Goal: Communication & Community: Answer question/provide support

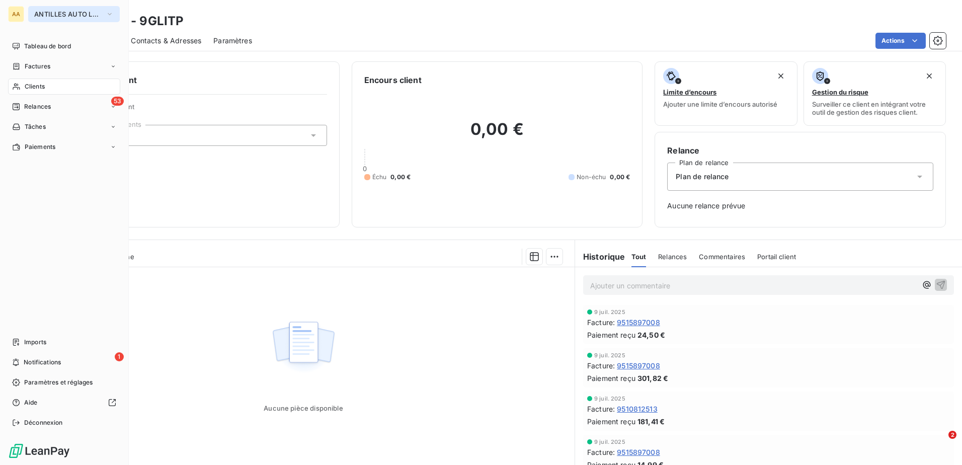
click at [67, 16] on span "ANTILLES AUTO LOCATION" at bounding box center [67, 14] width 67 height 8
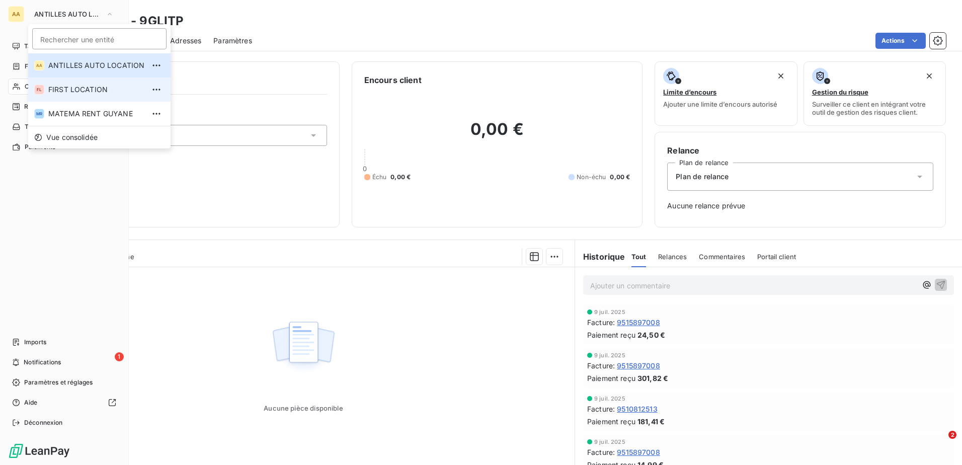
click at [90, 92] on span "FIRST LOCATION" at bounding box center [96, 90] width 96 height 10
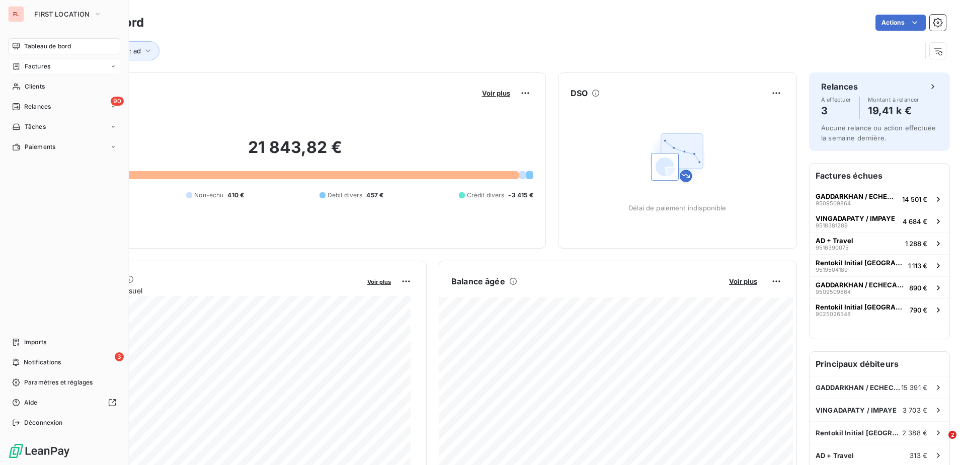
click at [42, 65] on span "Factures" at bounding box center [38, 66] width 26 height 9
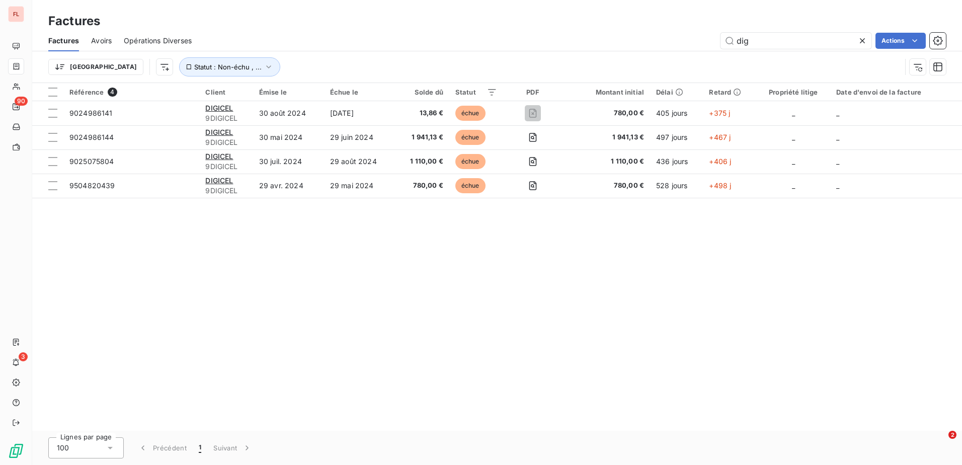
drag, startPoint x: 766, startPoint y: 41, endPoint x: 653, endPoint y: 24, distance: 113.4
click at [653, 24] on div "Factures Factures Avoirs Opérations Diverses dig Actions Trier Statut : Non-éch…" at bounding box center [497, 41] width 930 height 83
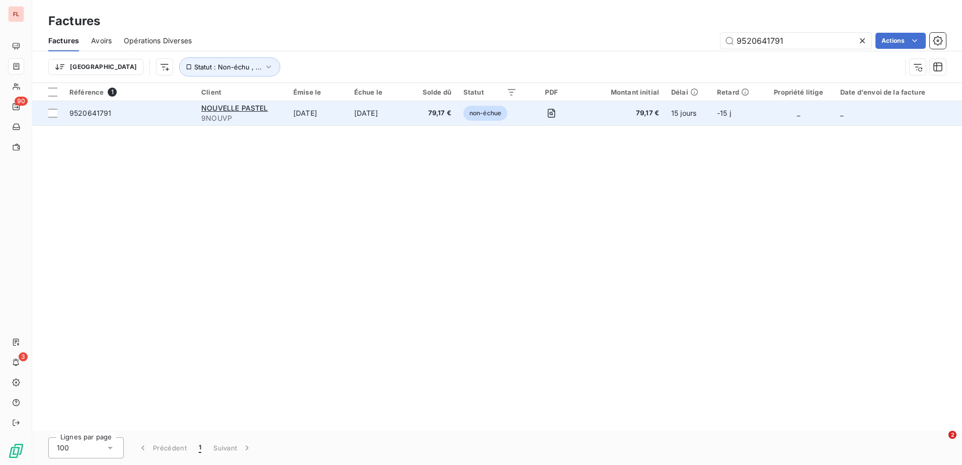
type input "9520641791"
click at [152, 110] on span "9520641791" at bounding box center [129, 113] width 120 height 10
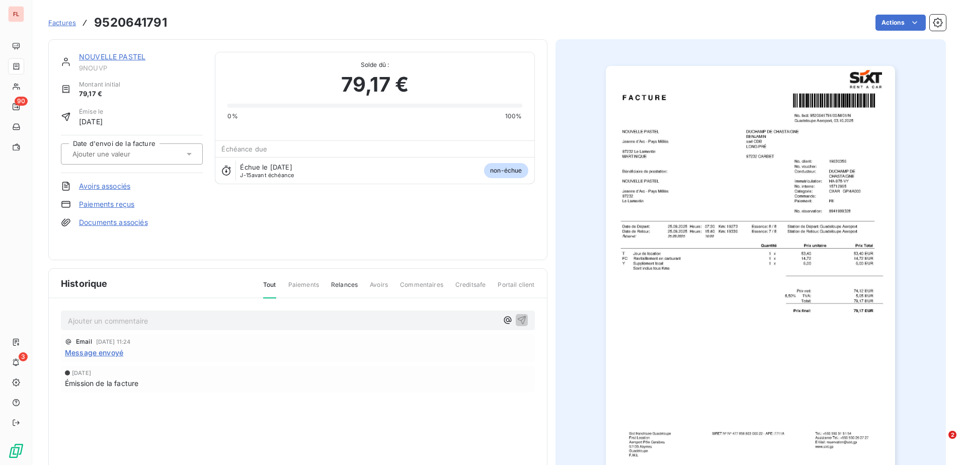
click at [62, 19] on span "Factures" at bounding box center [62, 23] width 28 height 8
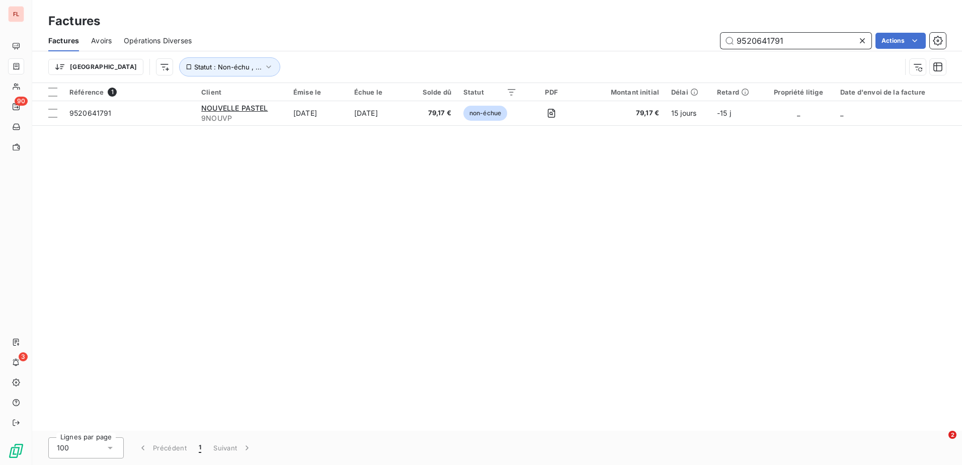
drag, startPoint x: 790, startPoint y: 44, endPoint x: 708, endPoint y: 16, distance: 86.2
click at [710, 14] on div "Factures Factures Avoirs Opérations Diverses 9520641791 Actions Trier Statut : …" at bounding box center [497, 41] width 930 height 83
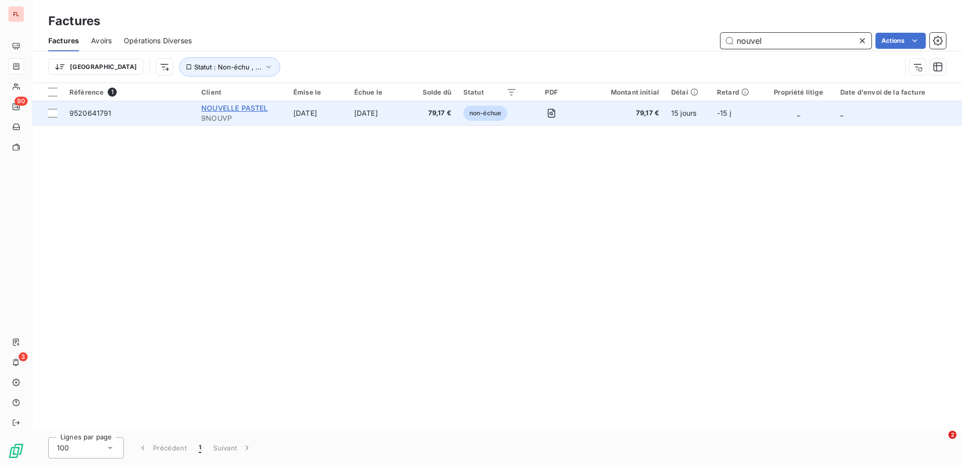
type input "nouvel"
click at [211, 107] on span "NOUVELLE PASTEL" at bounding box center [234, 108] width 66 height 9
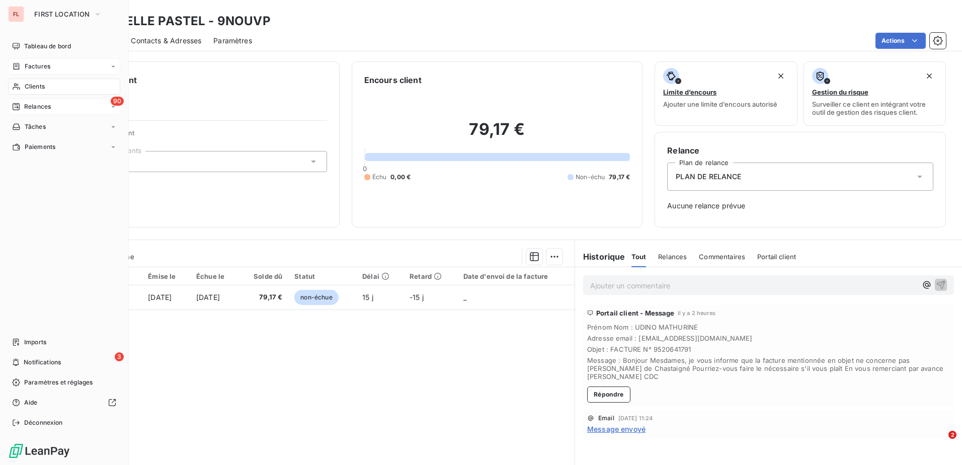
click at [58, 107] on div "90 Relances" at bounding box center [64, 107] width 112 height 16
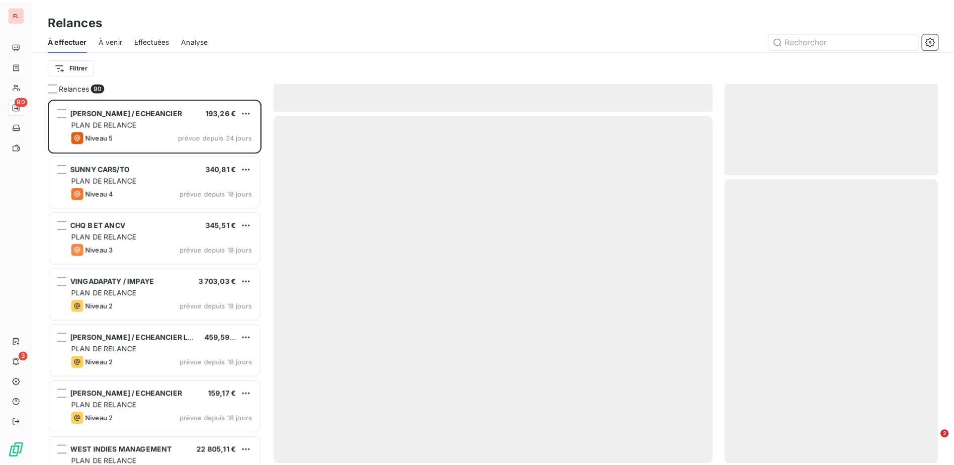
scroll to position [359, 208]
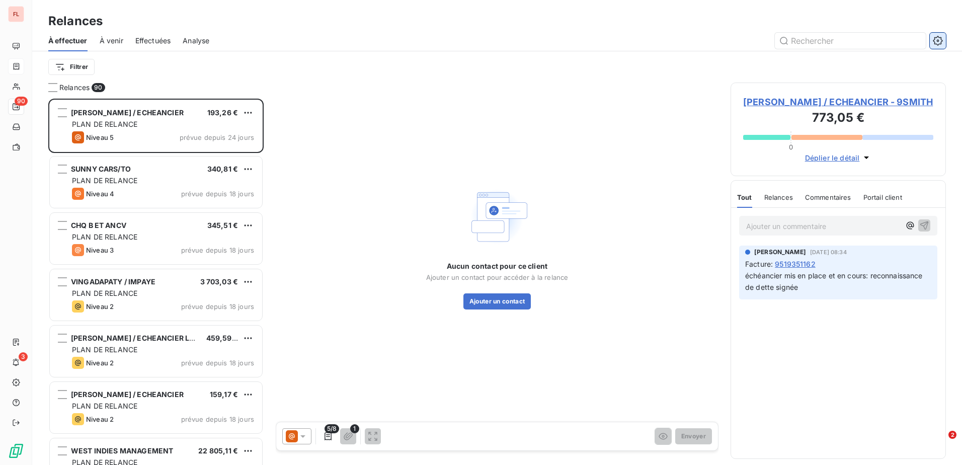
click at [939, 38] on icon "button" at bounding box center [938, 41] width 10 height 10
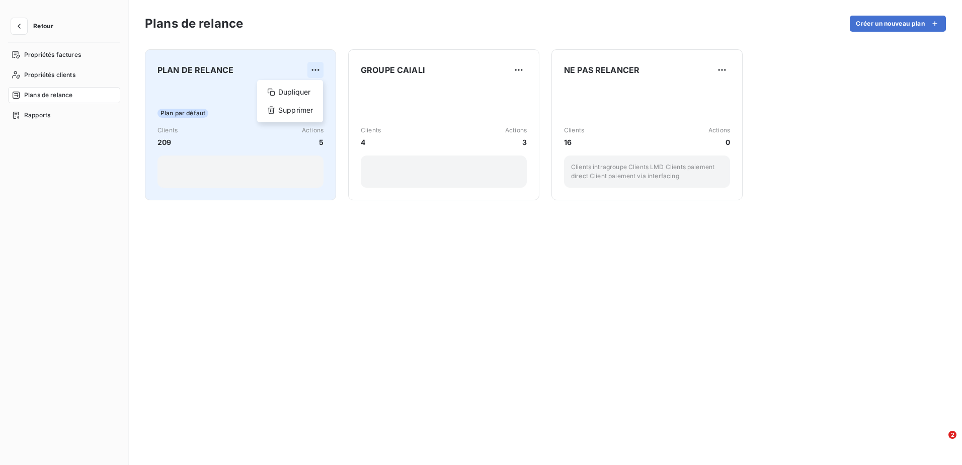
click at [319, 71] on html "Retour Propriétés factures Propriétés clients Plans de relance Rapports Plans d…" at bounding box center [481, 232] width 962 height 465
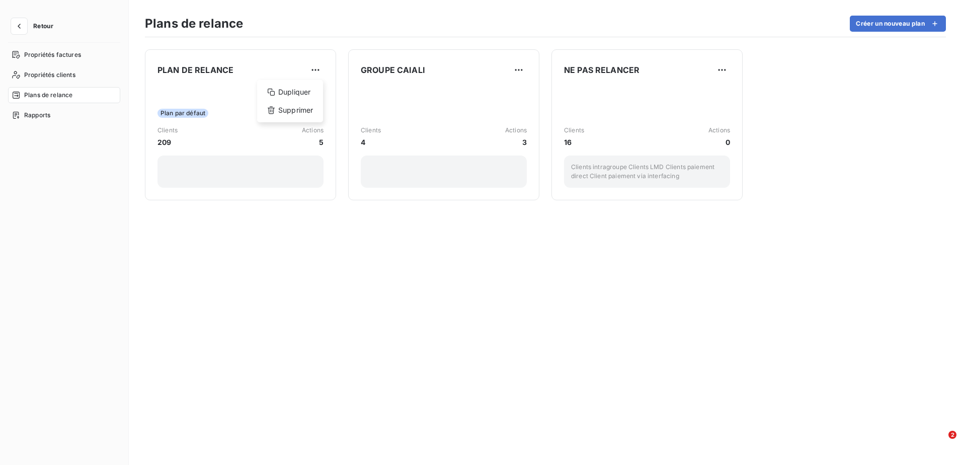
click at [224, 74] on html "Retour Propriétés factures Propriétés clients Plans de relance Rapports Plans d…" at bounding box center [481, 232] width 962 height 465
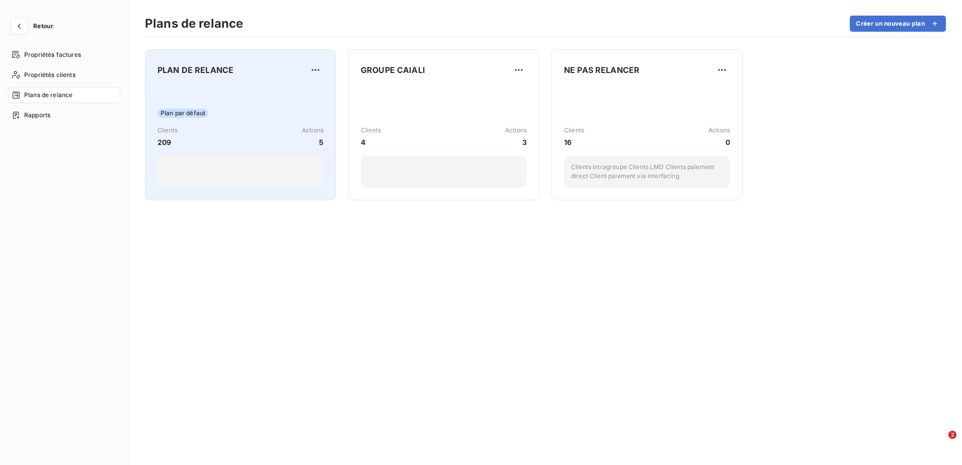
click at [257, 75] on div "PLAN DE RELANCE" at bounding box center [240, 70] width 166 height 16
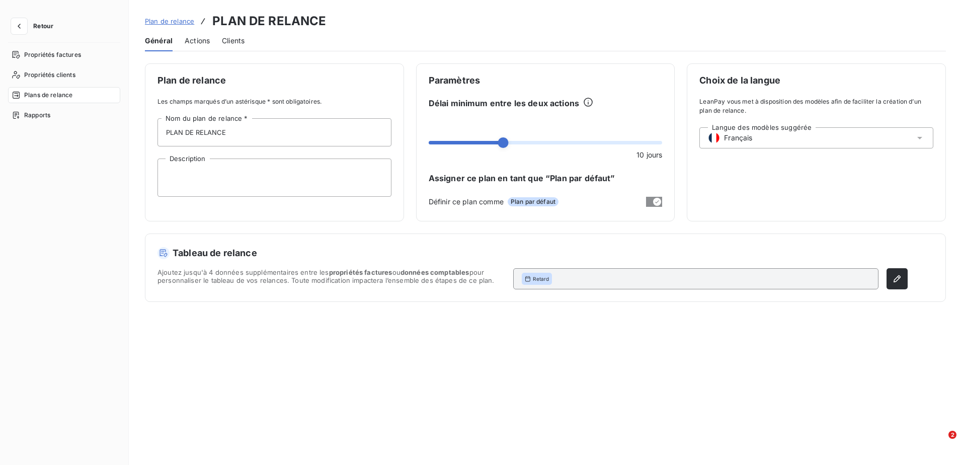
click at [206, 36] on span "Actions" at bounding box center [197, 41] width 25 height 10
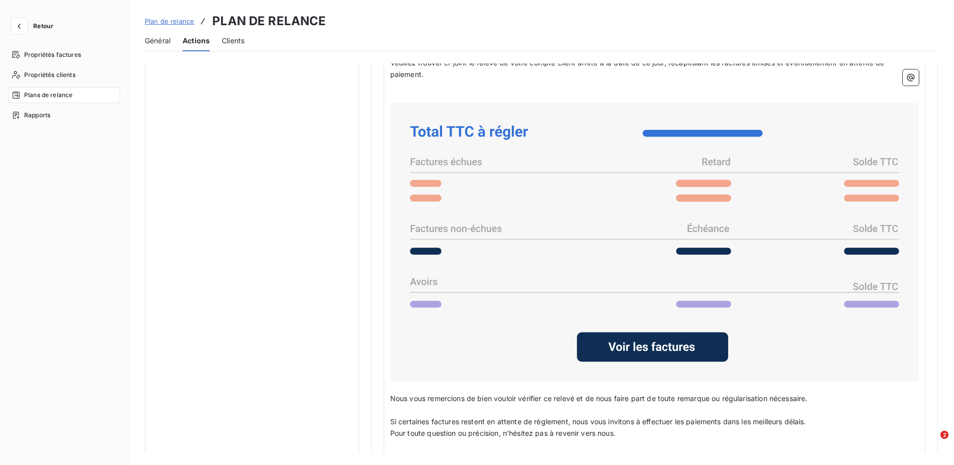
scroll to position [654, 0]
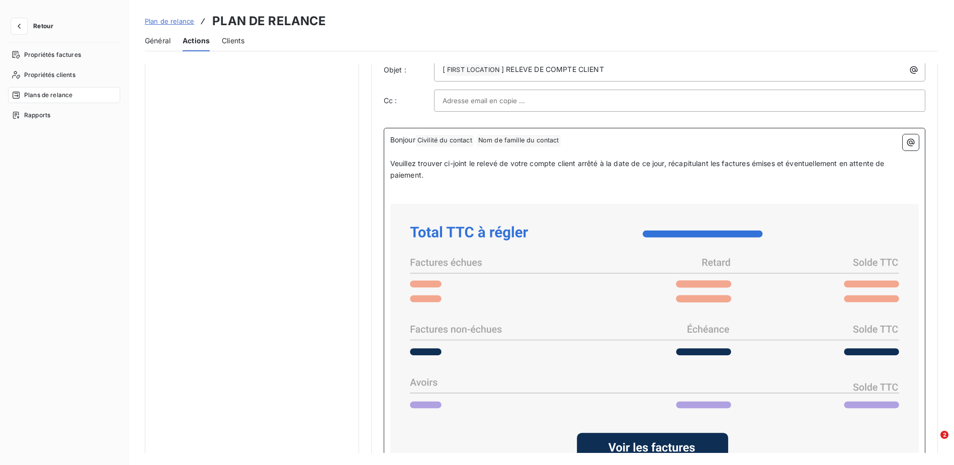
click at [868, 261] on icon at bounding box center [876, 263] width 45 height 8
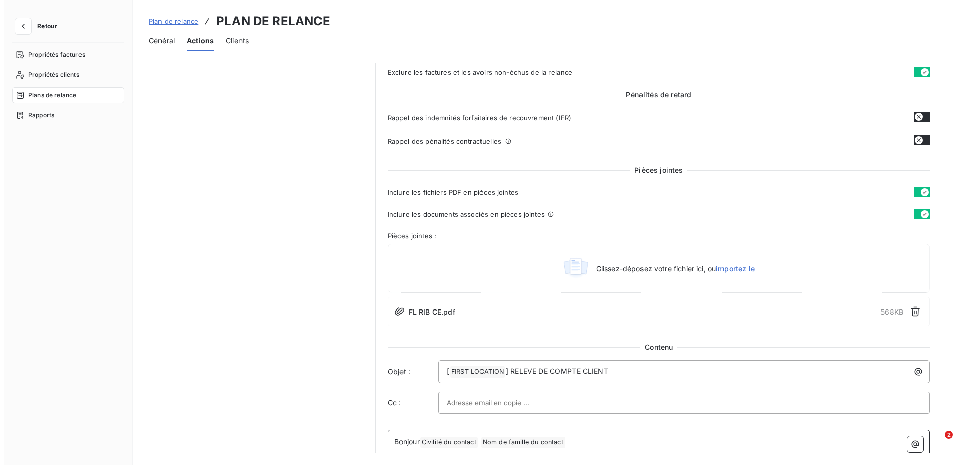
scroll to position [604, 0]
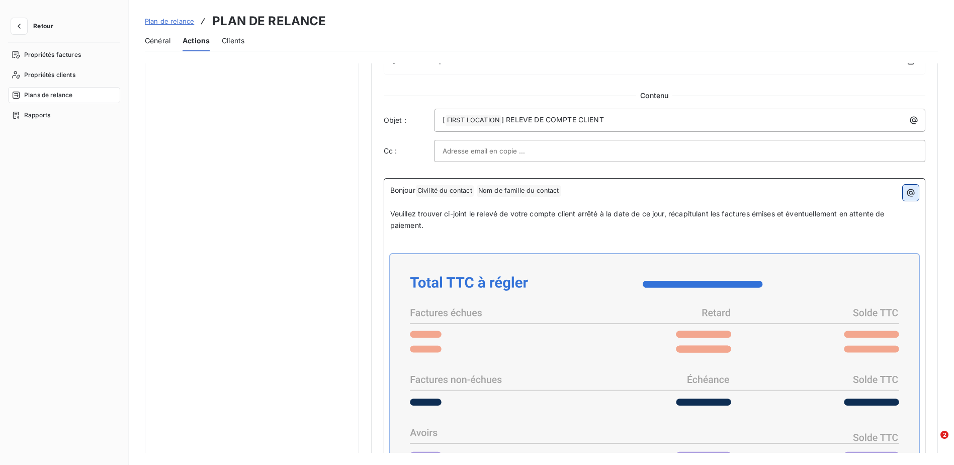
click at [907, 191] on icon "button" at bounding box center [911, 193] width 8 height 8
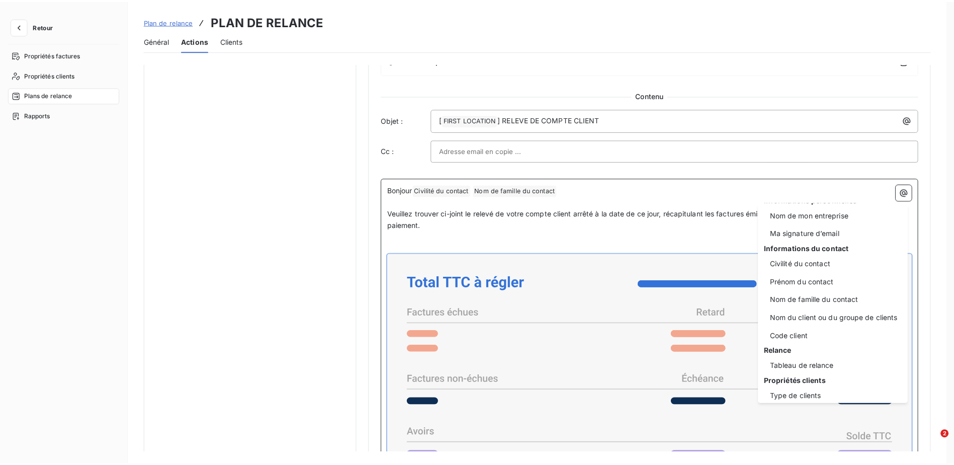
scroll to position [20, 0]
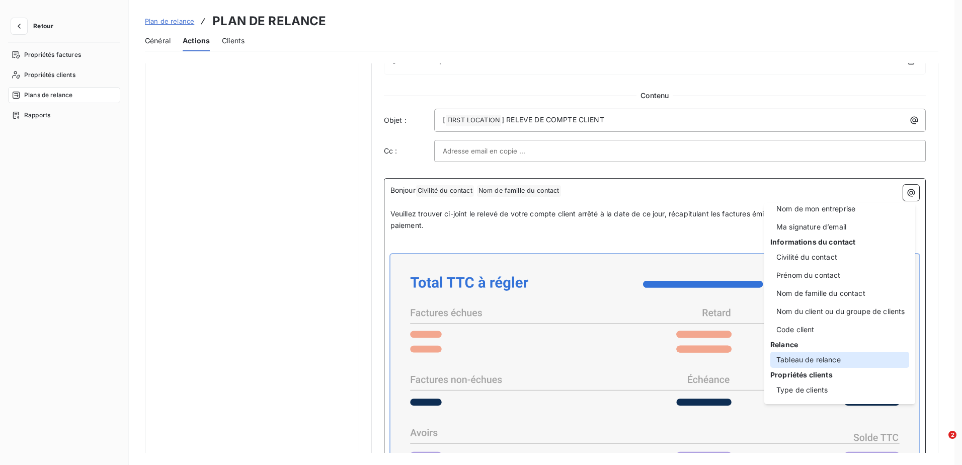
click at [822, 360] on div "Tableau de relance" at bounding box center [839, 360] width 139 height 16
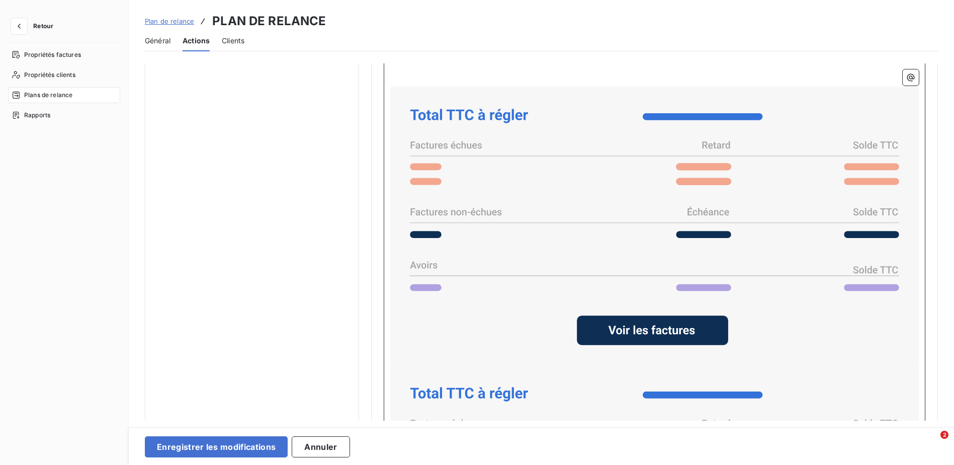
scroll to position [755, 0]
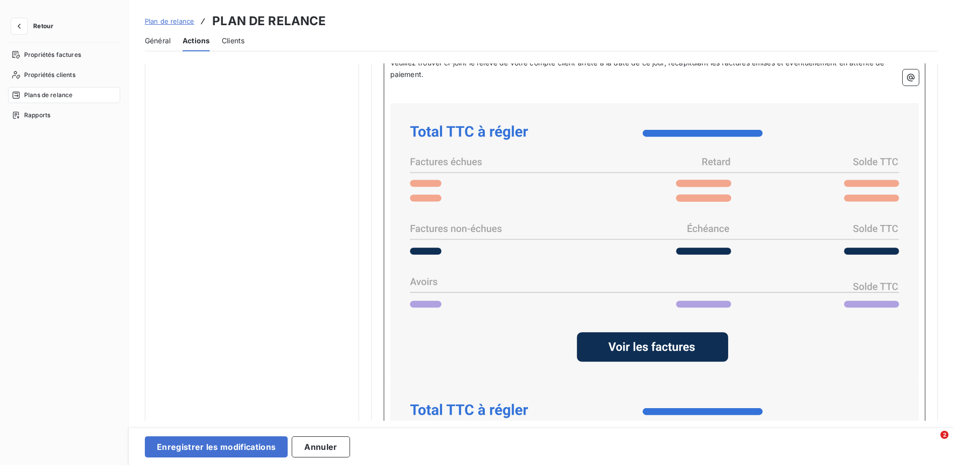
click at [684, 256] on icon at bounding box center [654, 242] width 521 height 270
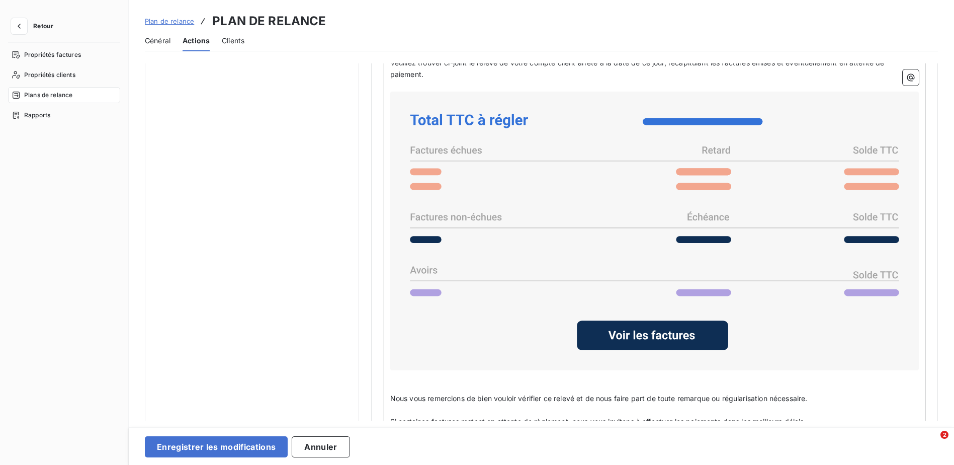
click at [688, 197] on icon at bounding box center [654, 231] width 521 height 270
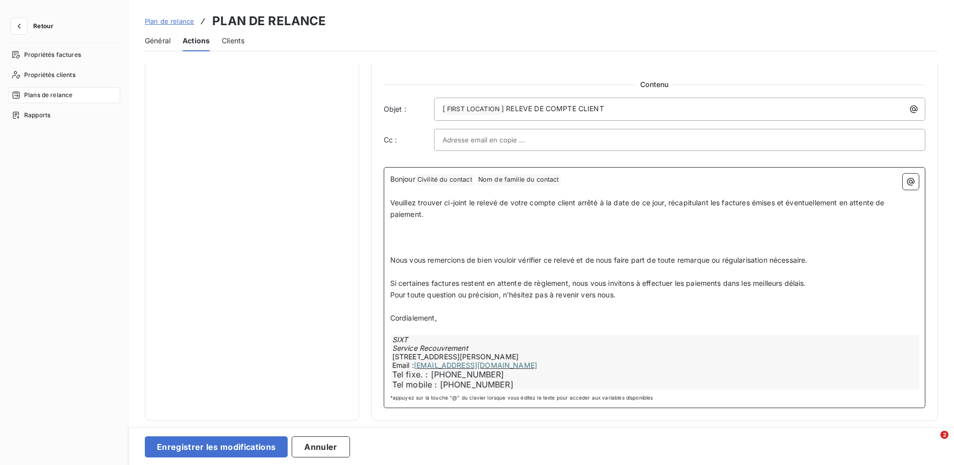
scroll to position [615, 0]
click at [903, 178] on button "button" at bounding box center [911, 182] width 16 height 16
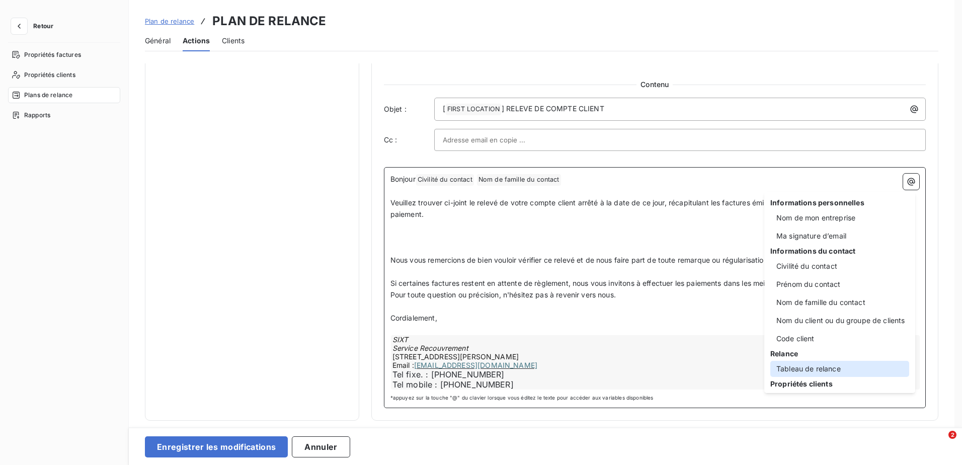
click at [806, 364] on div "Tableau de relance" at bounding box center [839, 369] width 139 height 16
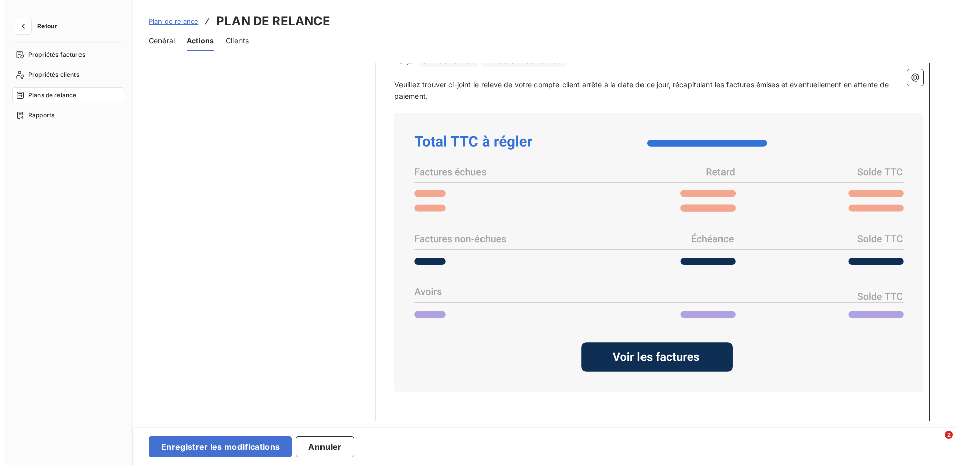
scroll to position [715, 0]
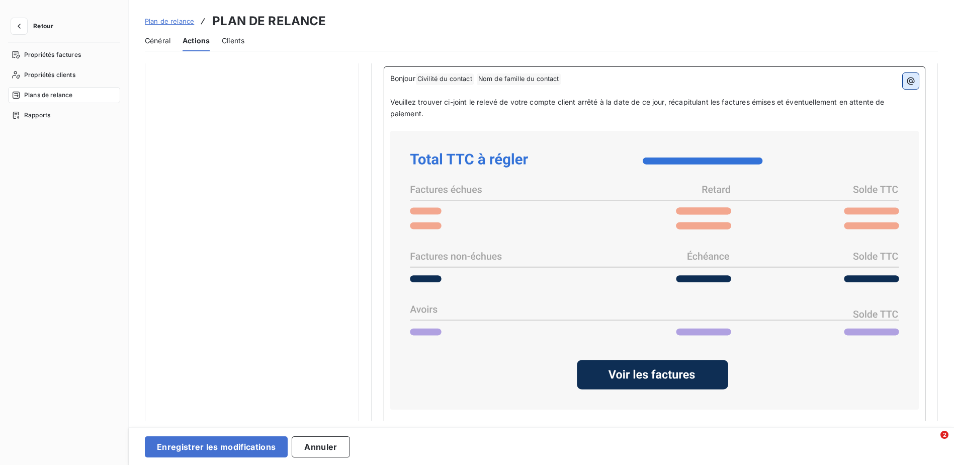
click at [913, 81] on button "button" at bounding box center [911, 81] width 16 height 16
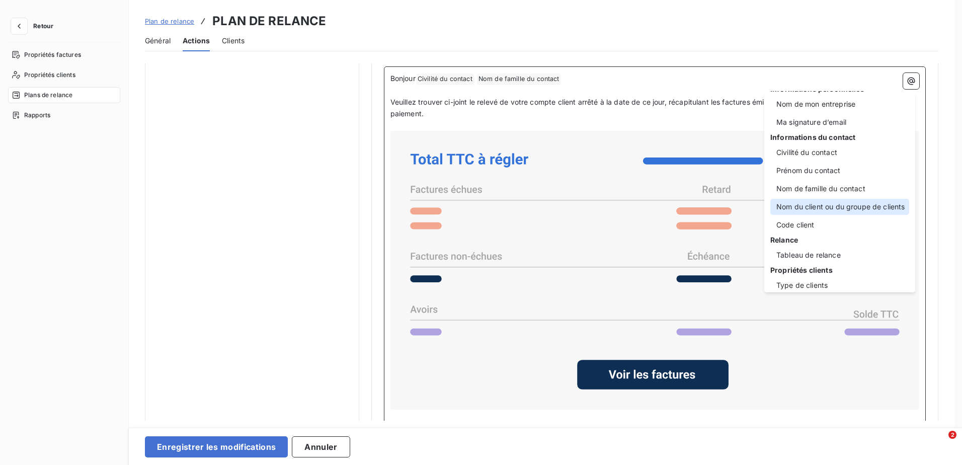
scroll to position [20, 0]
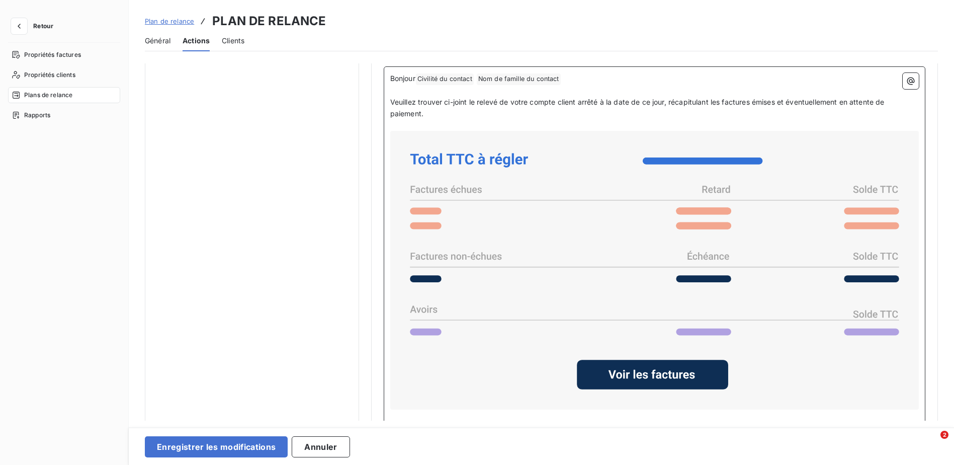
click at [648, 116] on html "Retour Propriétés factures Propriétés clients Plans de relance Rapports Plan de…" at bounding box center [477, 232] width 954 height 465
click at [353, 458] on div "Enregistrer les modifications Annuler" at bounding box center [541, 446] width 825 height 38
click at [348, 456] on button "Annuler" at bounding box center [321, 446] width 58 height 21
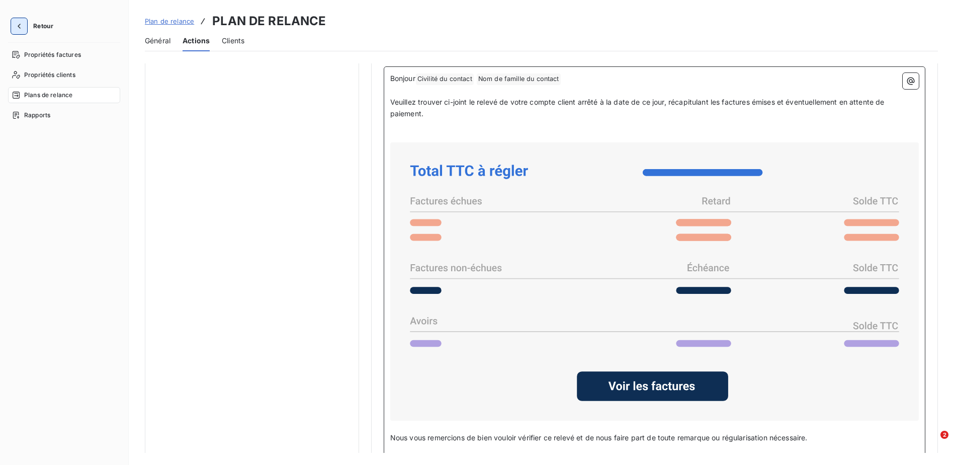
click at [13, 28] on button "button" at bounding box center [19, 26] width 16 height 16
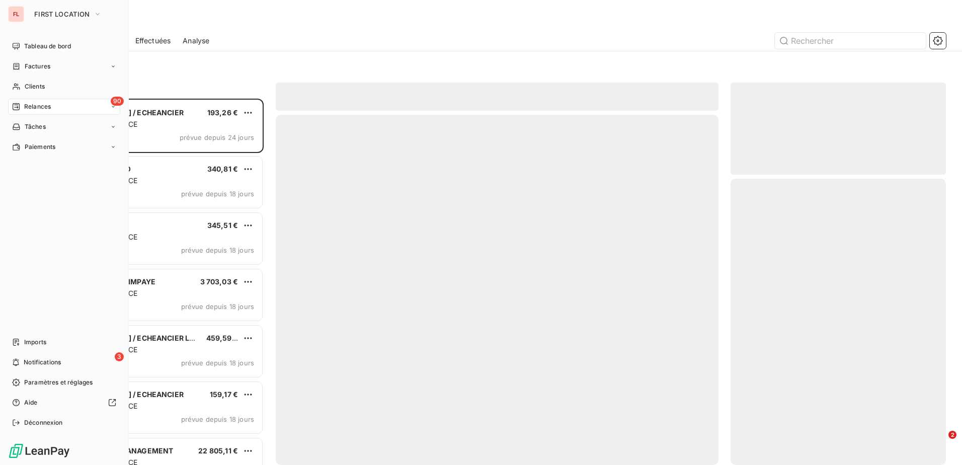
scroll to position [359, 208]
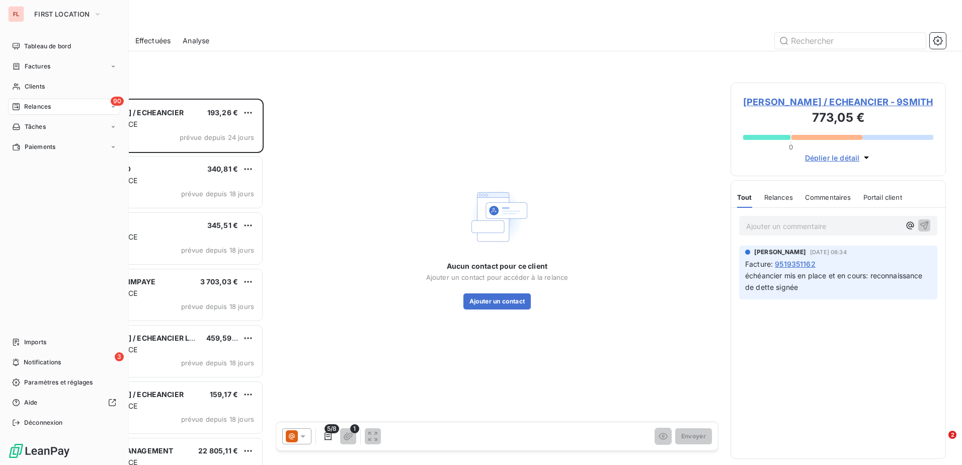
click at [40, 102] on span "Relances" at bounding box center [37, 106] width 27 height 9
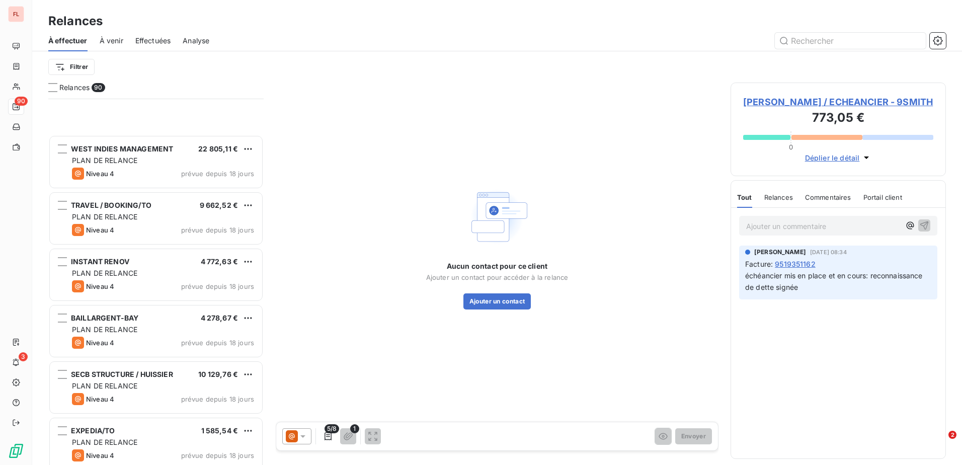
scroll to position [654, 0]
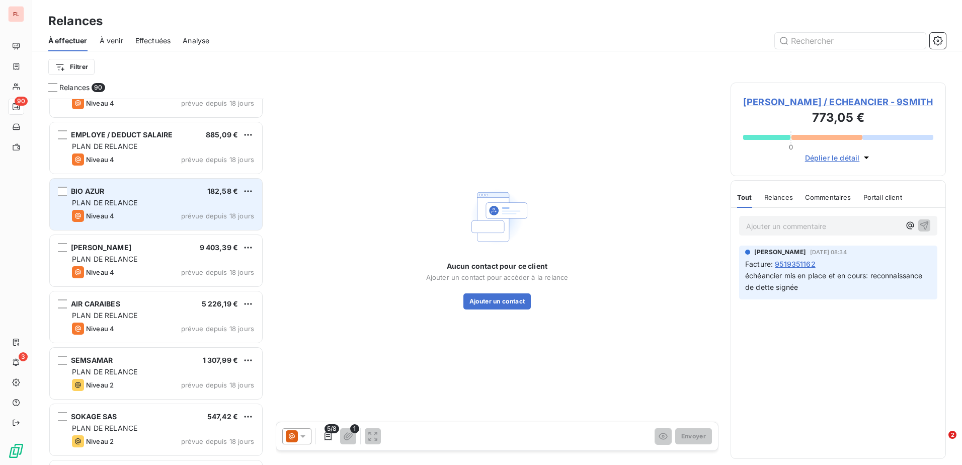
click at [108, 186] on div "BIO AZUR 182,58 € PLAN DE RELANCE Niveau 4 prévue depuis 18 jours" at bounding box center [156, 204] width 212 height 51
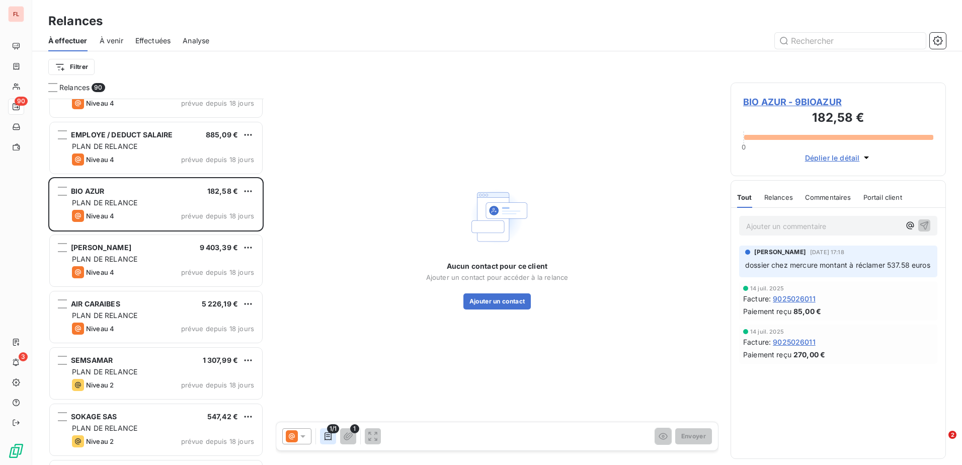
click at [329, 435] on icon "button" at bounding box center [327, 436] width 7 height 8
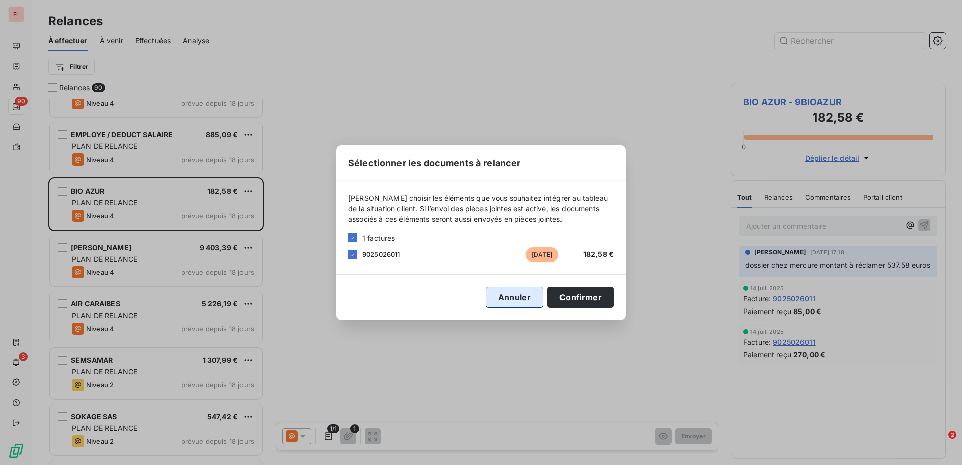
click at [518, 295] on button "Annuler" at bounding box center [514, 297] width 58 height 21
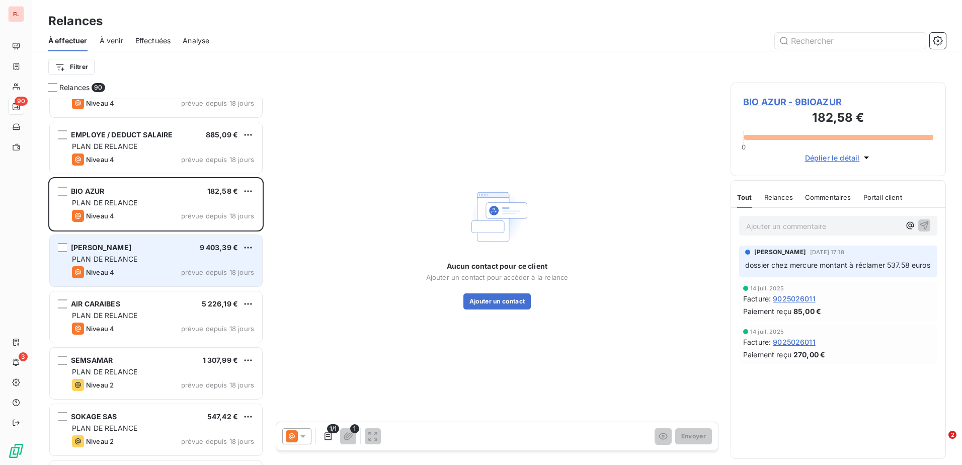
click at [145, 252] on div "[PERSON_NAME] 9 403,39 €" at bounding box center [163, 247] width 182 height 9
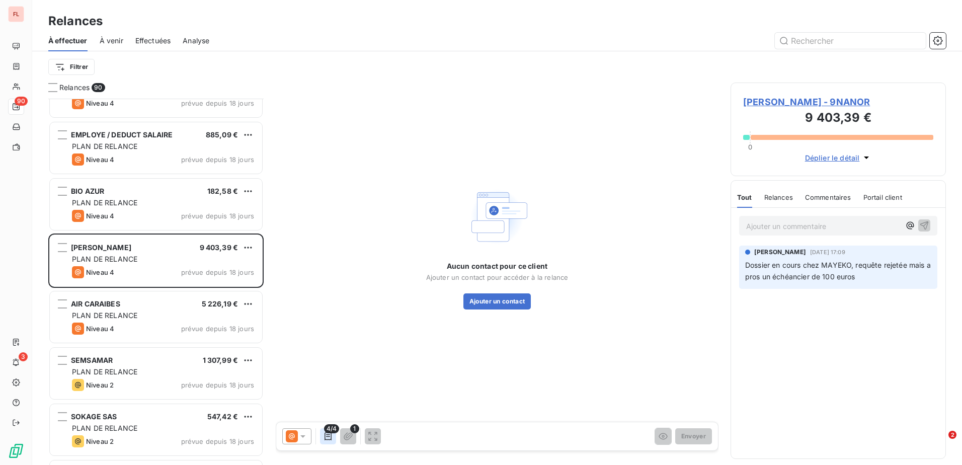
click at [331, 442] on button "button" at bounding box center [328, 436] width 16 height 16
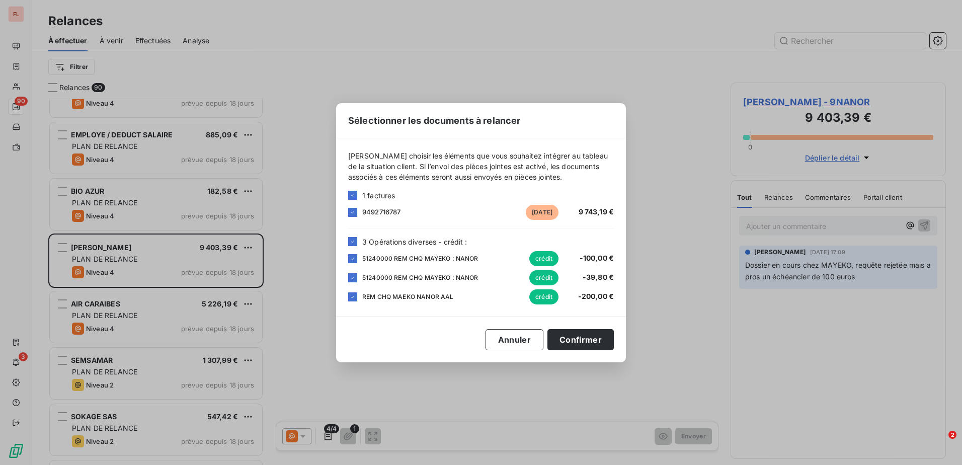
click at [98, 327] on div "Sélectionner les documents à relancer [PERSON_NAME] choisir les éléments que vo…" at bounding box center [481, 232] width 962 height 465
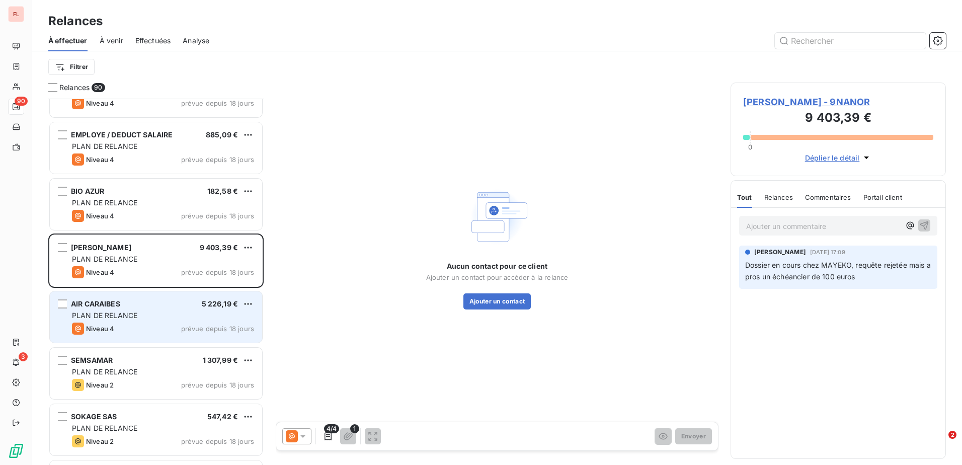
click at [113, 313] on span "PLAN DE RELANCE" at bounding box center [104, 315] width 65 height 9
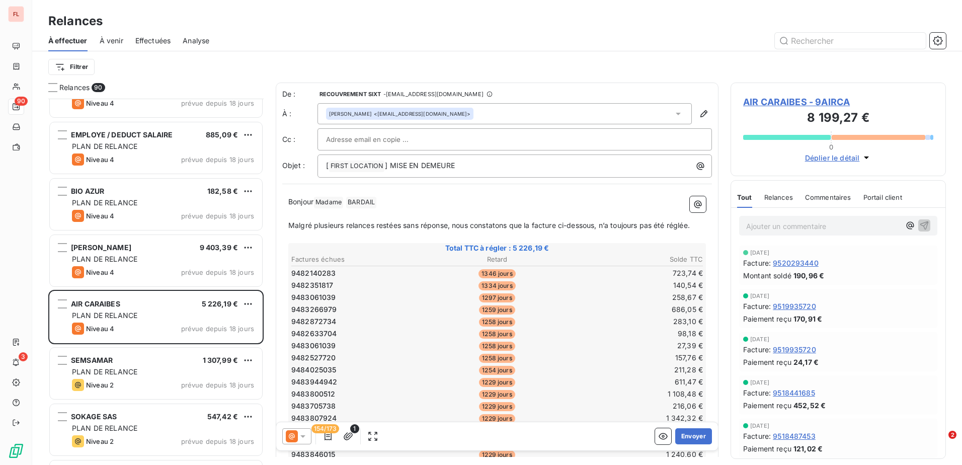
click at [327, 432] on span "154/173" at bounding box center [325, 428] width 28 height 9
click at [327, 434] on icon "button" at bounding box center [327, 436] width 7 height 8
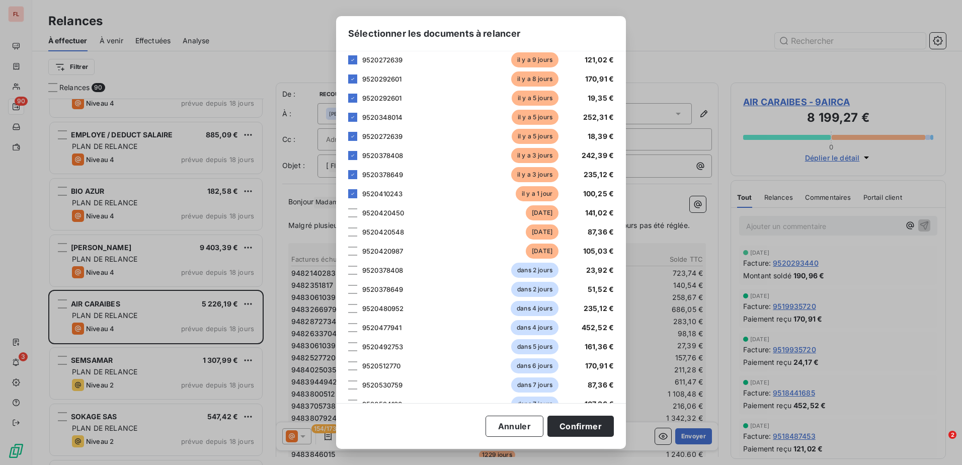
scroll to position [2743, 0]
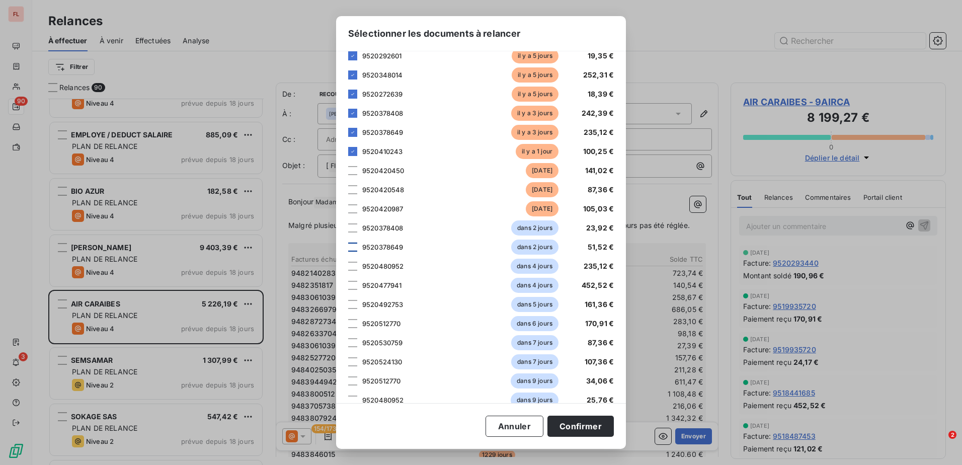
click at [353, 252] on div at bounding box center [352, 246] width 9 height 9
click at [355, 271] on div at bounding box center [352, 266] width 9 height 9
click at [353, 290] on div at bounding box center [352, 285] width 9 height 9
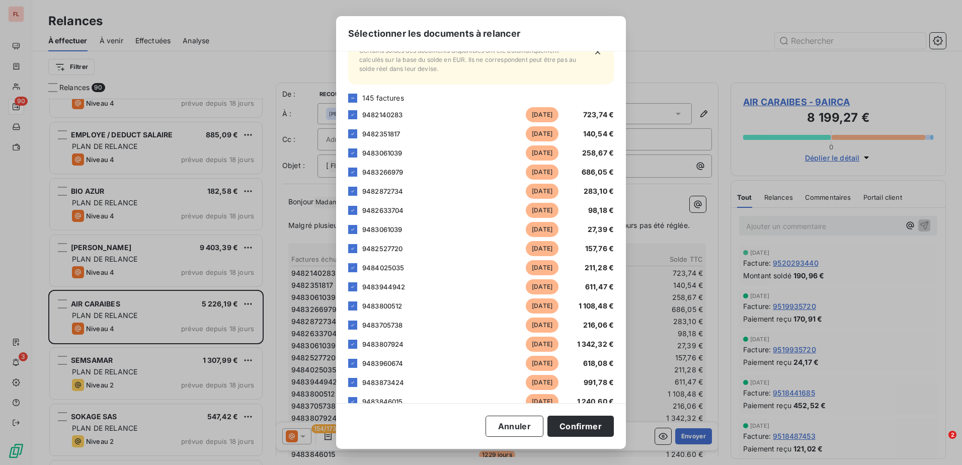
scroll to position [0, 0]
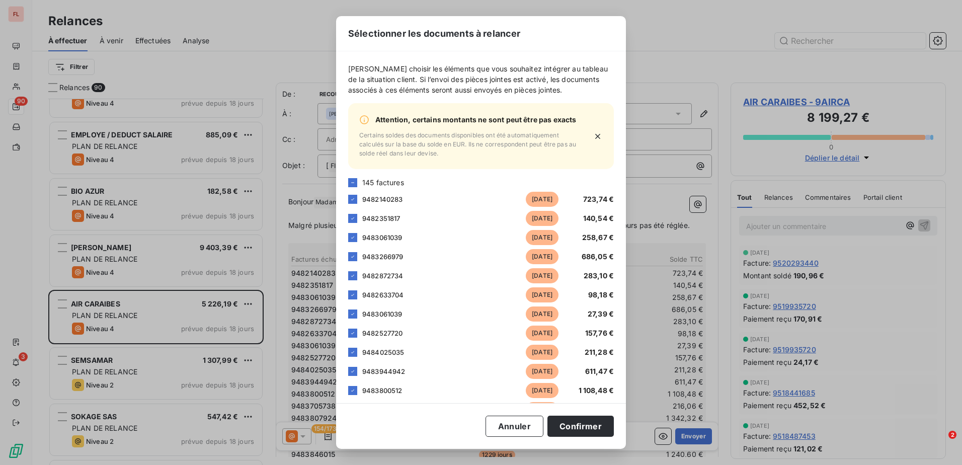
click at [354, 186] on icon at bounding box center [353, 183] width 6 height 6
click at [353, 183] on icon at bounding box center [352, 182] width 3 height 2
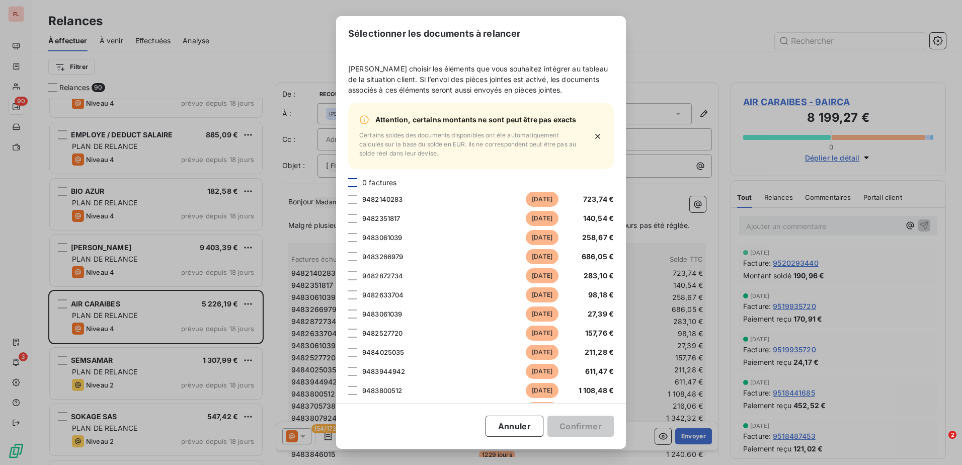
scroll to position [352, 0]
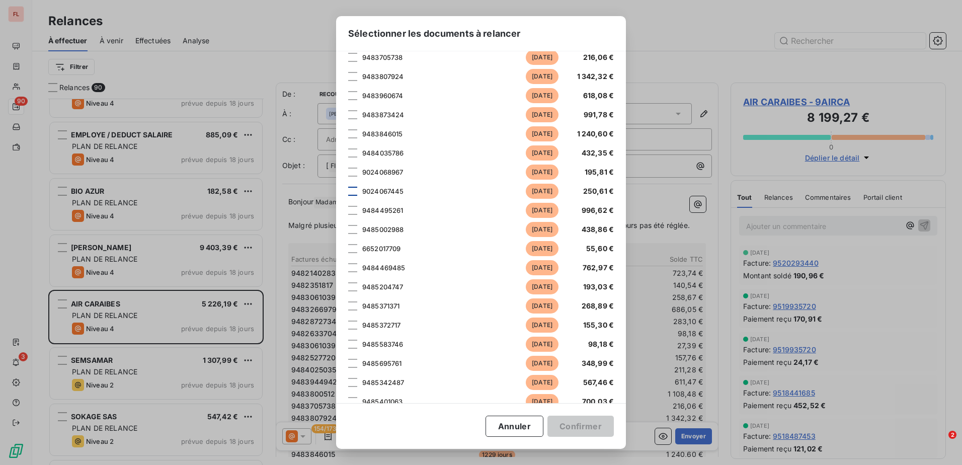
click at [355, 196] on div at bounding box center [352, 191] width 9 height 9
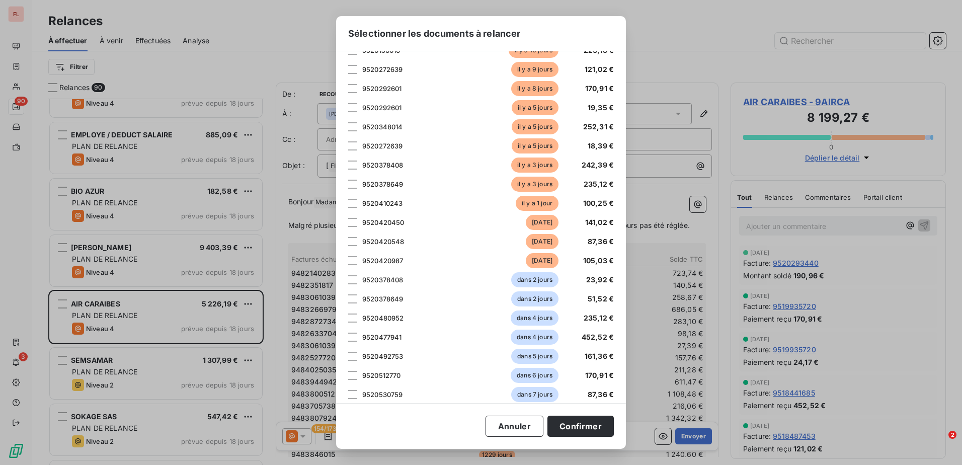
scroll to position [2817, 0]
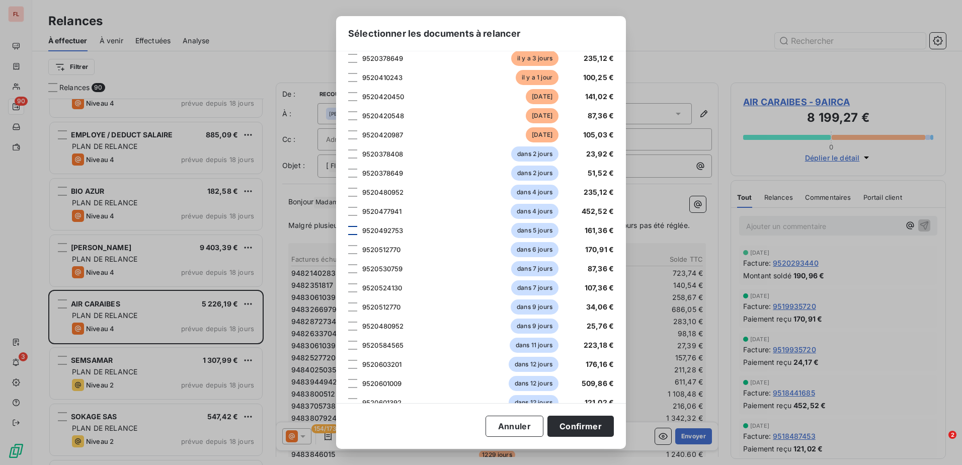
click at [354, 235] on div at bounding box center [352, 230] width 9 height 9
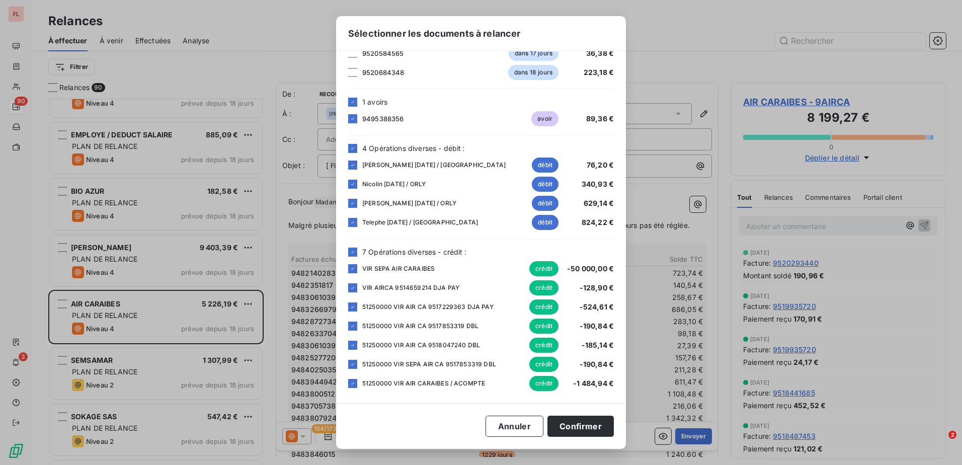
click at [357, 150] on div "4 Opérations diverses - débit :" at bounding box center [481, 148] width 266 height 11
click at [353, 150] on icon at bounding box center [353, 148] width 6 height 6
click at [354, 252] on icon at bounding box center [353, 252] width 6 height 6
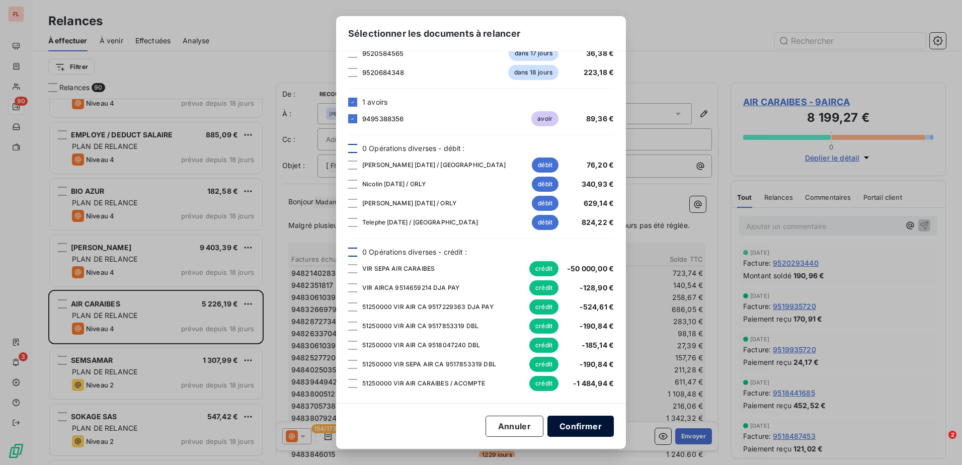
click at [598, 432] on button "Confirmer" at bounding box center [580, 426] width 66 height 21
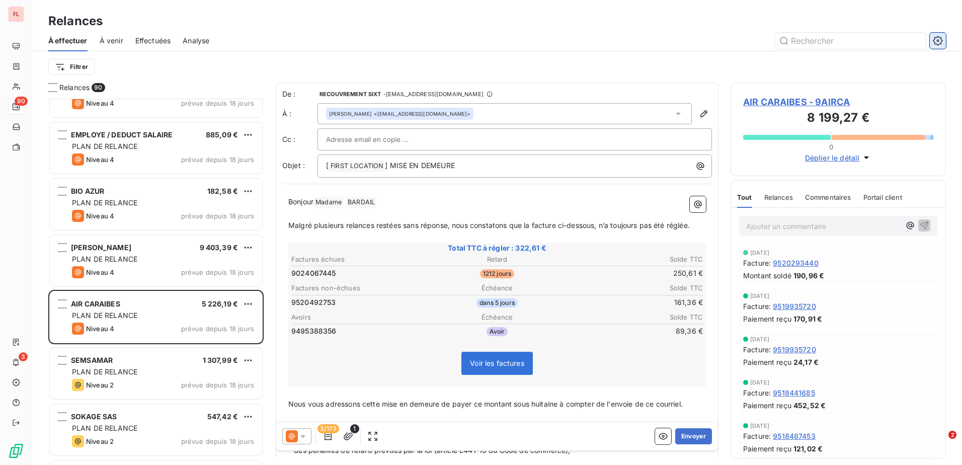
click at [936, 38] on icon "button" at bounding box center [938, 41] width 10 height 10
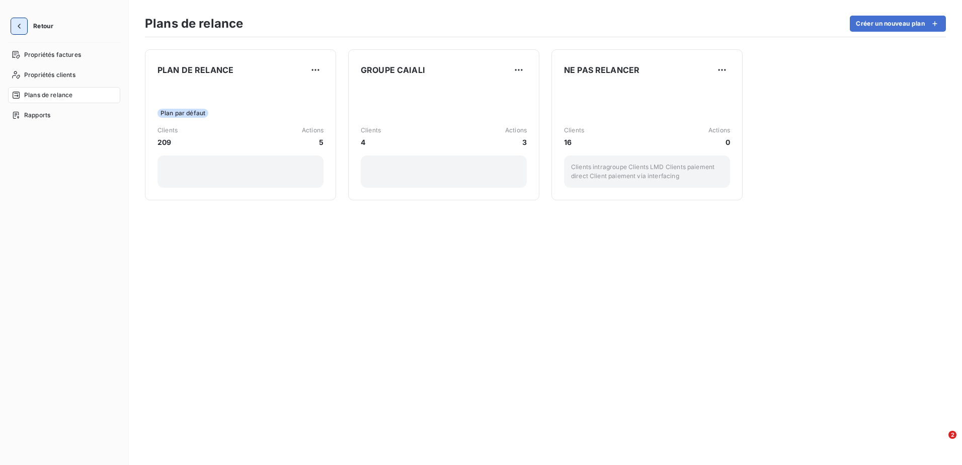
click at [21, 24] on icon "button" at bounding box center [19, 26] width 10 height 10
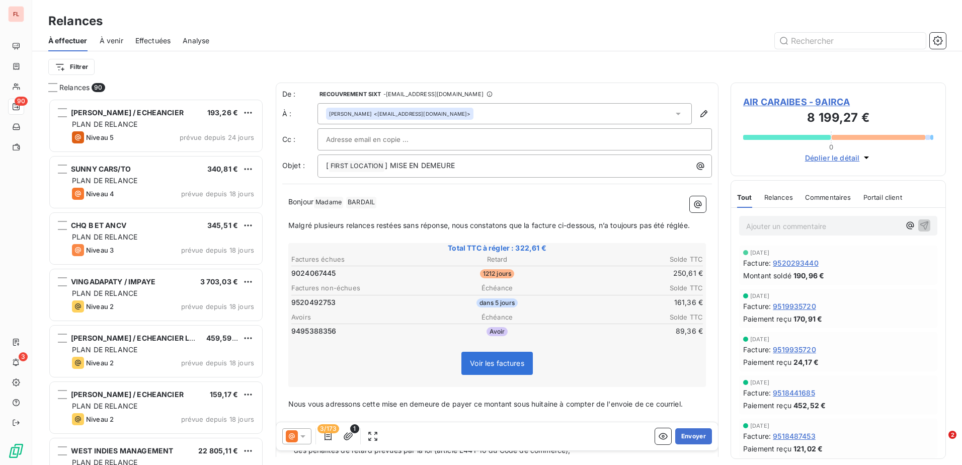
click at [546, 113] on div "[PERSON_NAME] <[EMAIL_ADDRESS][DOMAIN_NAME]>" at bounding box center [504, 113] width 374 height 21
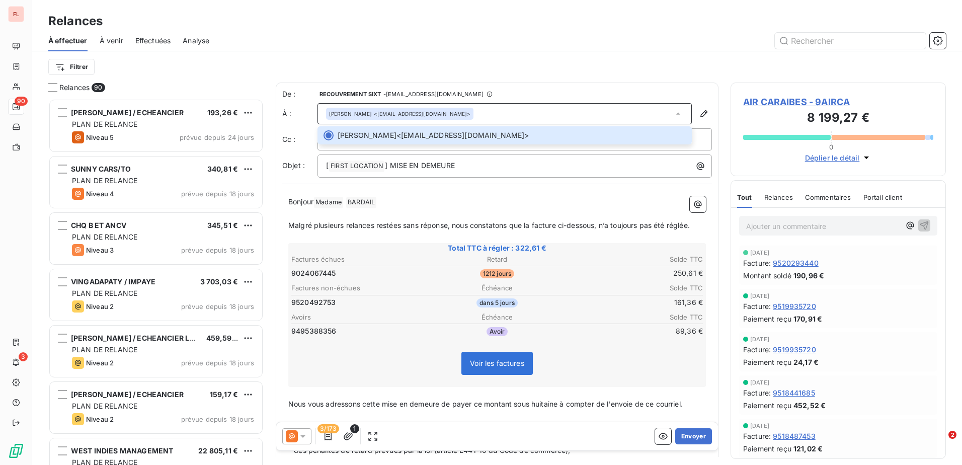
click at [494, 367] on span "Voir les factures" at bounding box center [497, 363] width 54 height 9
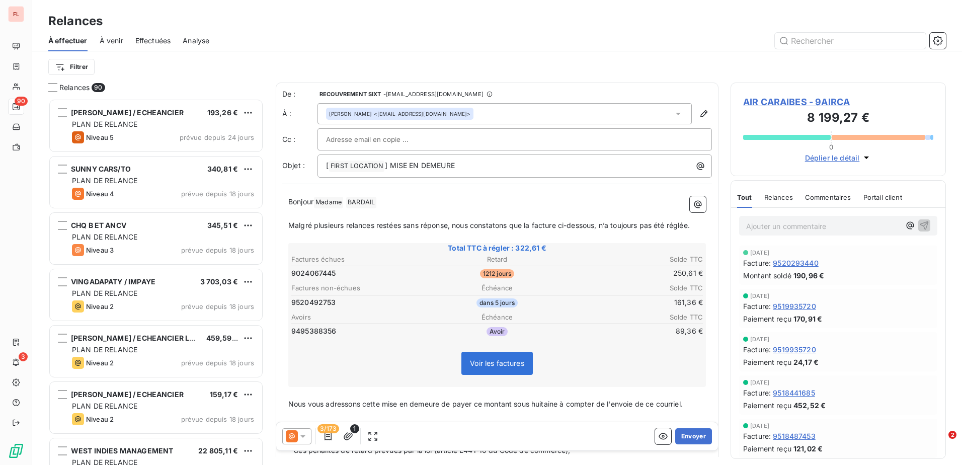
drag, startPoint x: 366, startPoint y: 107, endPoint x: 321, endPoint y: 108, distance: 44.8
click at [321, 108] on div "[PERSON_NAME] <[EMAIL_ADDRESS][DOMAIN_NAME]>" at bounding box center [504, 113] width 374 height 21
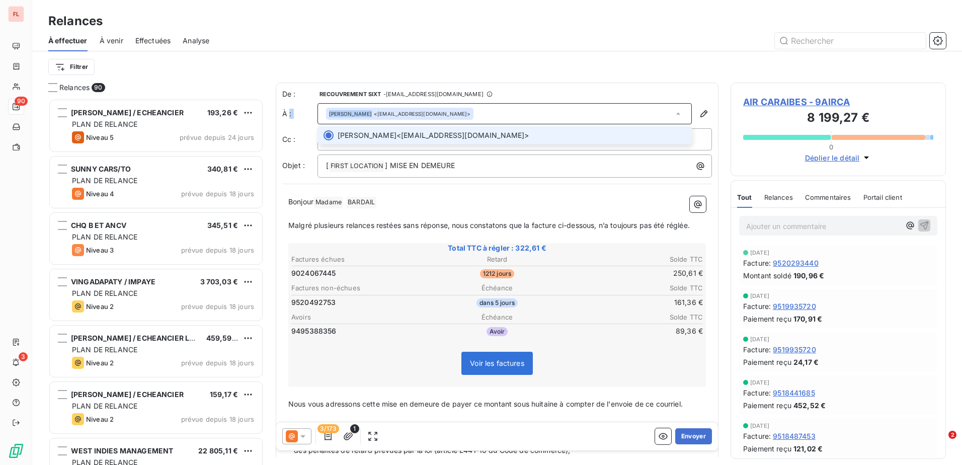
drag, startPoint x: 460, startPoint y: 114, endPoint x: 289, endPoint y: 112, distance: 171.5
click at [289, 112] on div "À : [PERSON_NAME] <[EMAIL_ADDRESS][DOMAIN_NAME]> [PERSON_NAME] <[EMAIL_ADDRESS]…" at bounding box center [497, 113] width 430 height 21
drag, startPoint x: 487, startPoint y: 116, endPoint x: 468, endPoint y: 117, distance: 19.2
click at [486, 116] on div "[PERSON_NAME] <[EMAIL_ADDRESS][DOMAIN_NAME]>" at bounding box center [504, 113] width 374 height 21
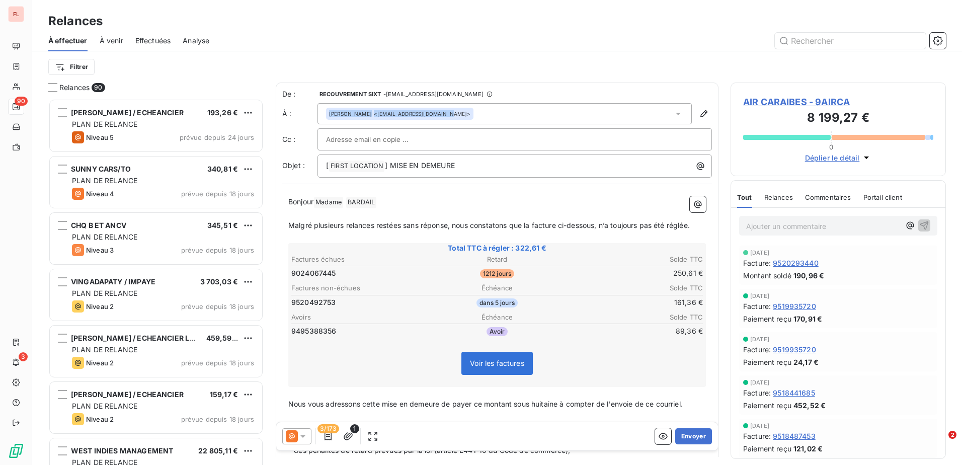
drag, startPoint x: 433, startPoint y: 115, endPoint x: 314, endPoint y: 115, distance: 119.2
click at [314, 115] on div "À : [PERSON_NAME] <[EMAIL_ADDRESS][DOMAIN_NAME]>" at bounding box center [497, 113] width 430 height 21
drag, startPoint x: 314, startPoint y: 115, endPoint x: 365, endPoint y: 115, distance: 51.3
copy div "À : [PERSON_NAME] <[EMAIL_ADDRESS][DOMAIN_NAME]"
click at [700, 114] on icon "button" at bounding box center [703, 113] width 7 height 7
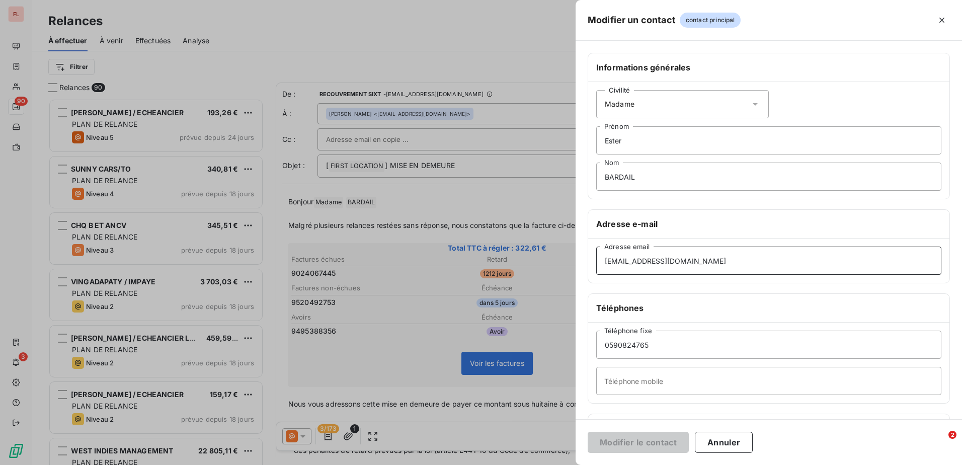
drag, startPoint x: 703, startPoint y: 263, endPoint x: 507, endPoint y: 259, distance: 195.7
click at [507, 464] on div "Modifier un contact contact principal Informations générales Civilité Madame [P…" at bounding box center [481, 465] width 962 height 0
type input "[EMAIL_ADDRESS][DOMAIN_NAME]"
click at [588, 432] on button "Modifier le contact" at bounding box center [638, 442] width 101 height 21
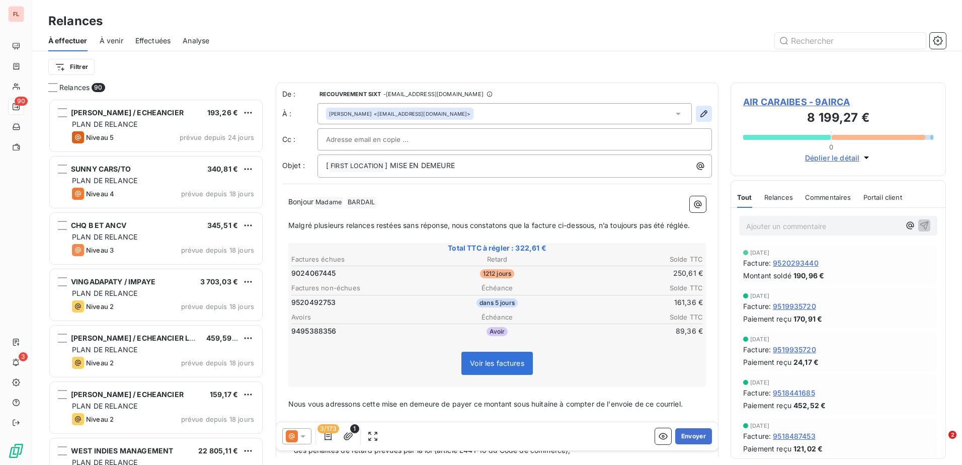
click at [699, 113] on icon "button" at bounding box center [704, 114] width 10 height 10
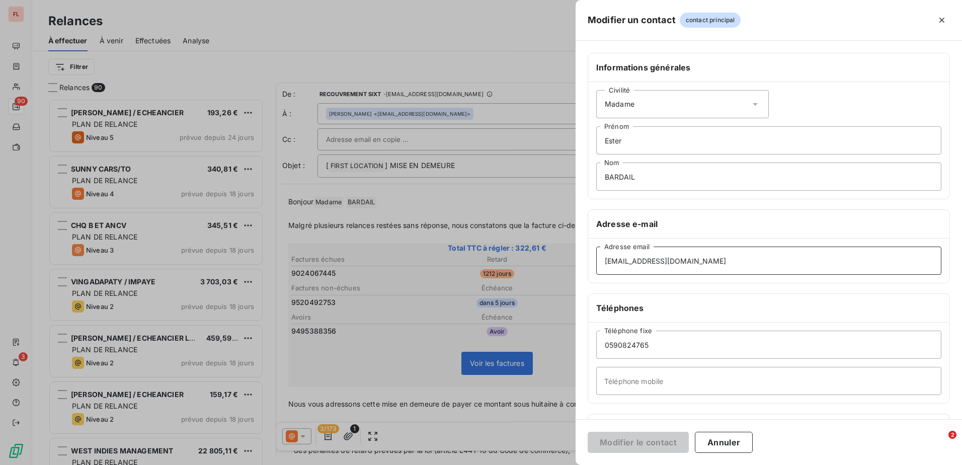
drag, startPoint x: 698, startPoint y: 256, endPoint x: 514, endPoint y: 260, distance: 184.2
click at [514, 464] on div "Modifier un contact contact principal Informations générales Civilité Madame [P…" at bounding box center [481, 465] width 962 height 0
type input "[EMAIL_ADDRESS][DOMAIN_NAME]"
click at [588, 432] on button "Modifier le contact" at bounding box center [638, 442] width 101 height 21
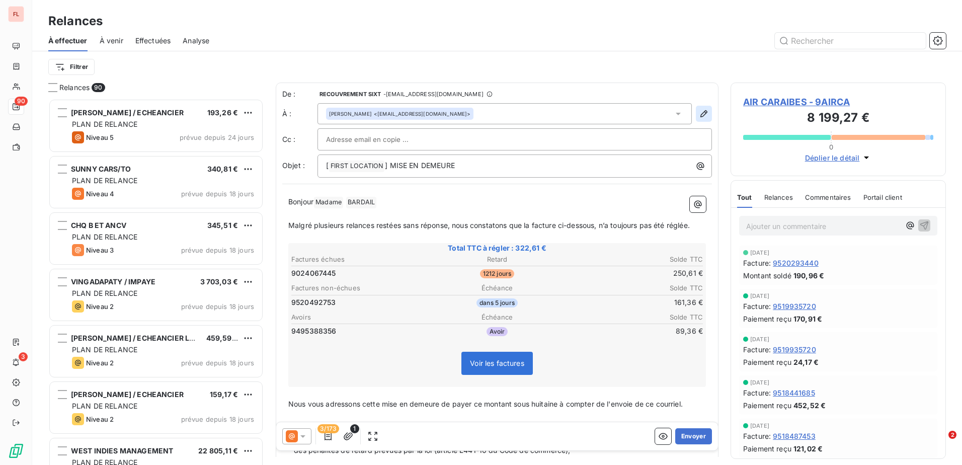
click at [699, 112] on icon "button" at bounding box center [704, 114] width 10 height 10
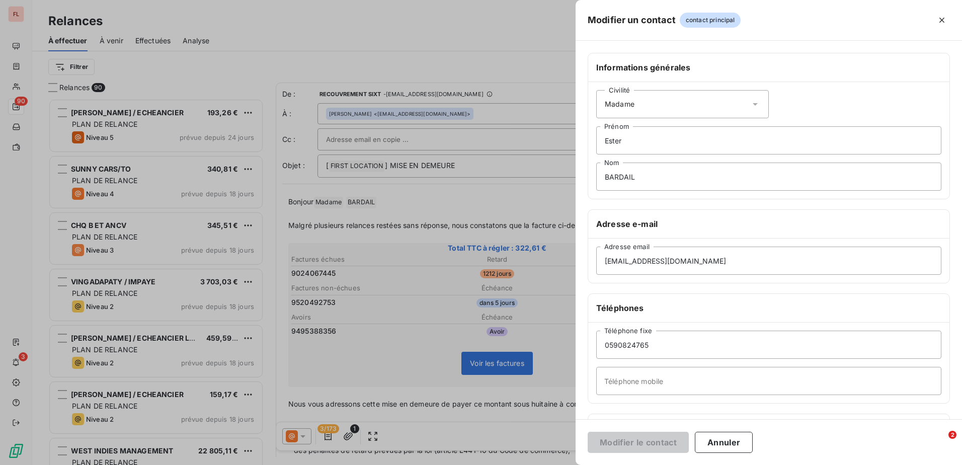
click at [422, 120] on div at bounding box center [481, 232] width 962 height 465
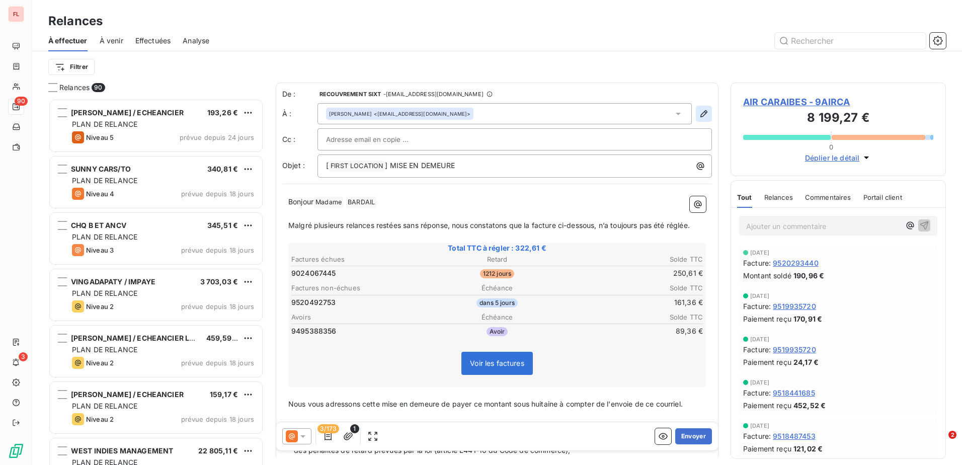
click at [699, 109] on icon "button" at bounding box center [704, 114] width 10 height 10
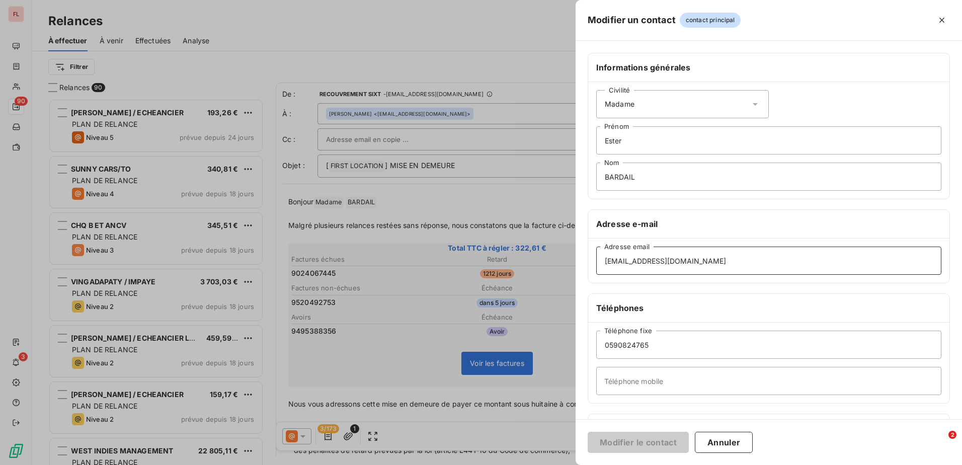
click at [685, 253] on input "[EMAIL_ADDRESS][DOMAIN_NAME]" at bounding box center [768, 260] width 345 height 28
drag, startPoint x: 691, startPoint y: 258, endPoint x: 578, endPoint y: 261, distance: 112.7
click at [578, 261] on div "Informations générales Civilité Madame [PERSON_NAME] BARDAIL Nom Adresse e-mail…" at bounding box center [768, 276] width 386 height 447
paste input "[EMAIL_ADDRESS][DOMAIN_NAME]"
type input "[EMAIL_ADDRESS][DOMAIN_NAME]"
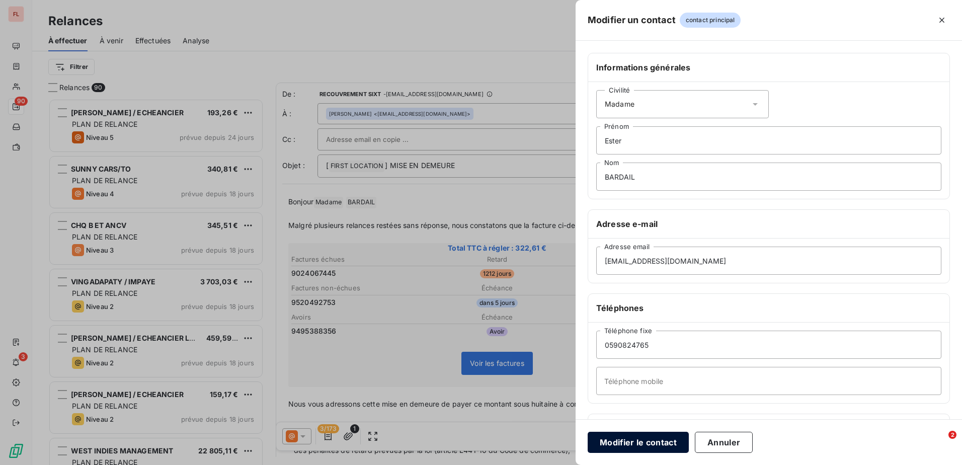
click at [654, 445] on button "Modifier le contact" at bounding box center [638, 442] width 101 height 21
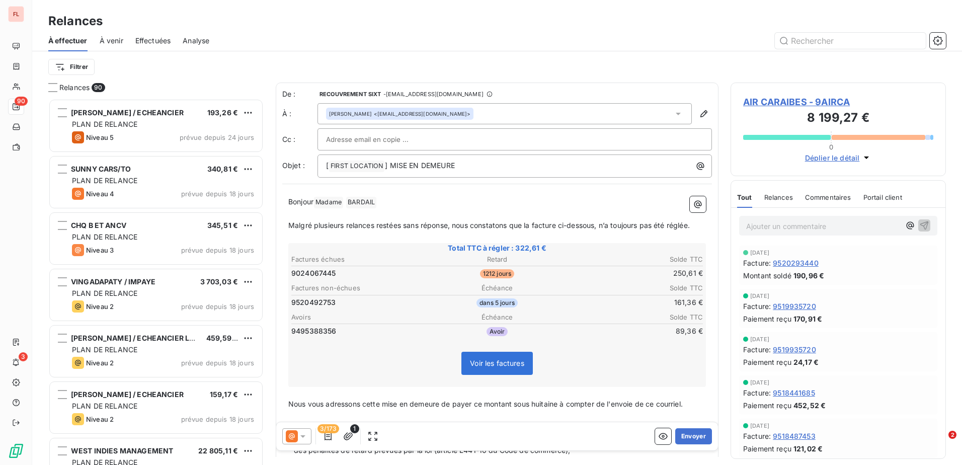
click at [513, 112] on div "[PERSON_NAME] <[EMAIL_ADDRESS][DOMAIN_NAME]>" at bounding box center [504, 113] width 374 height 21
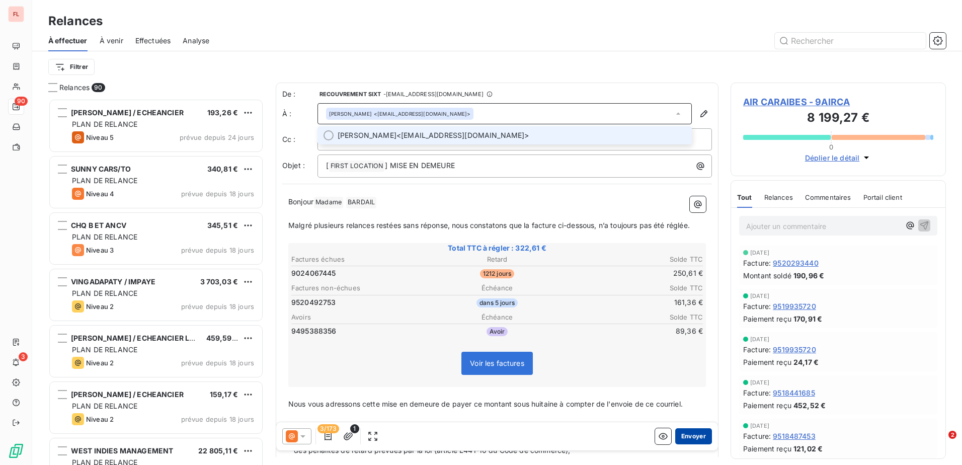
click at [685, 434] on button "Envoyer" at bounding box center [693, 436] width 37 height 16
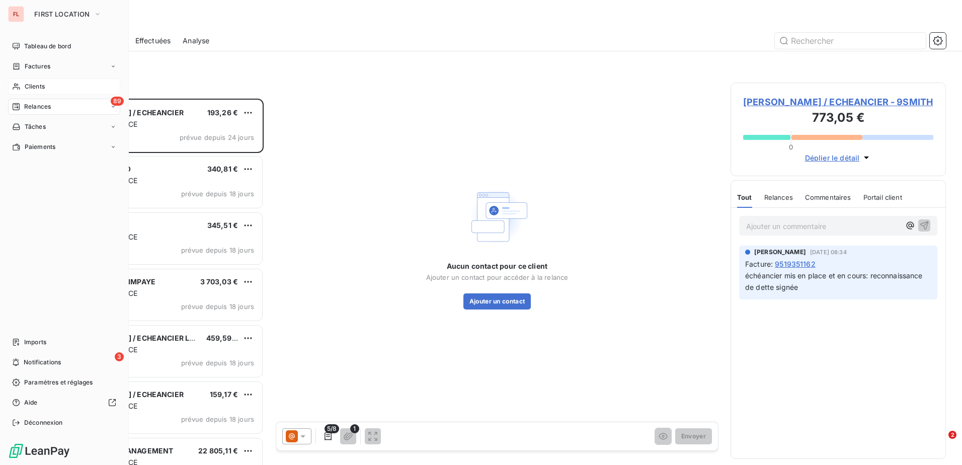
click at [48, 81] on div "Clients" at bounding box center [64, 86] width 112 height 16
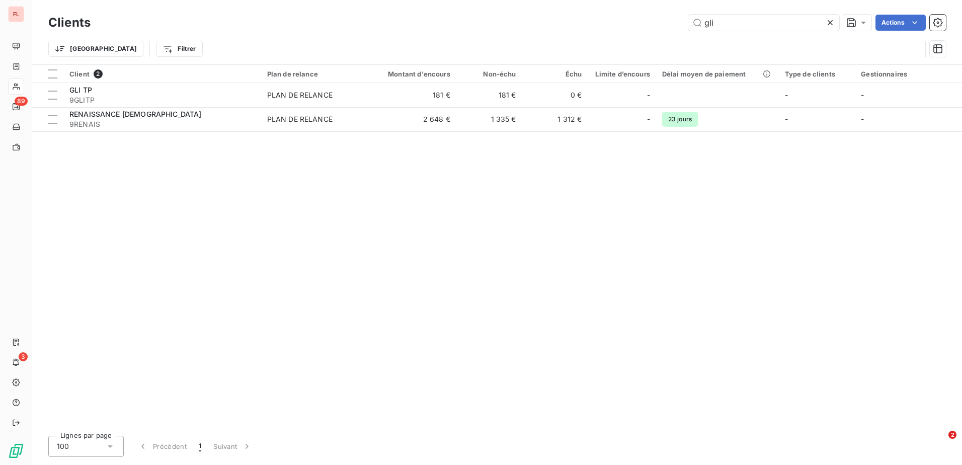
drag, startPoint x: 730, startPoint y: 21, endPoint x: 646, endPoint y: 21, distance: 84.5
click at [646, 21] on div "gli Actions" at bounding box center [524, 23] width 843 height 16
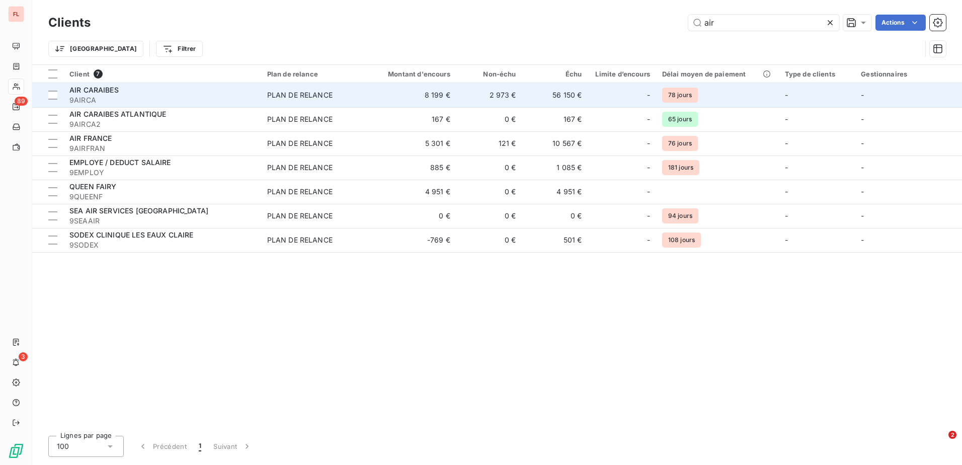
type input "air"
click at [286, 93] on div "PLAN DE RELANCE" at bounding box center [299, 95] width 65 height 10
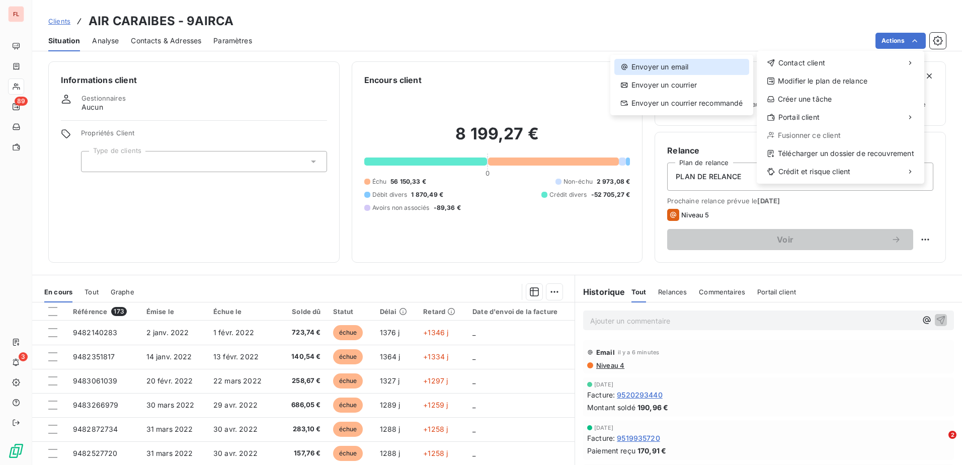
click at [640, 72] on div "Envoyer un email" at bounding box center [681, 67] width 135 height 16
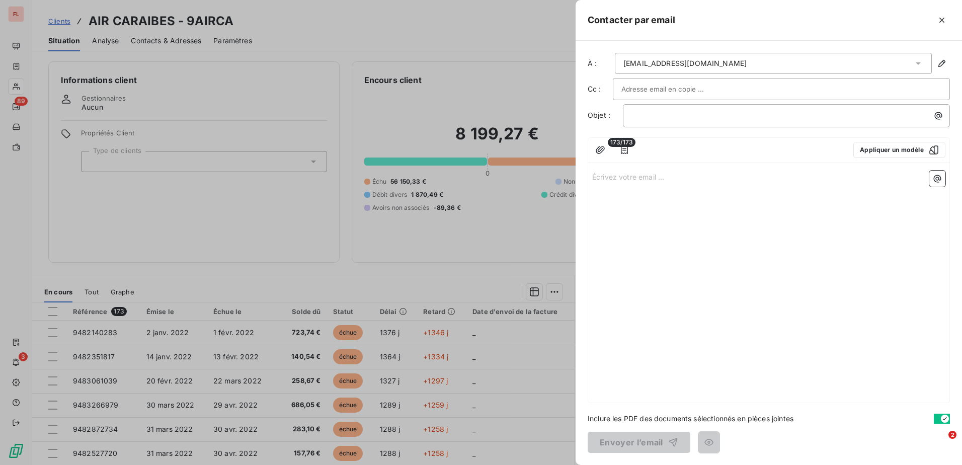
click at [950, 60] on div "À : [EMAIL_ADDRESS][DOMAIN_NAME] Cc : Objet : ﻿ 173/173 Appliquer un modèle Écr…" at bounding box center [768, 253] width 386 height 424
click at [946, 68] on button "button" at bounding box center [942, 63] width 16 height 16
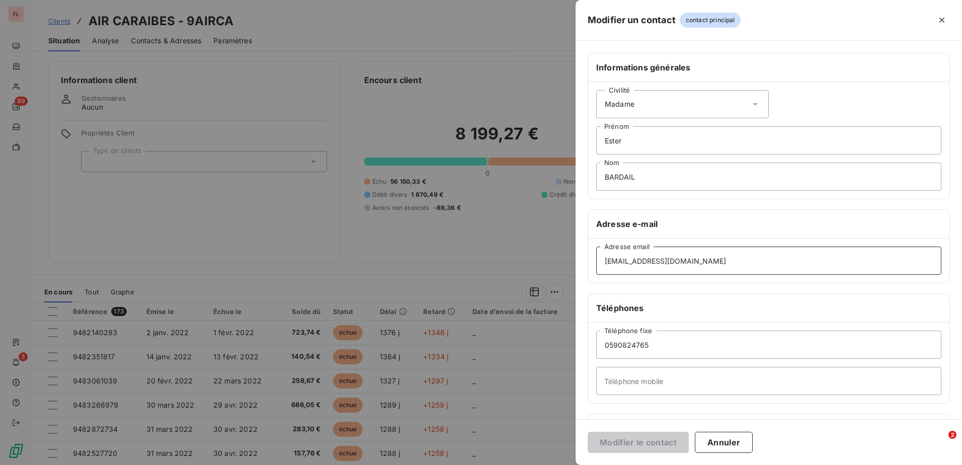
drag, startPoint x: 697, startPoint y: 263, endPoint x: 576, endPoint y: 256, distance: 121.5
click at [576, 256] on div "Informations générales Civilité Madame [PERSON_NAME] Nom Adresse e-mail [EMAIL_…" at bounding box center [768, 276] width 386 height 447
paste input "[EMAIL_ADDRESS][DOMAIN_NAME]"
type input "[EMAIL_ADDRESS][DOMAIN_NAME]"
click at [677, 451] on button "Modifier le contact" at bounding box center [638, 442] width 101 height 21
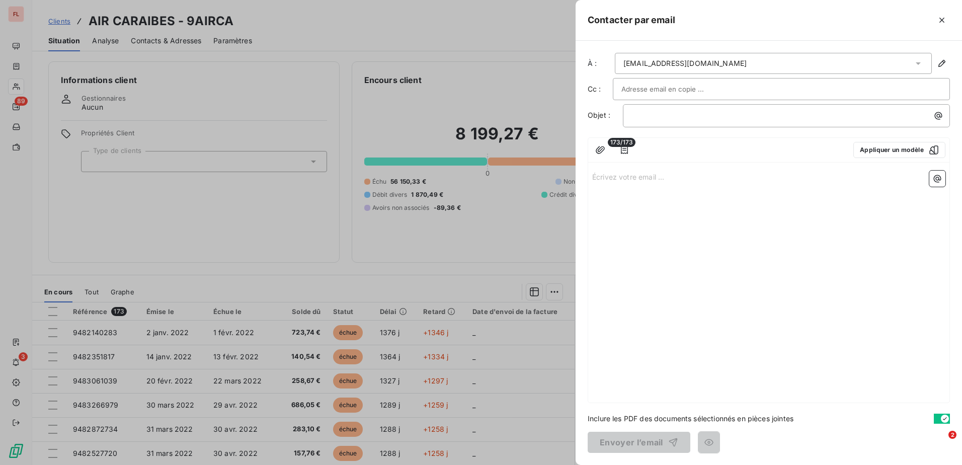
click at [318, 120] on div at bounding box center [481, 232] width 962 height 465
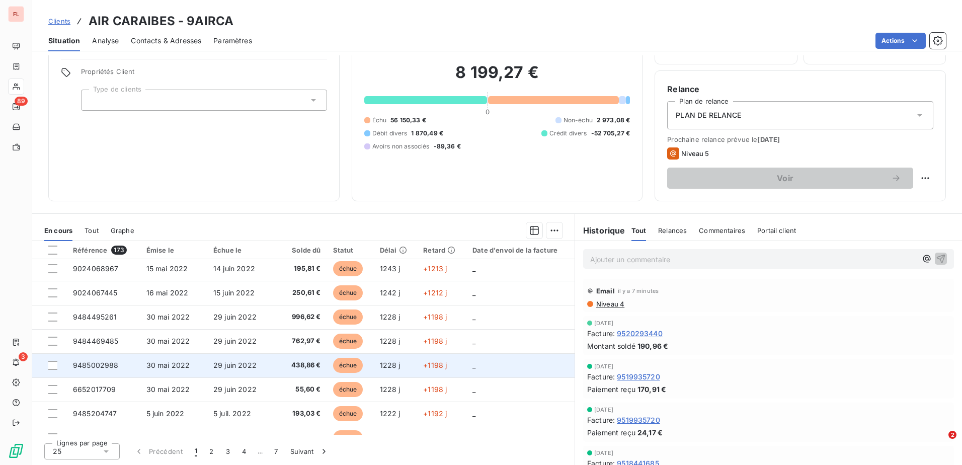
scroll to position [429, 0]
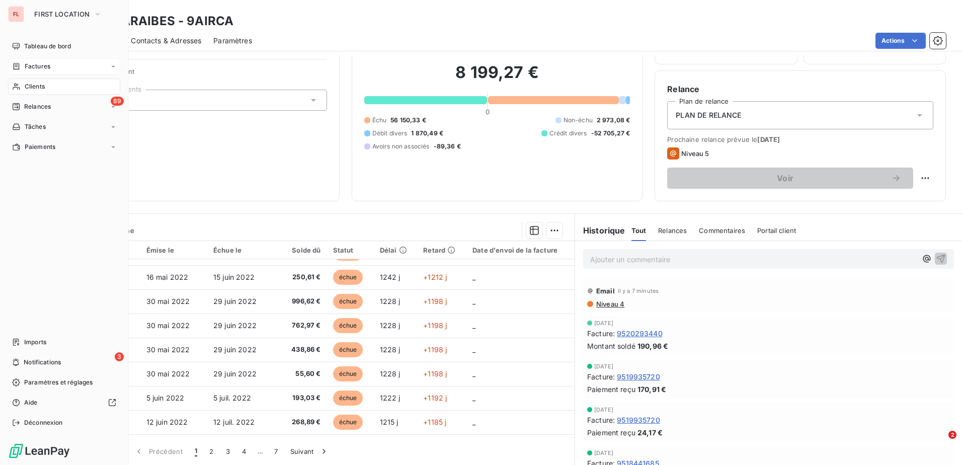
click at [66, 71] on div "Factures" at bounding box center [64, 66] width 112 height 16
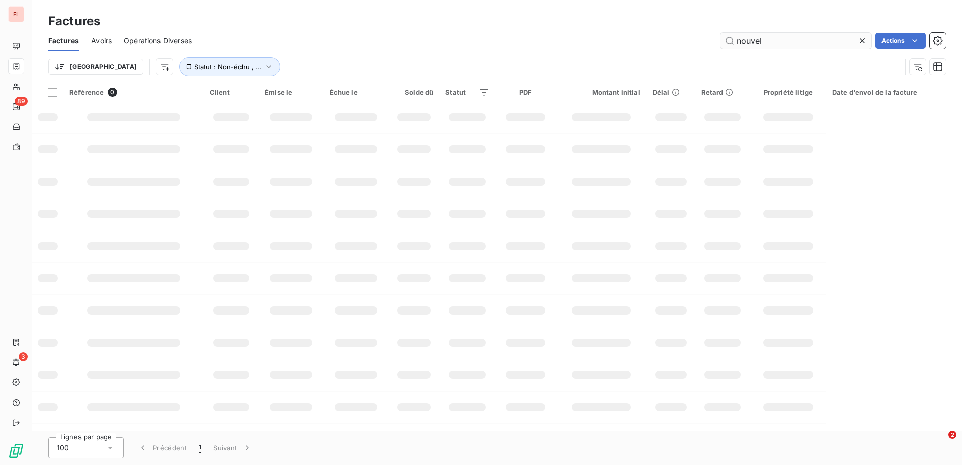
click at [793, 37] on input "nouvel" at bounding box center [795, 41] width 151 height 16
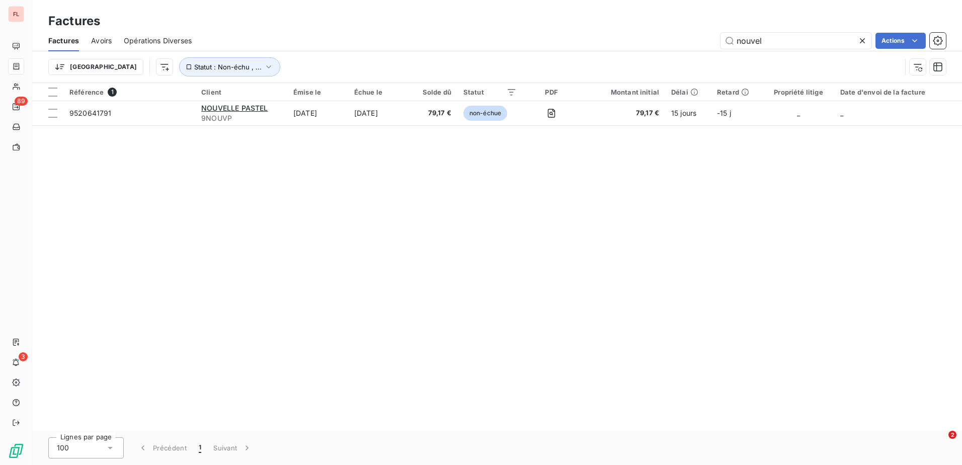
drag, startPoint x: 793, startPoint y: 37, endPoint x: 700, endPoint y: 39, distance: 93.1
click at [700, 39] on div "nouvel Actions" at bounding box center [575, 41] width 742 height 16
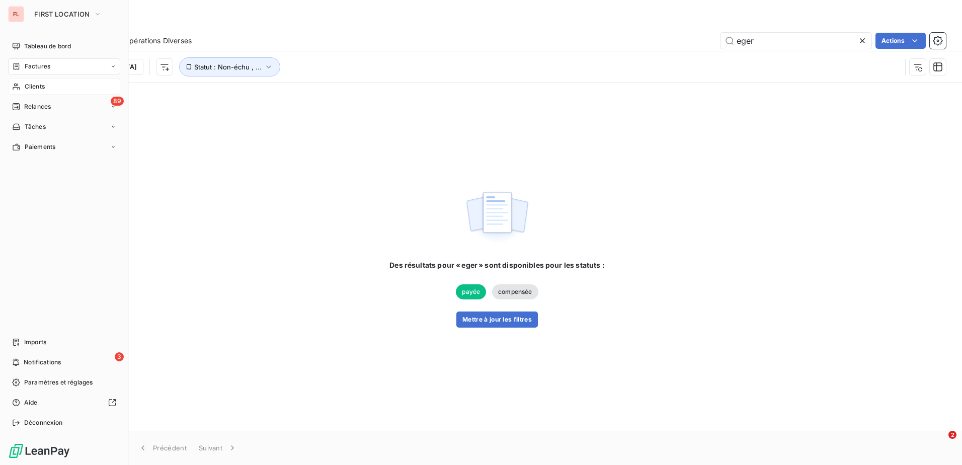
type input "eger"
click at [36, 87] on span "Clients" at bounding box center [35, 86] width 20 height 9
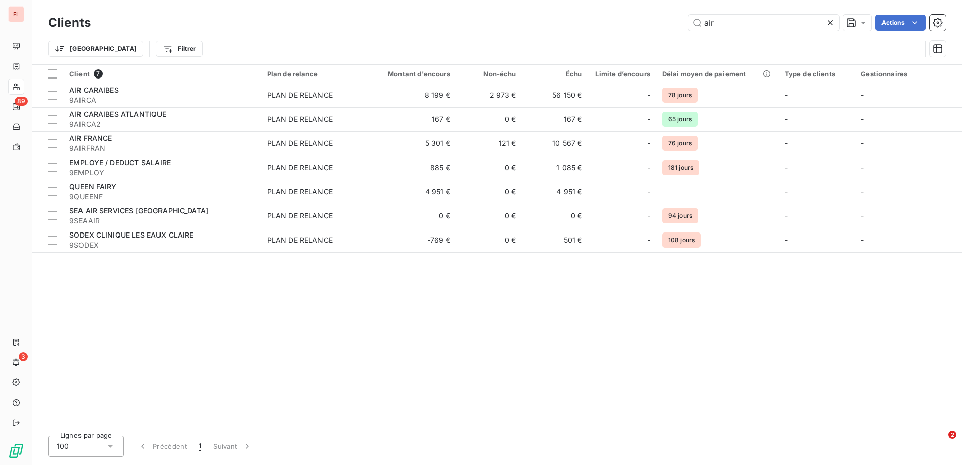
drag, startPoint x: 737, startPoint y: 24, endPoint x: 650, endPoint y: 25, distance: 86.5
click at [650, 25] on div "air Actions" at bounding box center [524, 23] width 843 height 16
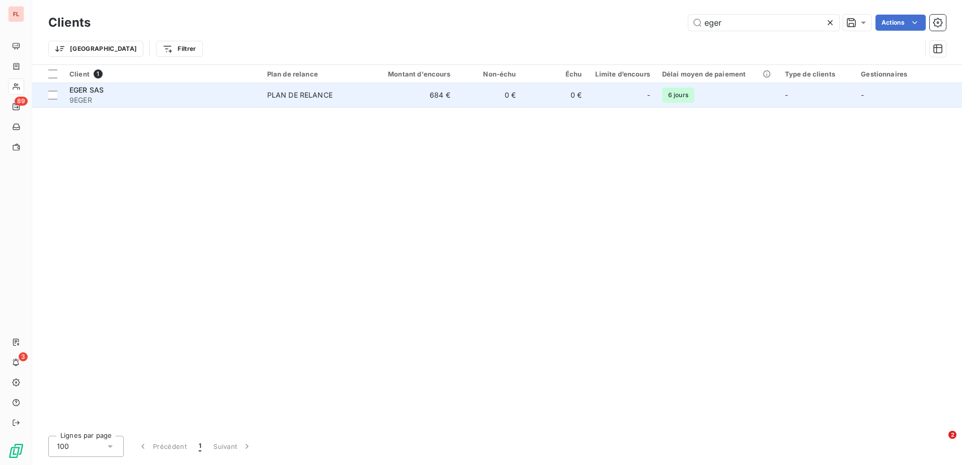
type input "eger"
click at [517, 101] on td "0 €" at bounding box center [489, 95] width 66 height 24
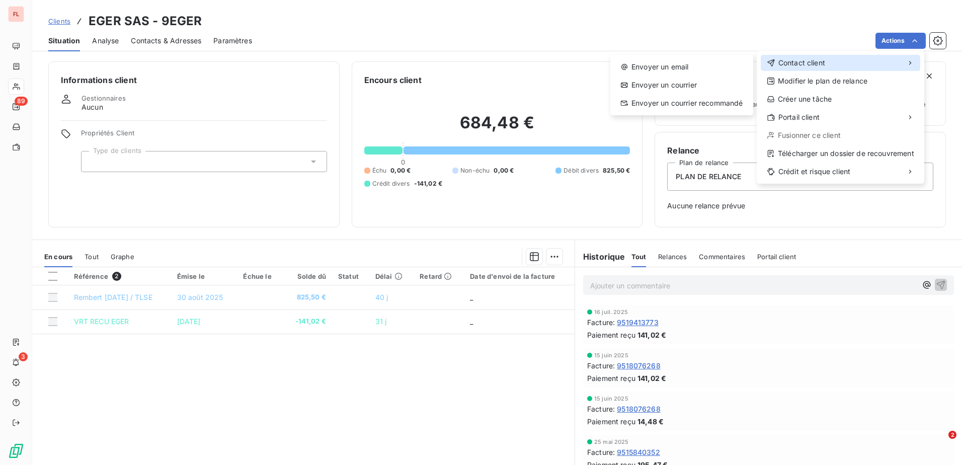
click at [790, 64] on span "Contact client" at bounding box center [801, 63] width 47 height 10
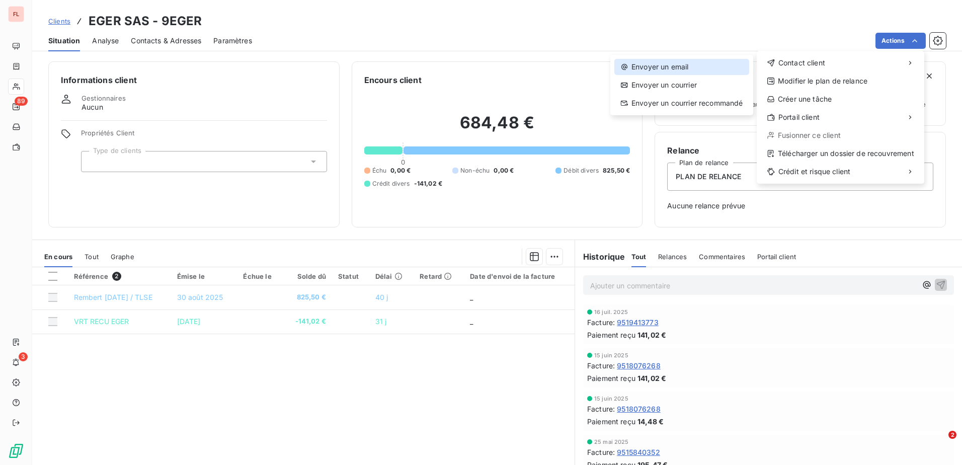
click at [703, 70] on div "Envoyer un email" at bounding box center [681, 67] width 135 height 16
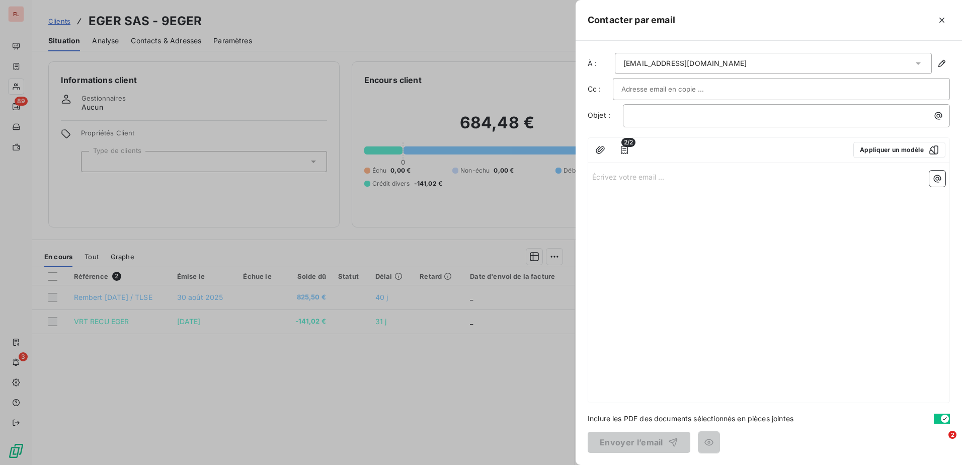
click at [726, 96] on div at bounding box center [781, 88] width 320 height 15
paste input "[EMAIL_ADDRESS][DOMAIN_NAME]"
type input "[EMAIL_ADDRESS][DOMAIN_NAME]"
click at [924, 151] on div "button" at bounding box center [931, 151] width 15 height 10
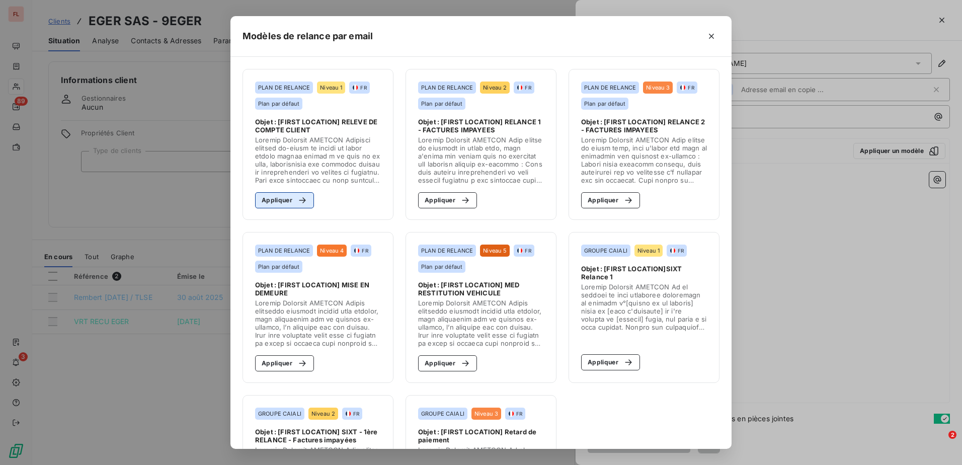
click at [282, 206] on button "Appliquer" at bounding box center [284, 200] width 59 height 16
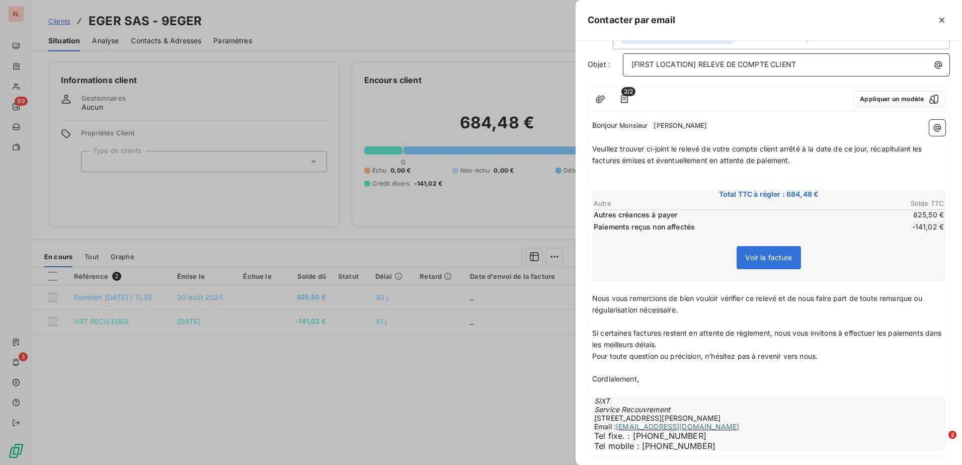
scroll to position [105, 0]
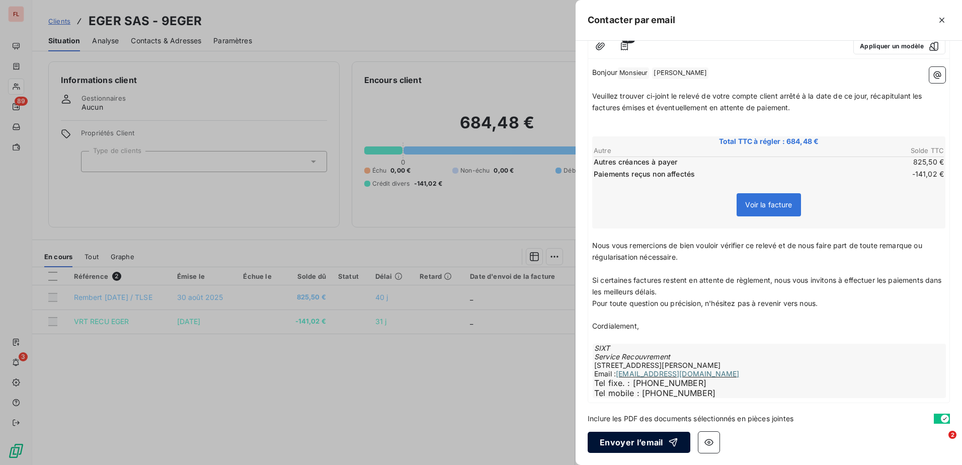
click at [627, 443] on button "Envoyer l’email" at bounding box center [639, 442] width 103 height 21
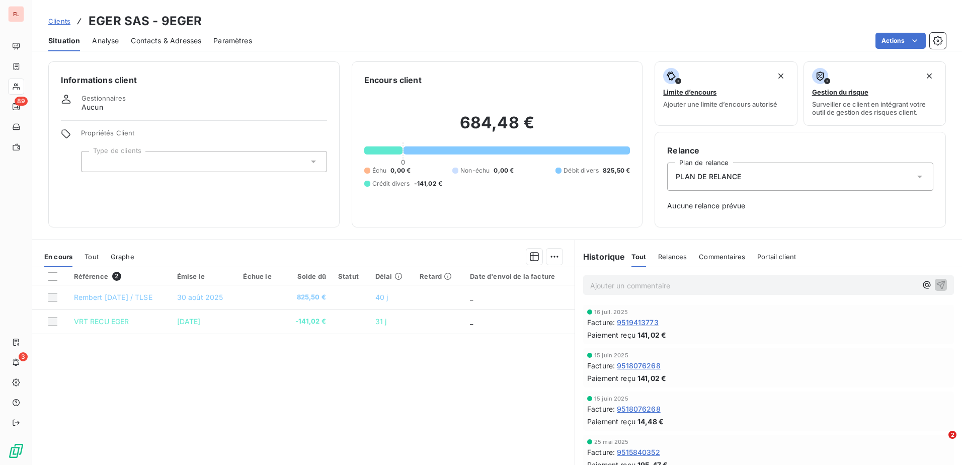
click at [55, 22] on span "Clients" at bounding box center [59, 21] width 22 height 8
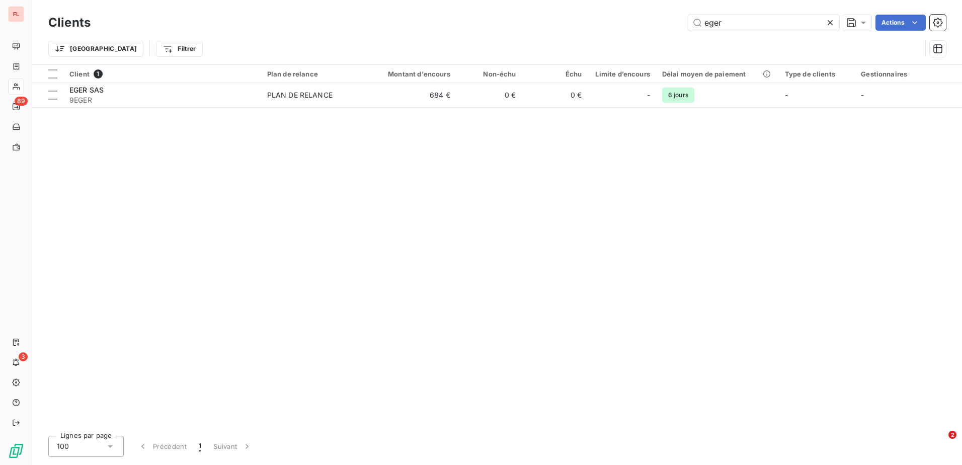
drag, startPoint x: 722, startPoint y: 27, endPoint x: 664, endPoint y: 25, distance: 58.4
click at [664, 25] on div "eger Actions" at bounding box center [524, 23] width 843 height 16
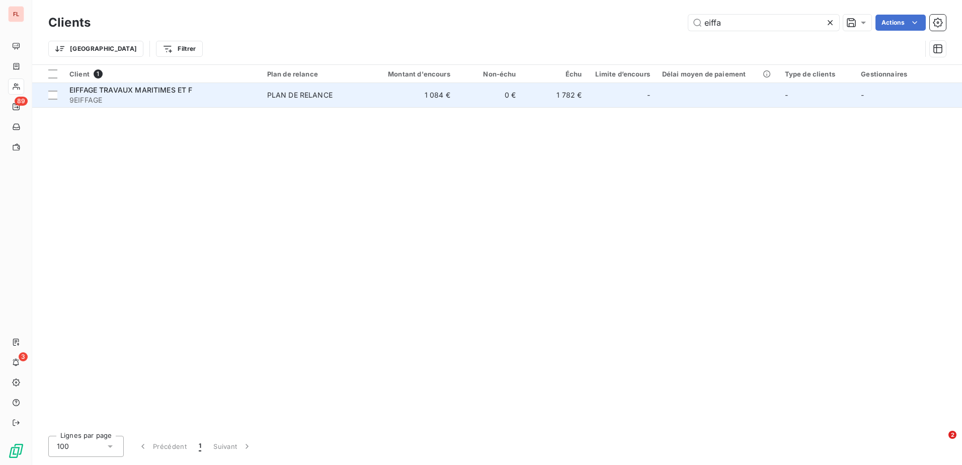
type input "eiffa"
click at [186, 94] on div "EIFFAGE TRAVAUX MARITIMES ET F" at bounding box center [162, 90] width 186 height 10
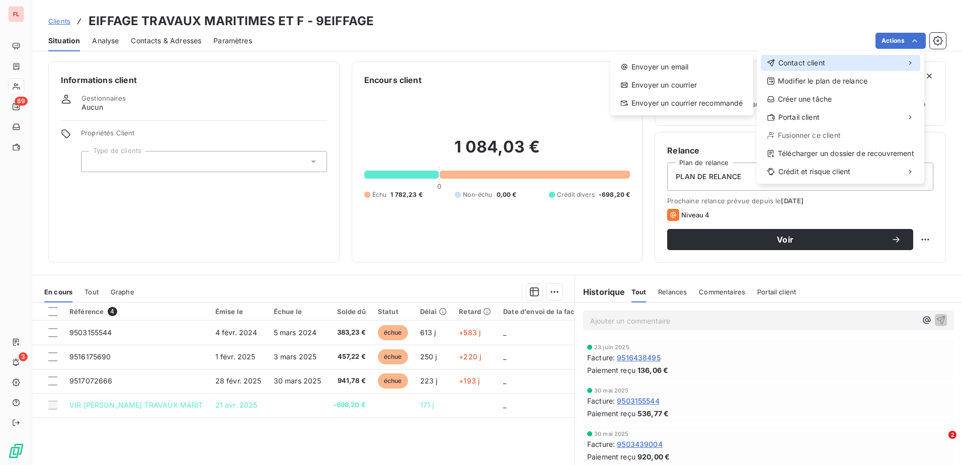
click at [768, 60] on icon at bounding box center [771, 63] width 9 height 8
click at [822, 62] on span "Contact client" at bounding box center [801, 63] width 47 height 10
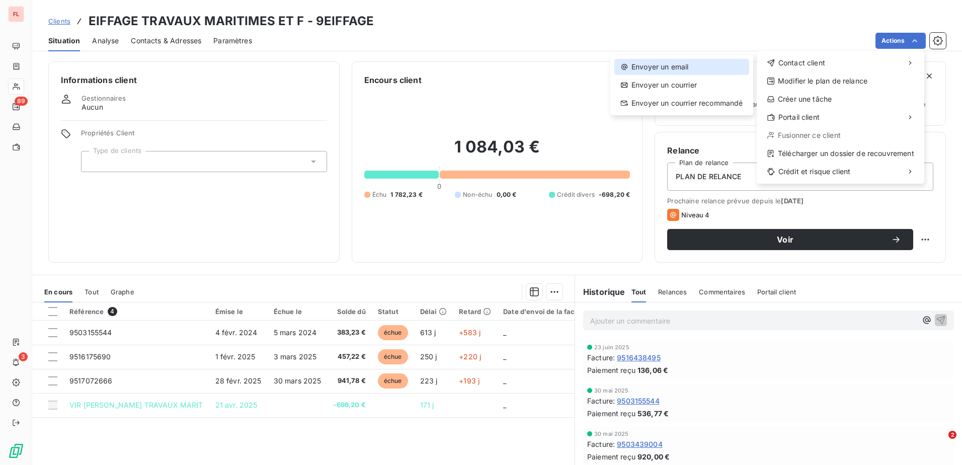
click at [679, 72] on div "Envoyer un email" at bounding box center [681, 67] width 135 height 16
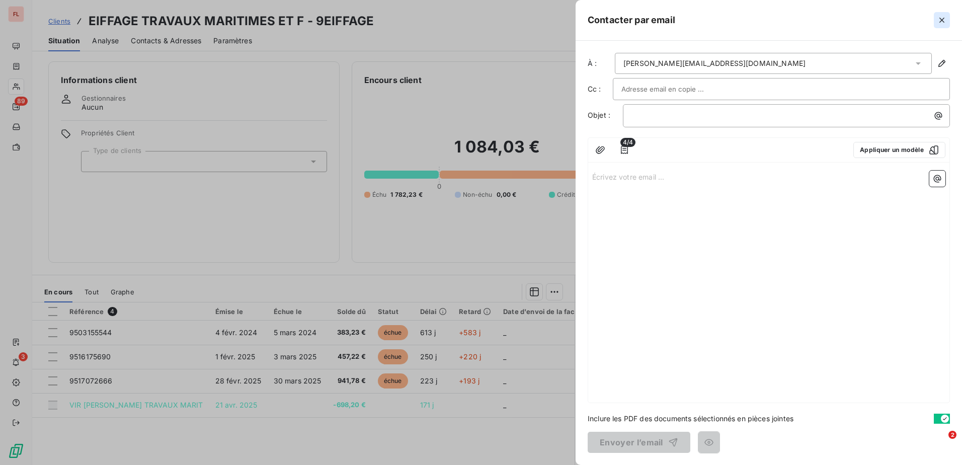
click at [943, 18] on icon "button" at bounding box center [942, 20] width 10 height 10
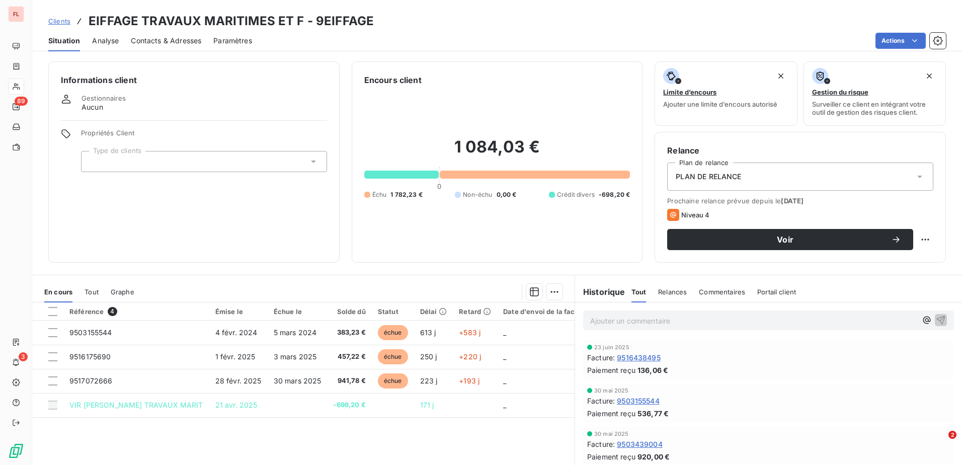
click at [60, 18] on span "Clients" at bounding box center [59, 21] width 22 height 8
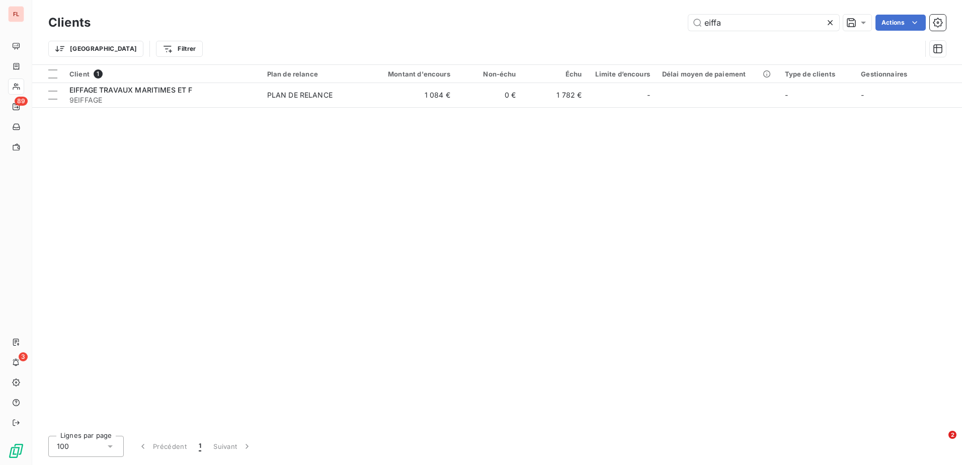
click at [752, 11] on div "Clients eiffa Actions Trier Filtrer" at bounding box center [497, 32] width 930 height 64
click at [745, 21] on input "eiffa" at bounding box center [763, 23] width 151 height 16
drag, startPoint x: 745, startPoint y: 21, endPoint x: 620, endPoint y: 22, distance: 124.8
click at [620, 22] on div "eiffa Actions" at bounding box center [524, 23] width 843 height 16
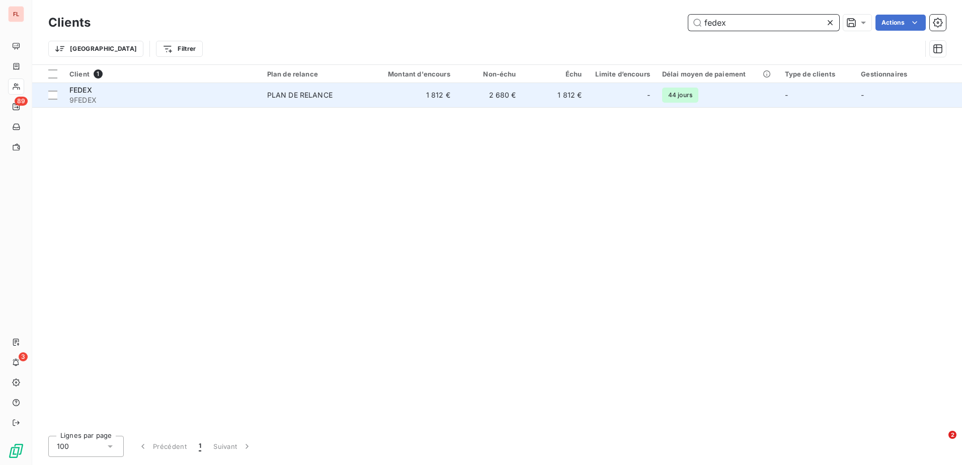
type input "fedex"
click at [93, 96] on span "9FEDEX" at bounding box center [162, 100] width 186 height 10
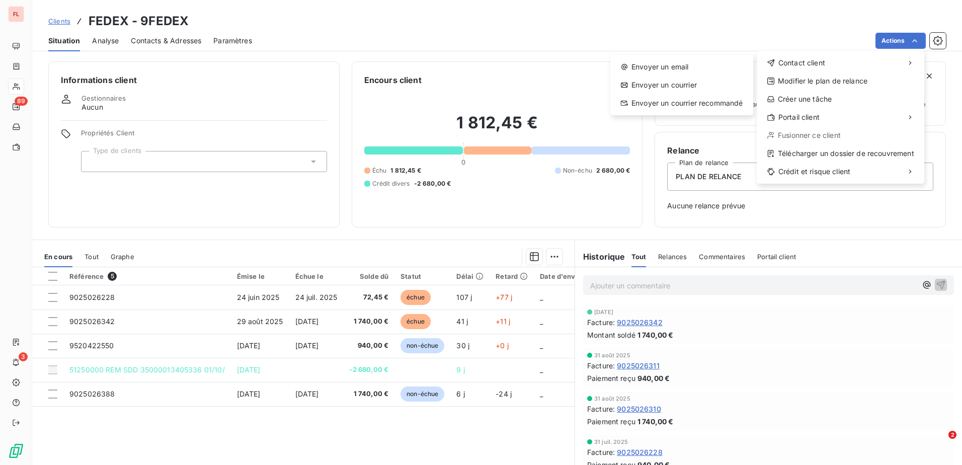
click at [691, 76] on div "Envoyer un email Envoyer un courrier Envoyer un courrier recommandé" at bounding box center [681, 85] width 143 height 60
click at [696, 65] on div "Envoyer un email" at bounding box center [681, 67] width 135 height 16
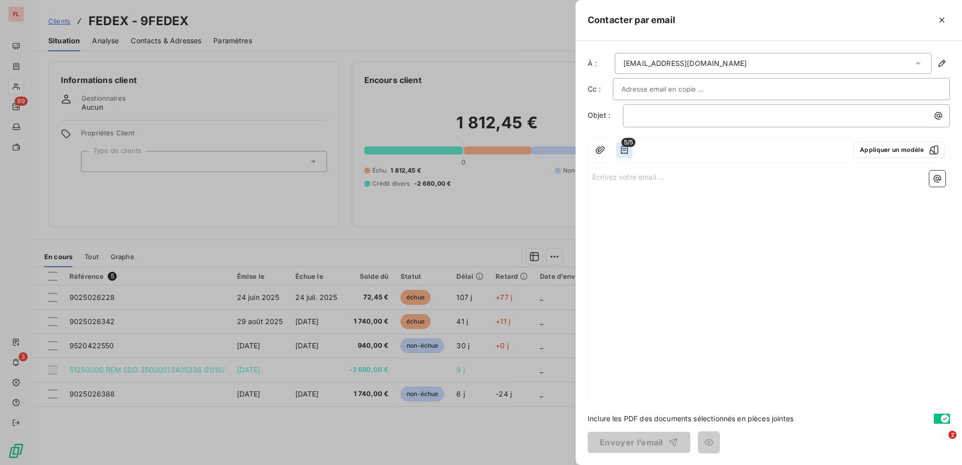
click at [621, 148] on icon "button" at bounding box center [624, 150] width 7 height 8
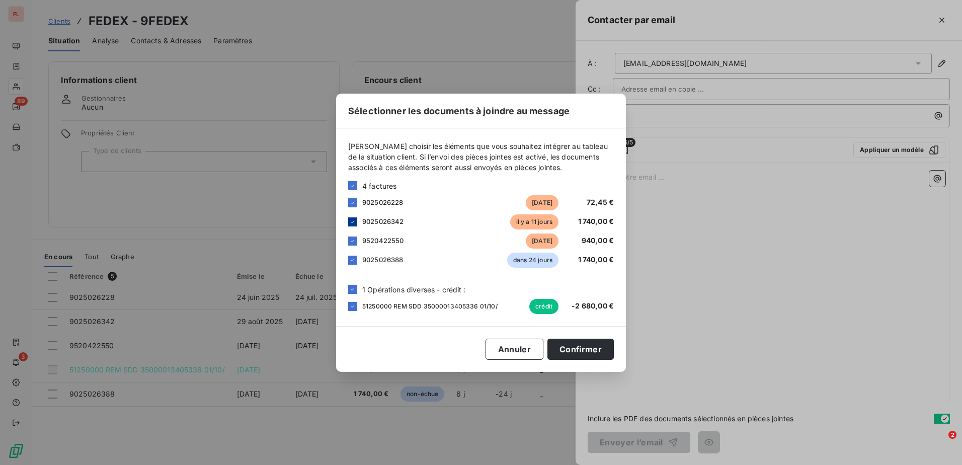
click at [353, 219] on icon at bounding box center [353, 222] width 6 height 6
click at [354, 243] on icon at bounding box center [353, 241] width 6 height 6
click at [351, 261] on icon at bounding box center [353, 260] width 6 height 6
click at [356, 290] on div at bounding box center [352, 289] width 9 height 9
click at [354, 309] on div at bounding box center [352, 306] width 9 height 9
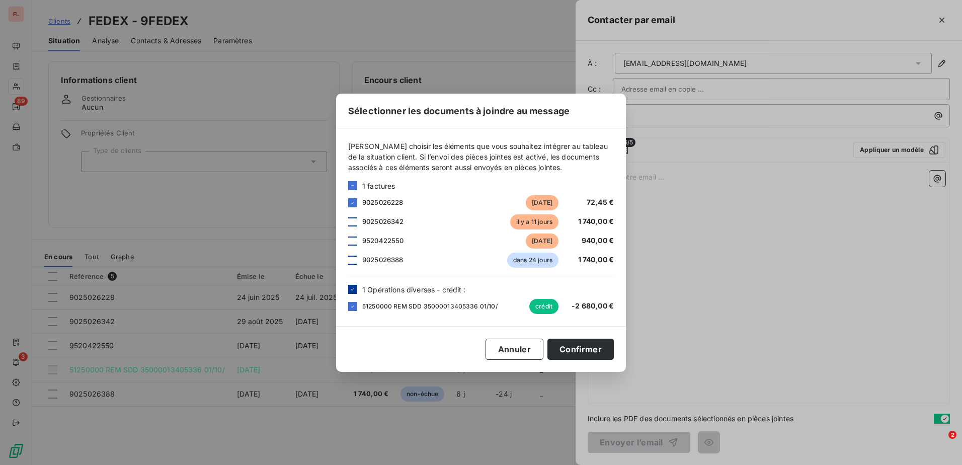
click at [356, 291] on div at bounding box center [352, 289] width 9 height 9
click at [577, 351] on button "Confirmer" at bounding box center [580, 349] width 66 height 21
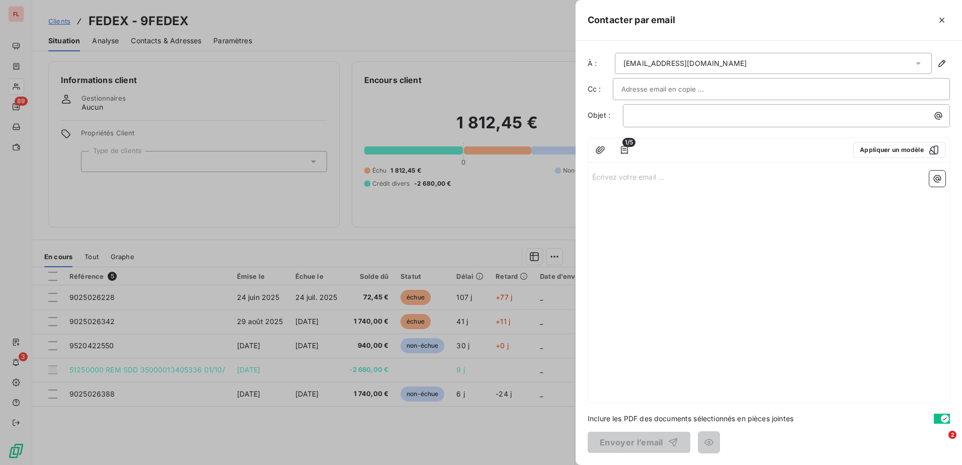
click at [697, 91] on input "text" at bounding box center [675, 88] width 108 height 15
click at [694, 110] on p "﻿" at bounding box center [788, 116] width 315 height 12
click at [725, 90] on div at bounding box center [781, 88] width 320 height 15
paste input "[EMAIL_ADDRESS][DOMAIN_NAME]"
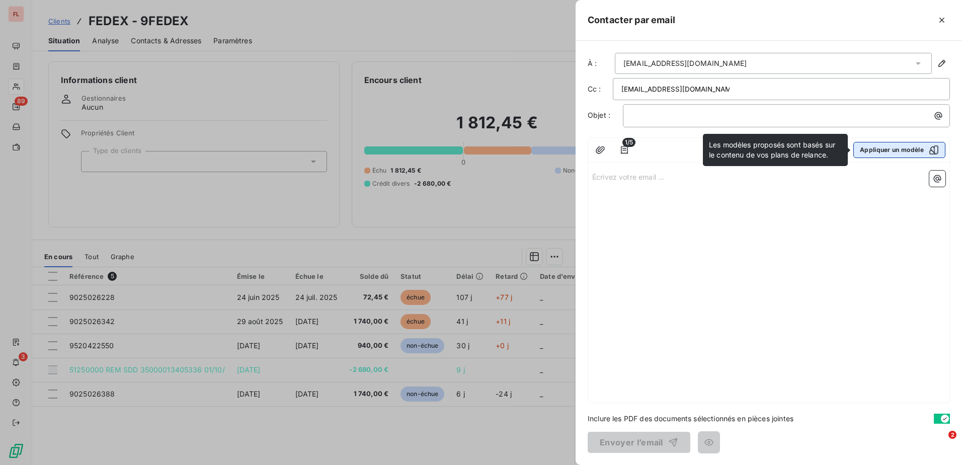
type input "[EMAIL_ADDRESS][DOMAIN_NAME]"
click at [936, 152] on icon "button" at bounding box center [933, 149] width 9 height 9
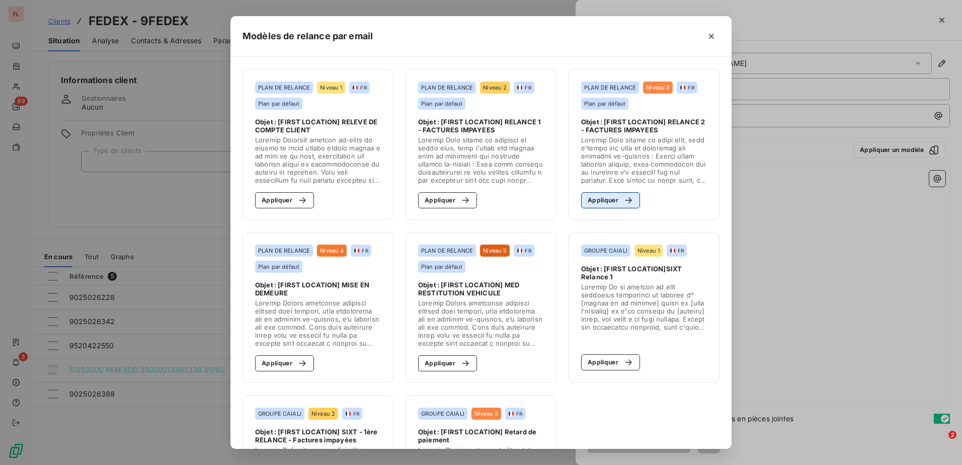
click at [618, 198] on div "button" at bounding box center [625, 200] width 15 height 10
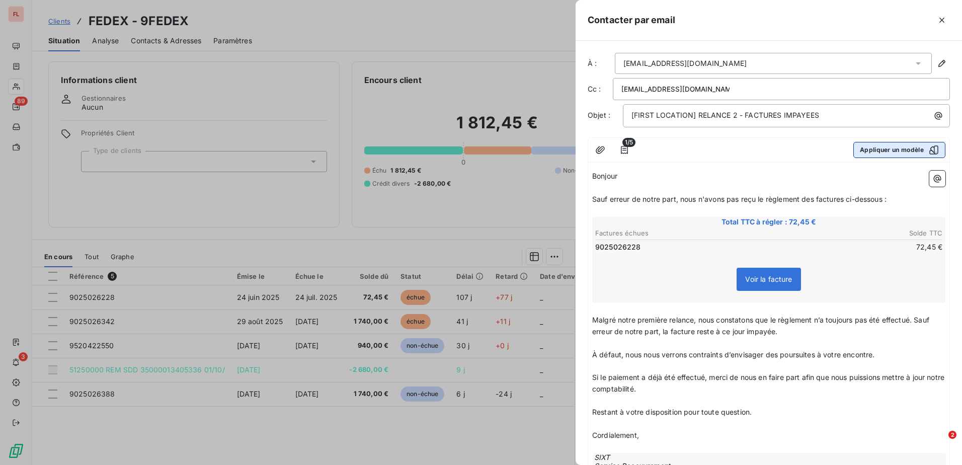
click at [931, 148] on button "Appliquer un modèle" at bounding box center [899, 150] width 92 height 16
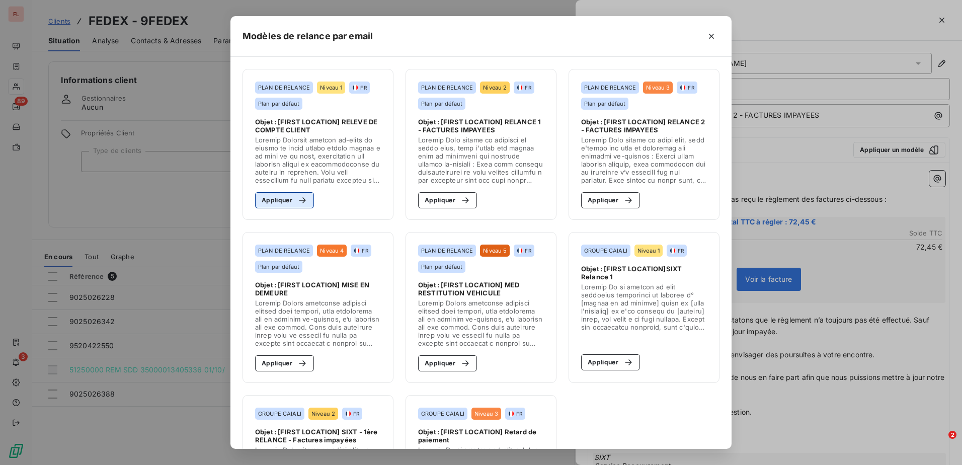
click at [282, 200] on button "Appliquer" at bounding box center [284, 200] width 59 height 16
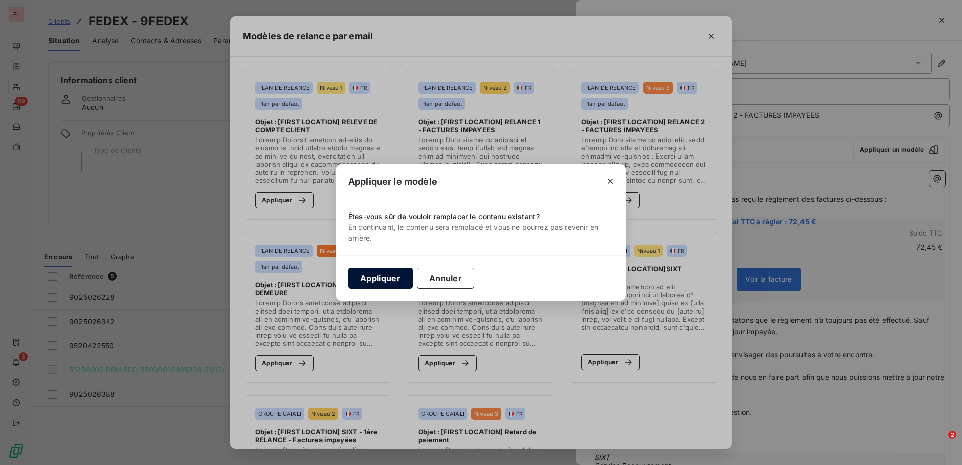
click at [362, 274] on button "Appliquer" at bounding box center [380, 278] width 64 height 21
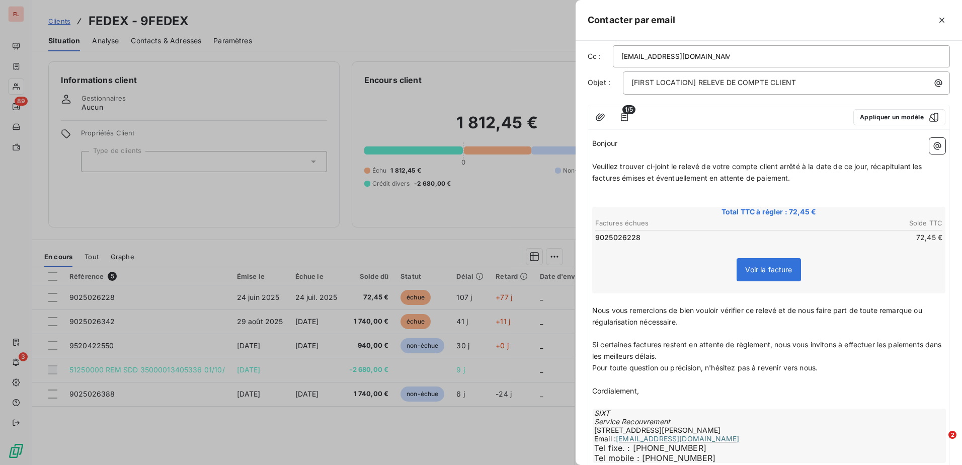
scroll to position [98, 0]
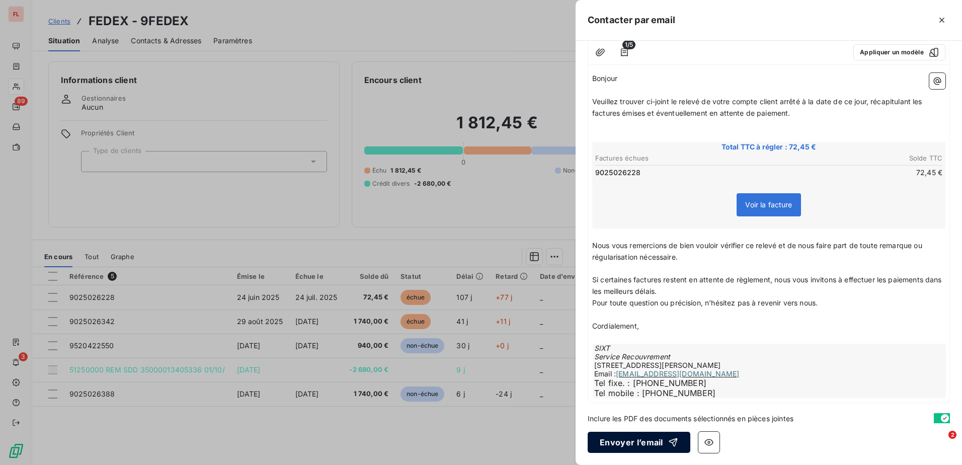
click at [635, 441] on button "Envoyer l’email" at bounding box center [639, 442] width 103 height 21
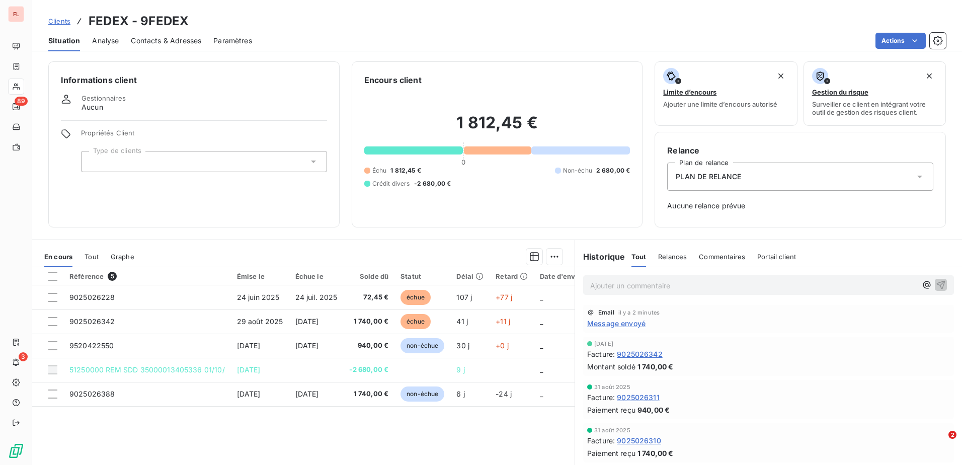
click at [59, 21] on span "Clients" at bounding box center [59, 21] width 22 height 8
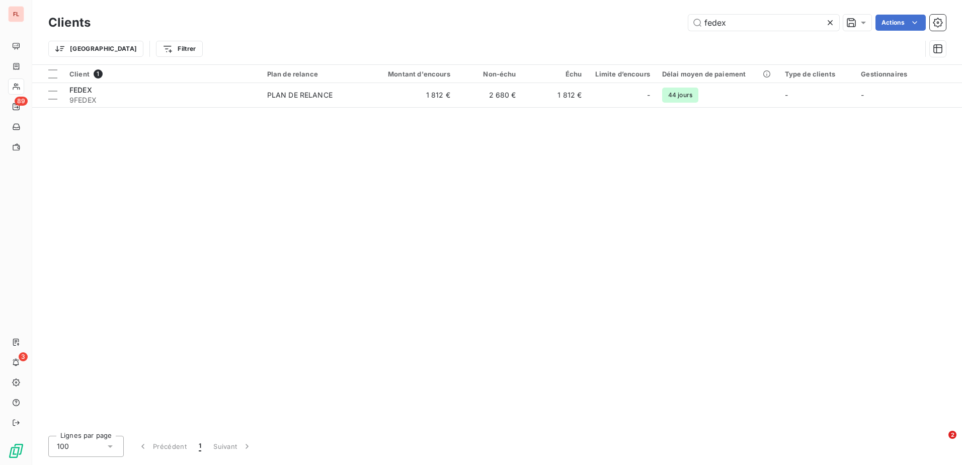
drag, startPoint x: 752, startPoint y: 26, endPoint x: 638, endPoint y: 26, distance: 113.7
click at [638, 26] on div "fedex Actions" at bounding box center [524, 23] width 843 height 16
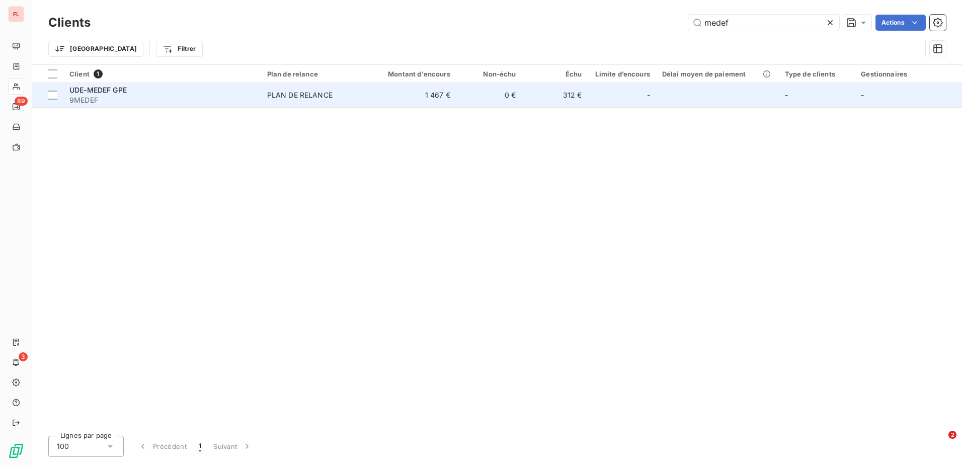
type input "medef"
click at [169, 95] on span "9MEDEF" at bounding box center [162, 100] width 186 height 10
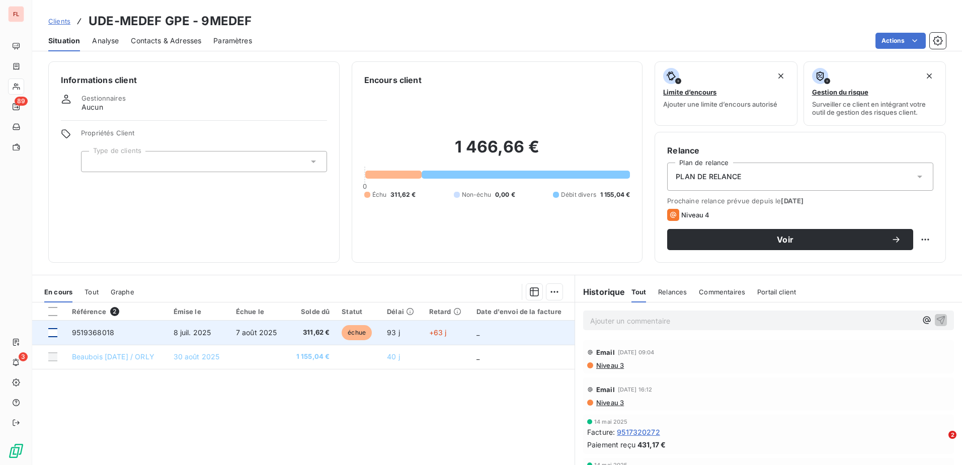
click at [50, 332] on div at bounding box center [52, 332] width 9 height 9
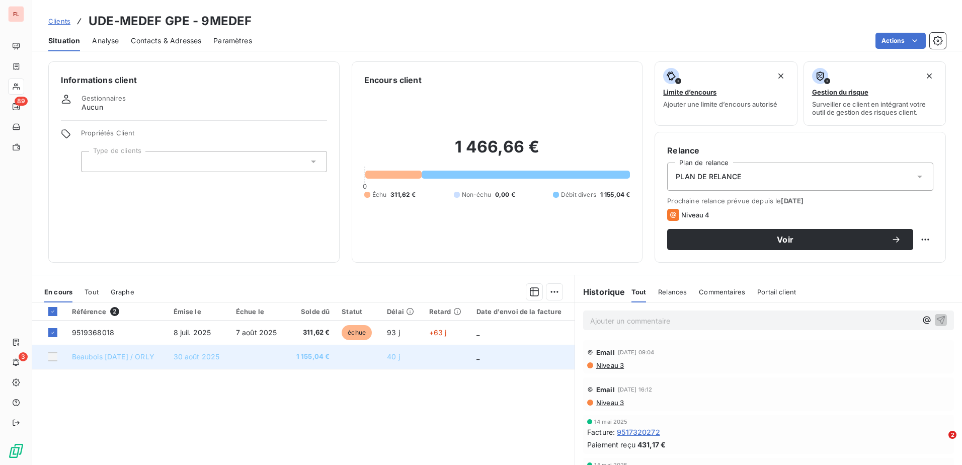
click at [52, 354] on div at bounding box center [52, 356] width 9 height 9
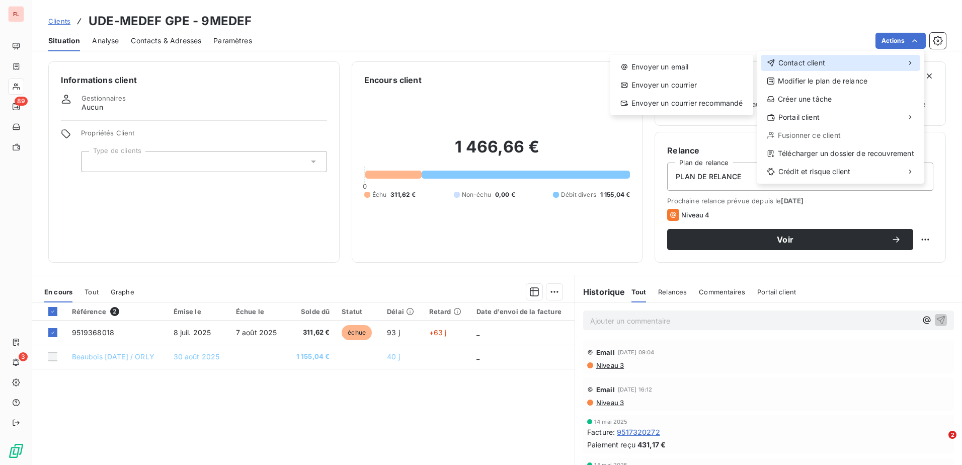
click at [817, 61] on span "Contact client" at bounding box center [801, 63] width 47 height 10
click at [605, 77] on html "FL 89 3 Clients UDE-MEDEF GPE - 9MEDEF Situation Analyse Contacts & Adresses Pa…" at bounding box center [481, 232] width 962 height 465
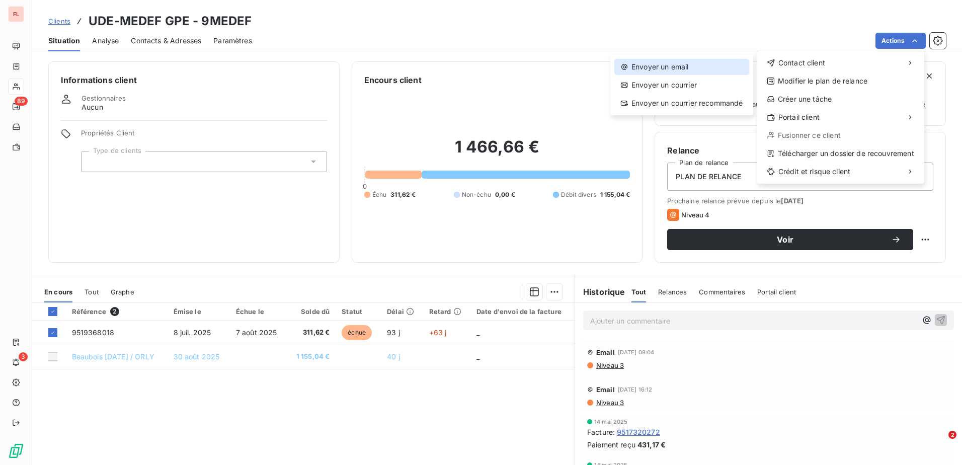
click at [731, 66] on div "Envoyer un email" at bounding box center [681, 67] width 135 height 16
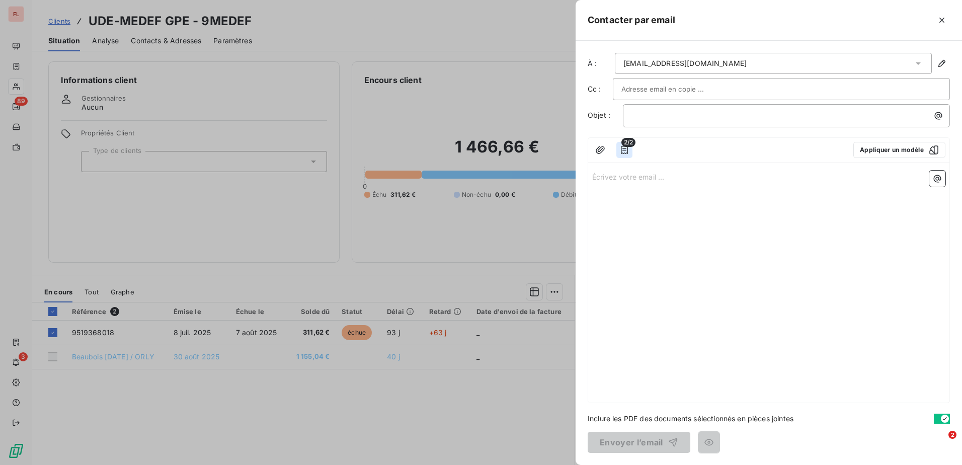
click at [623, 153] on icon "button" at bounding box center [624, 150] width 7 height 8
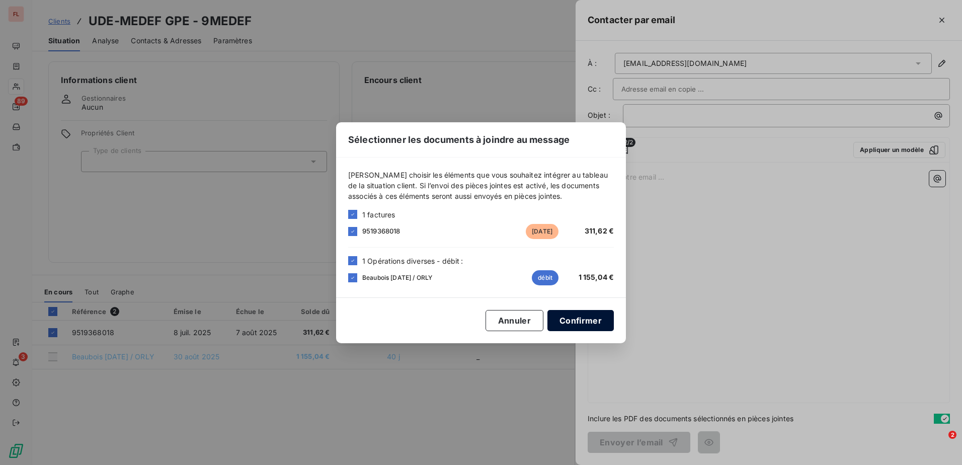
click at [583, 325] on button "Confirmer" at bounding box center [580, 320] width 66 height 21
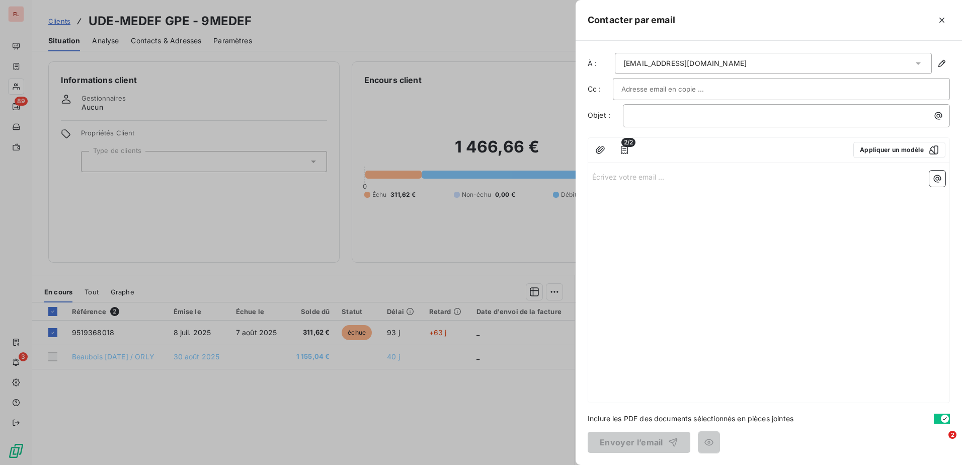
click at [701, 87] on input "text" at bounding box center [675, 88] width 108 height 15
paste input "[EMAIL_ADDRESS][DOMAIN_NAME]"
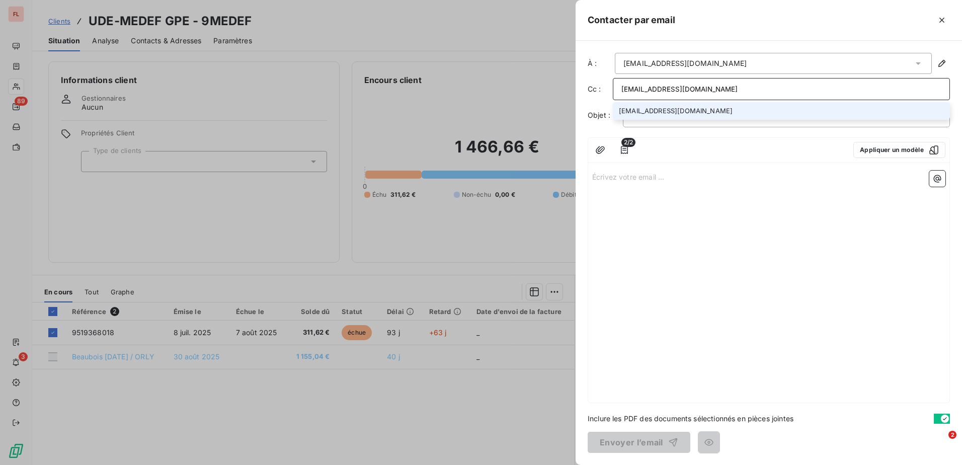
type input "[EMAIL_ADDRESS][DOMAIN_NAME]"
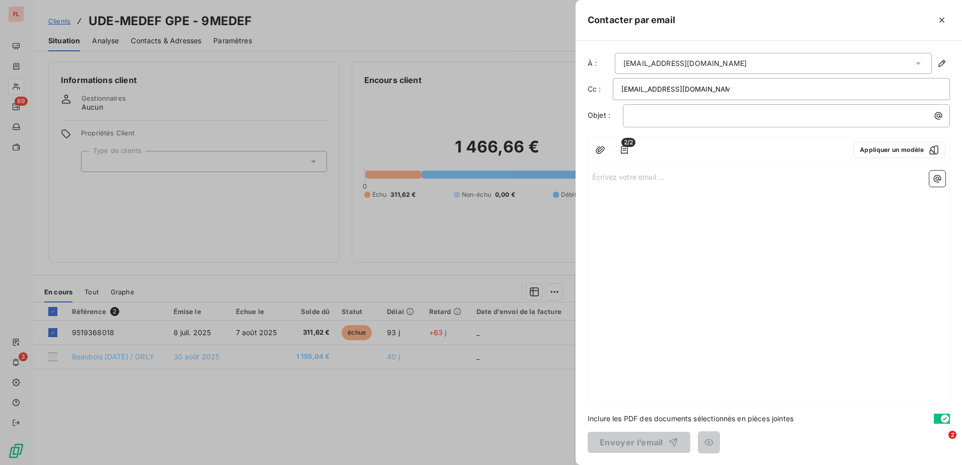
click at [767, 210] on div "Écrivez votre email ... ﻿" at bounding box center [768, 285] width 361 height 236
click at [944, 21] on icon "button" at bounding box center [942, 20] width 10 height 10
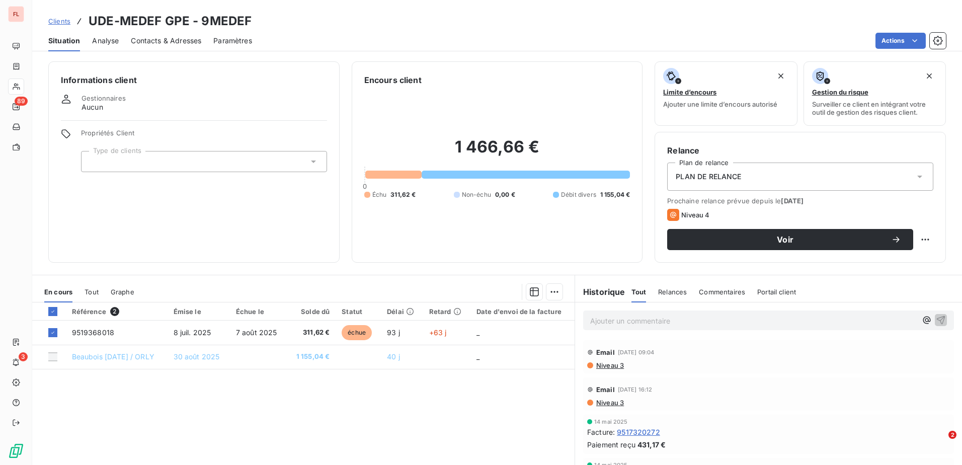
click at [58, 22] on span "Clients" at bounding box center [59, 21] width 22 height 8
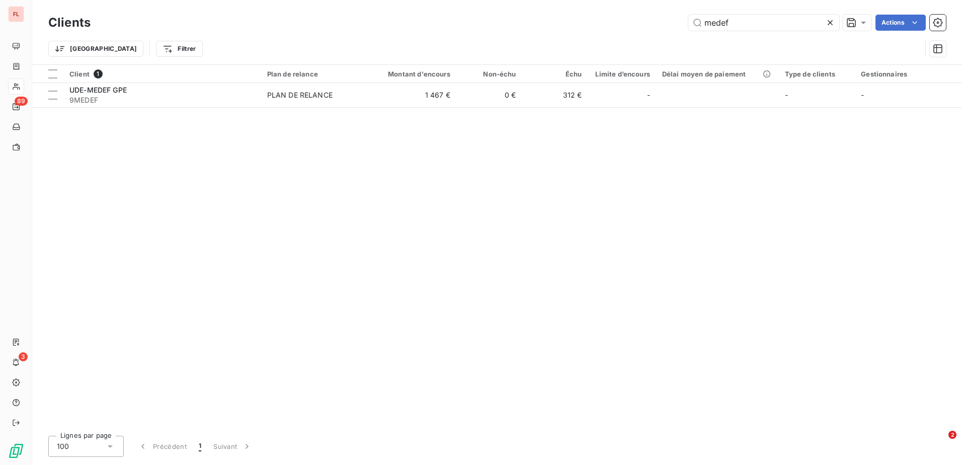
drag, startPoint x: 759, startPoint y: 20, endPoint x: 672, endPoint y: 20, distance: 87.5
click at [672, 20] on div "medef Actions" at bounding box center [524, 23] width 843 height 16
type input "php"
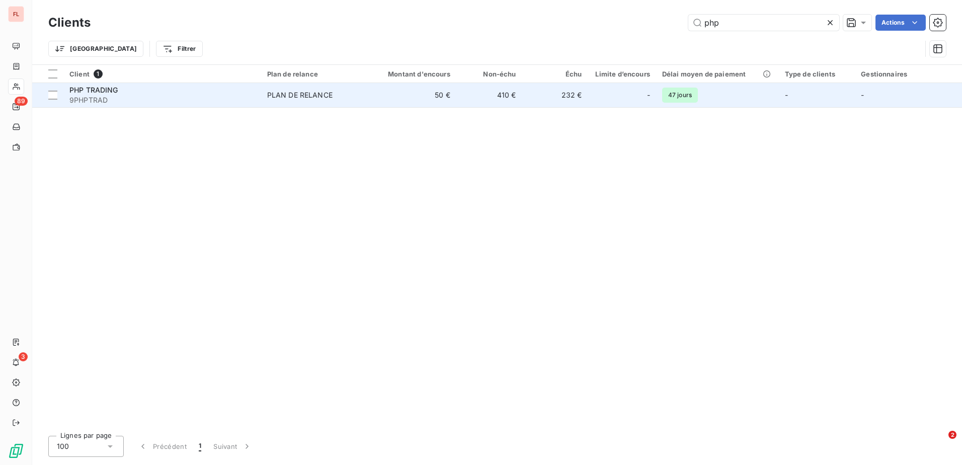
click at [309, 93] on div "PLAN DE RELANCE" at bounding box center [299, 95] width 65 height 10
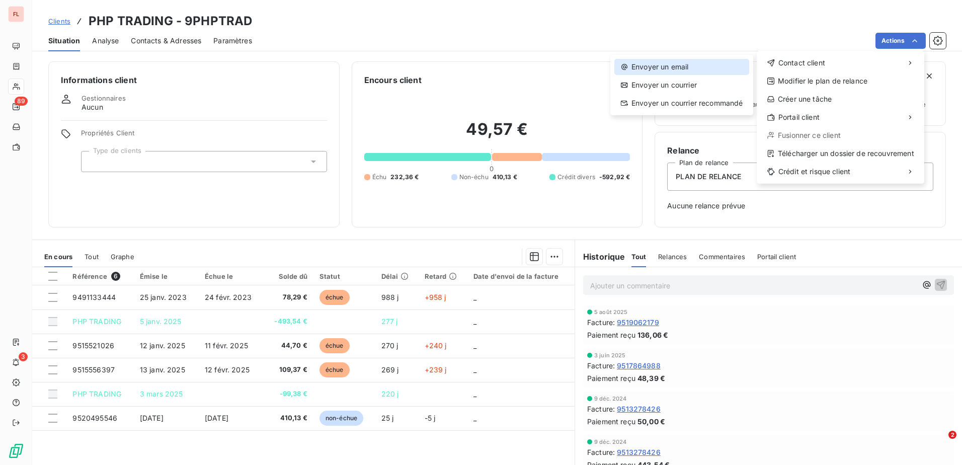
click at [700, 71] on div "Envoyer un email" at bounding box center [681, 67] width 135 height 16
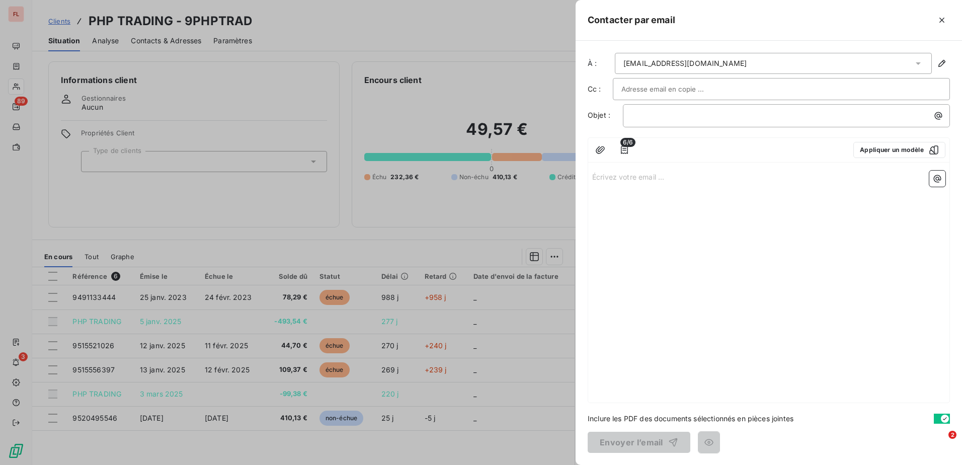
click at [700, 92] on input "text" at bounding box center [675, 88] width 108 height 15
paste input "[EMAIL_ADDRESS][DOMAIN_NAME]"
type input "[EMAIL_ADDRESS][DOMAIN_NAME]"
click at [916, 159] on div "6/6 Appliquer un modèle" at bounding box center [768, 151] width 361 height 25
click at [914, 151] on button "Appliquer un modèle" at bounding box center [899, 151] width 92 height 16
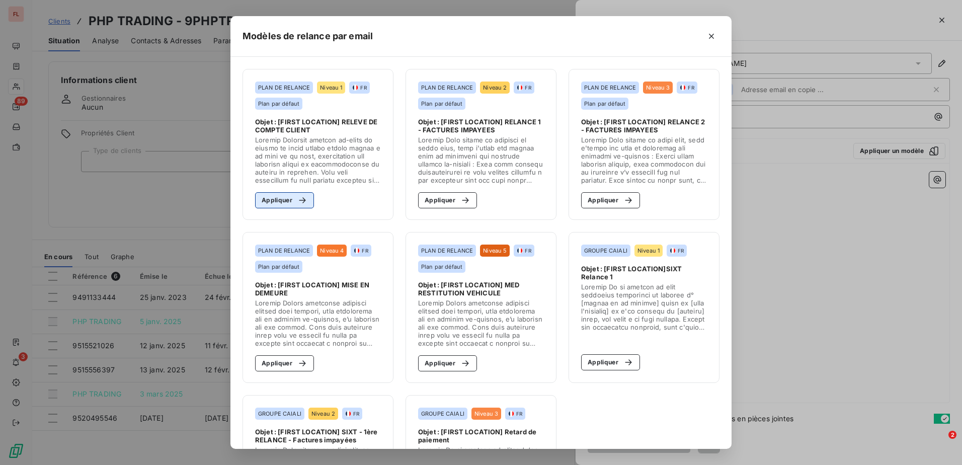
click at [292, 204] on div "button" at bounding box center [299, 200] width 15 height 10
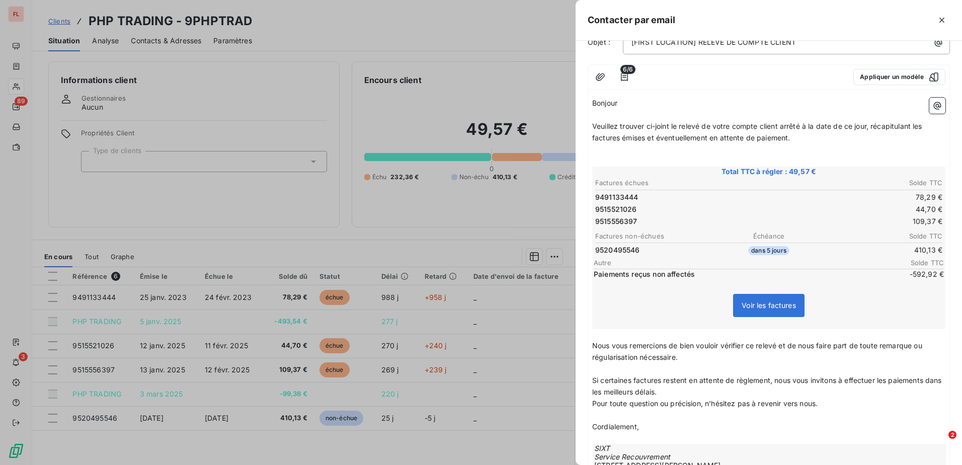
scroll to position [174, 0]
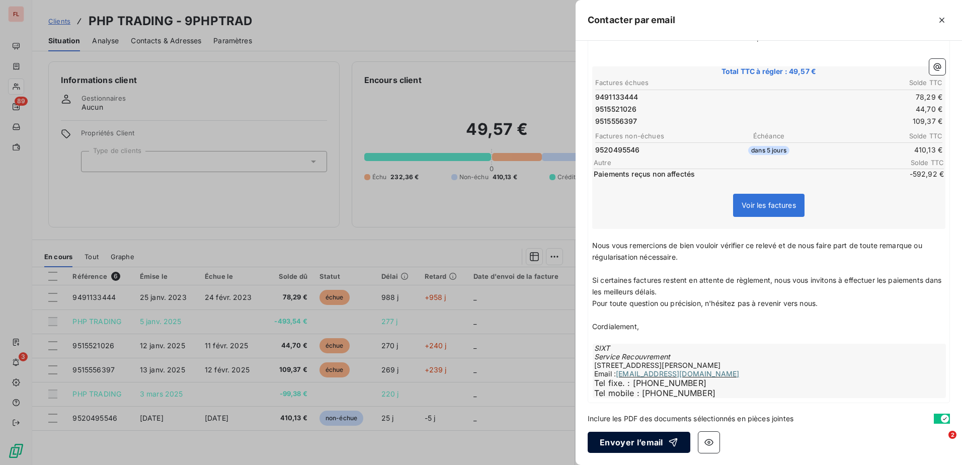
click at [620, 447] on button "Envoyer l’email" at bounding box center [639, 442] width 103 height 21
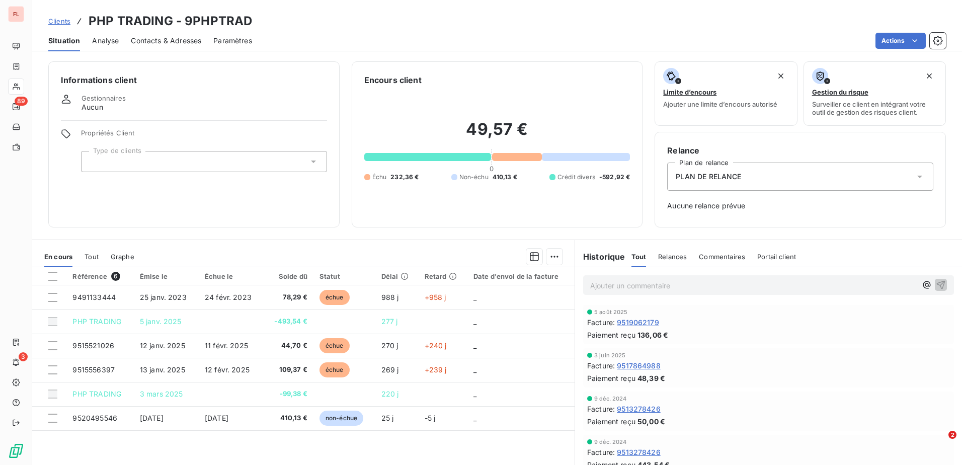
click at [57, 26] on link "Clients" at bounding box center [59, 21] width 22 height 10
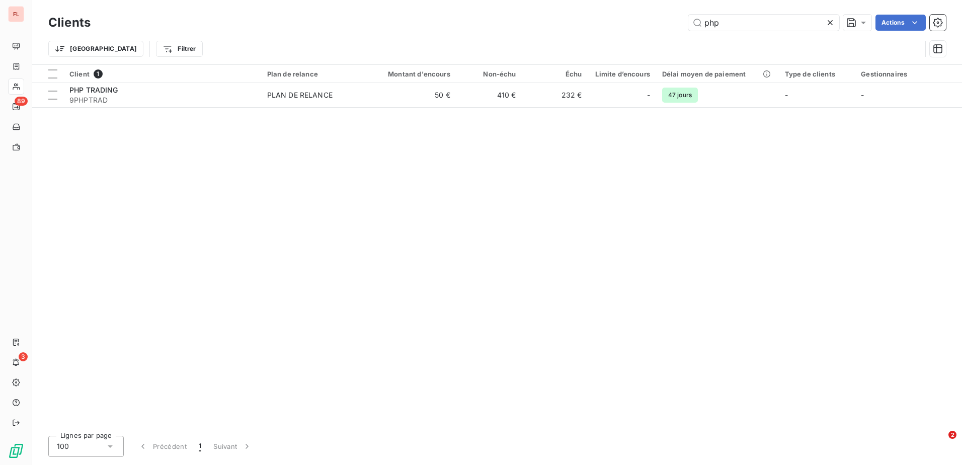
drag, startPoint x: 726, startPoint y: 28, endPoint x: 613, endPoint y: 23, distance: 112.8
click at [613, 23] on div "php Actions" at bounding box center [524, 23] width 843 height 16
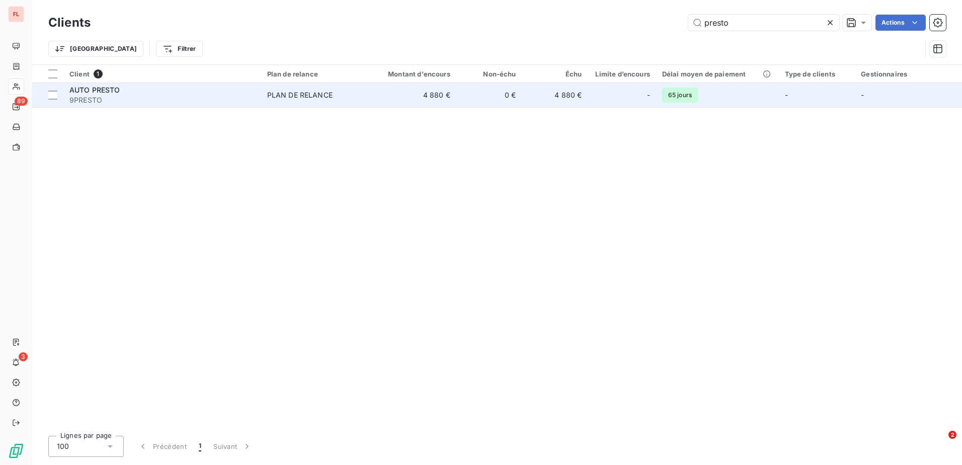
type input "presto"
click at [143, 98] on span "9PRESTO" at bounding box center [162, 100] width 186 height 10
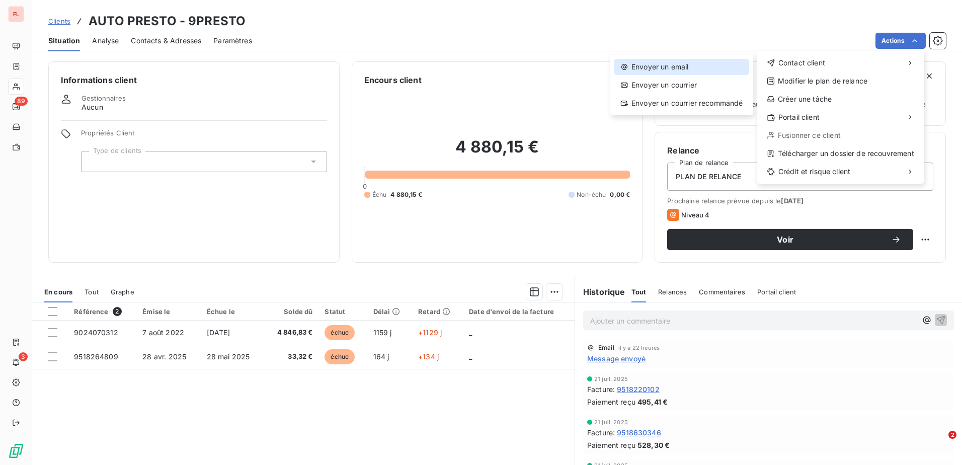
click at [704, 62] on div "Envoyer un email" at bounding box center [681, 67] width 135 height 16
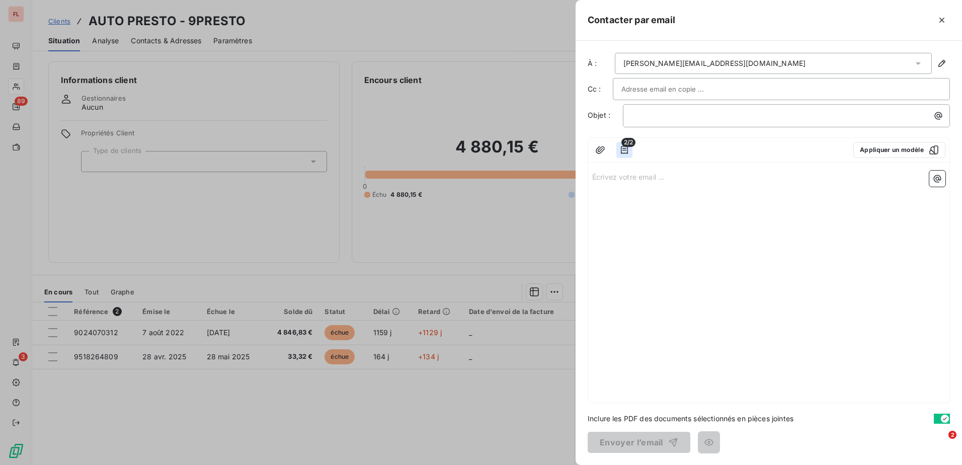
click at [623, 151] on icon "button" at bounding box center [624, 150] width 10 height 10
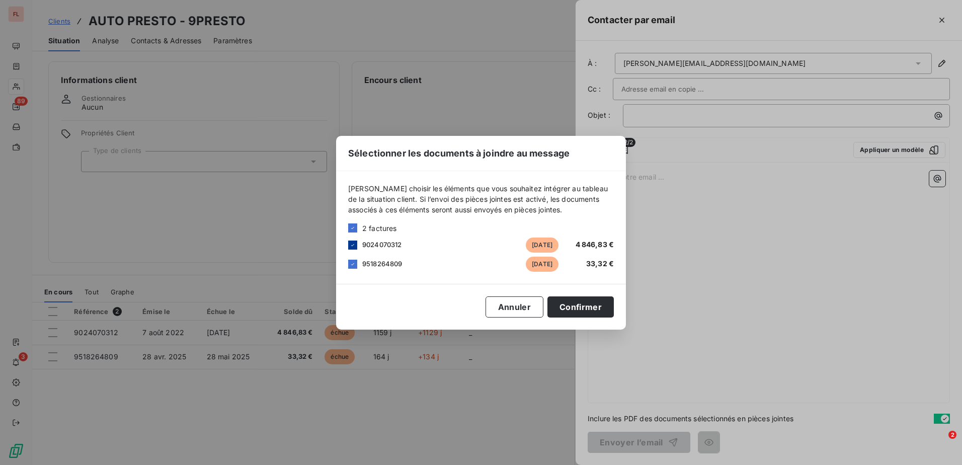
click at [353, 242] on icon at bounding box center [353, 245] width 6 height 6
click at [590, 308] on button "Confirmer" at bounding box center [580, 306] width 66 height 21
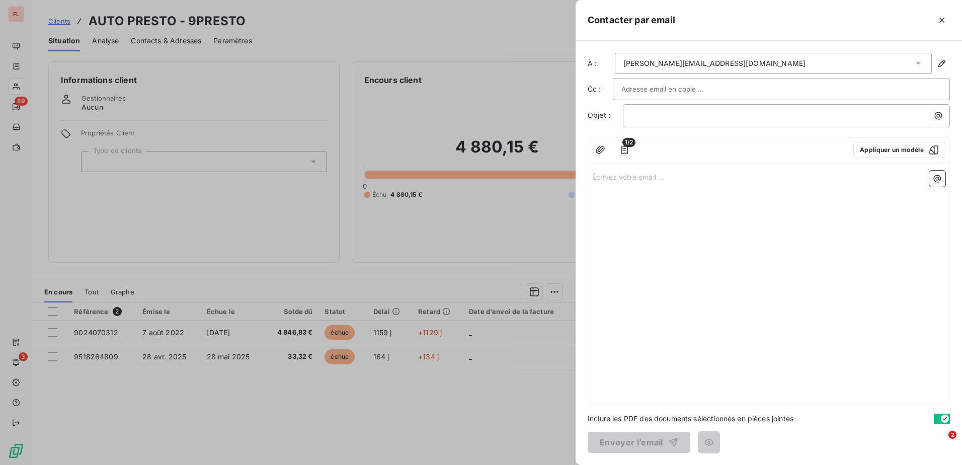
click at [674, 93] on input "text" at bounding box center [675, 88] width 108 height 15
paste input "[EMAIL_ADDRESS][DOMAIN_NAME]"
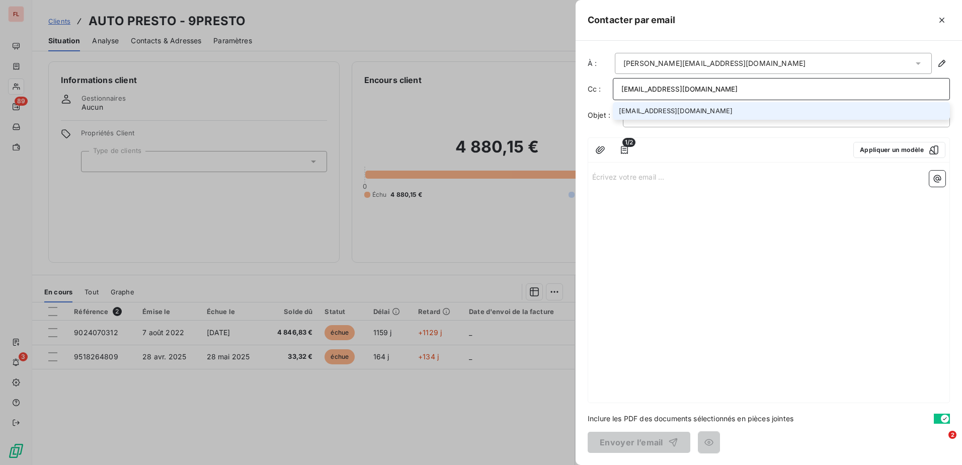
type input "[EMAIL_ADDRESS][DOMAIN_NAME]"
click at [753, 160] on div "1/2 Appliquer un modèle" at bounding box center [768, 150] width 361 height 25
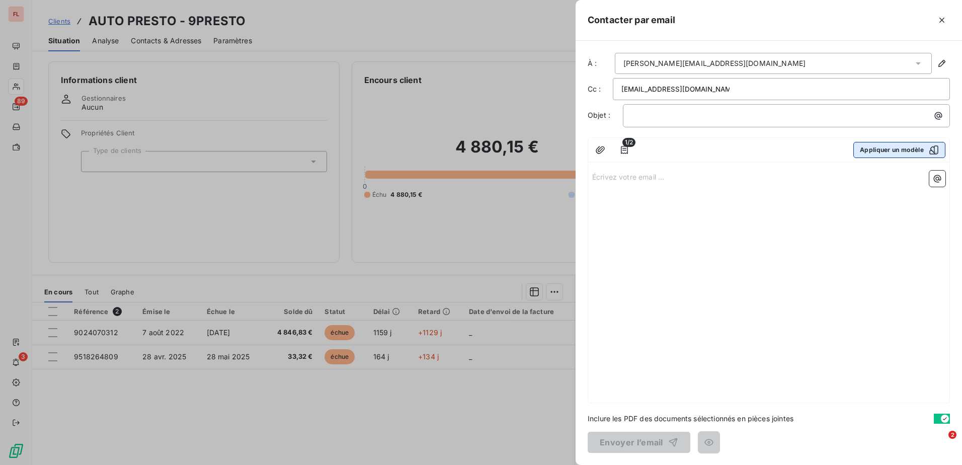
click at [914, 148] on button "Appliquer un modèle" at bounding box center [899, 150] width 92 height 16
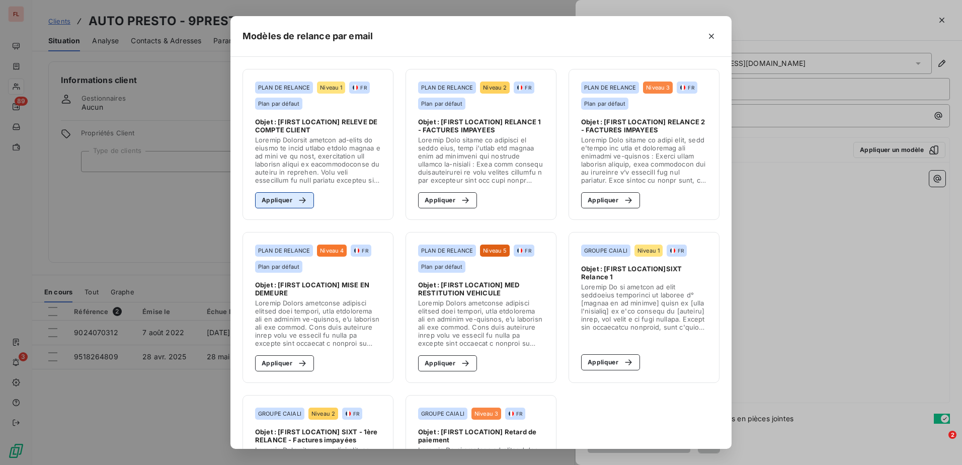
click at [277, 199] on button "Appliquer" at bounding box center [284, 200] width 59 height 16
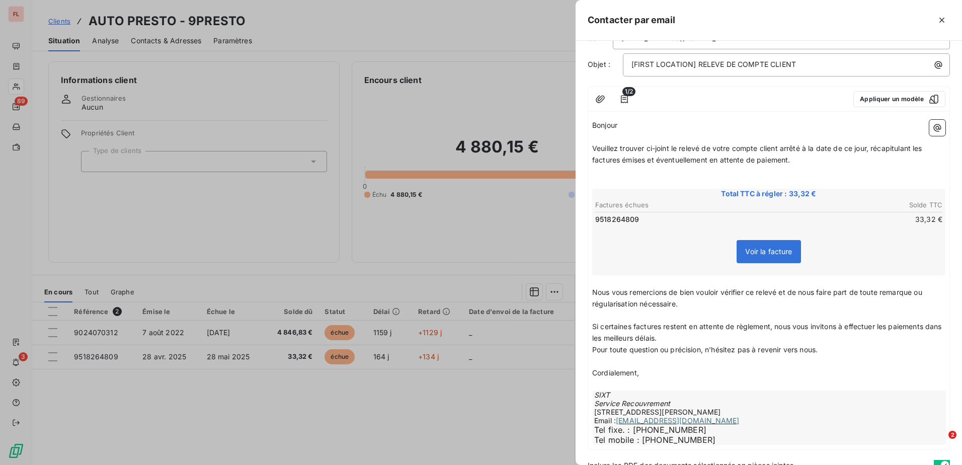
scroll to position [98, 0]
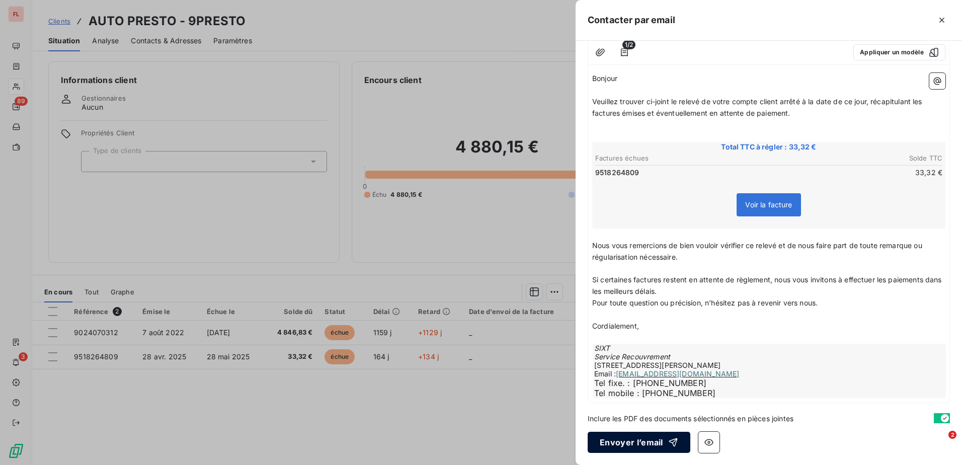
click at [622, 452] on button "Envoyer l’email" at bounding box center [639, 442] width 103 height 21
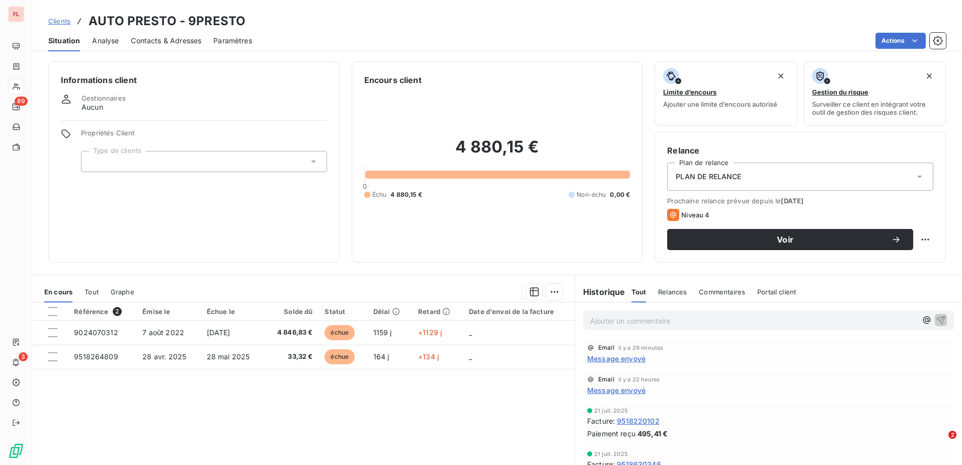
click at [64, 21] on span "Clients" at bounding box center [59, 21] width 22 height 8
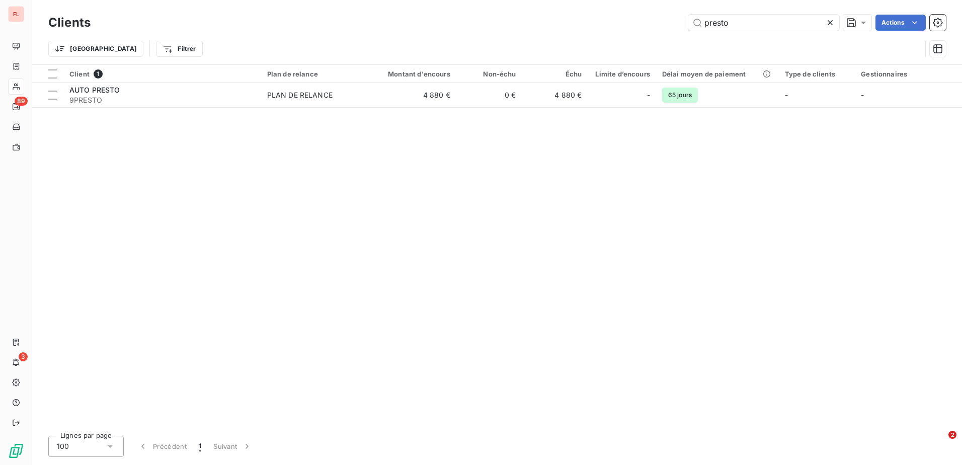
drag, startPoint x: 748, startPoint y: 22, endPoint x: 629, endPoint y: 16, distance: 118.8
click at [629, 16] on div "presto Actions" at bounding box center [524, 23] width 843 height 16
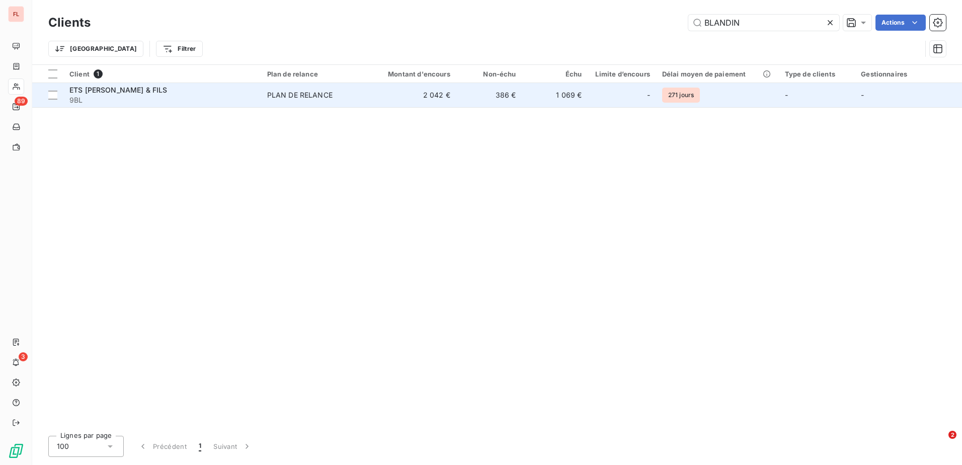
type input "BLANDIN"
click at [510, 96] on td "386 €" at bounding box center [489, 95] width 66 height 24
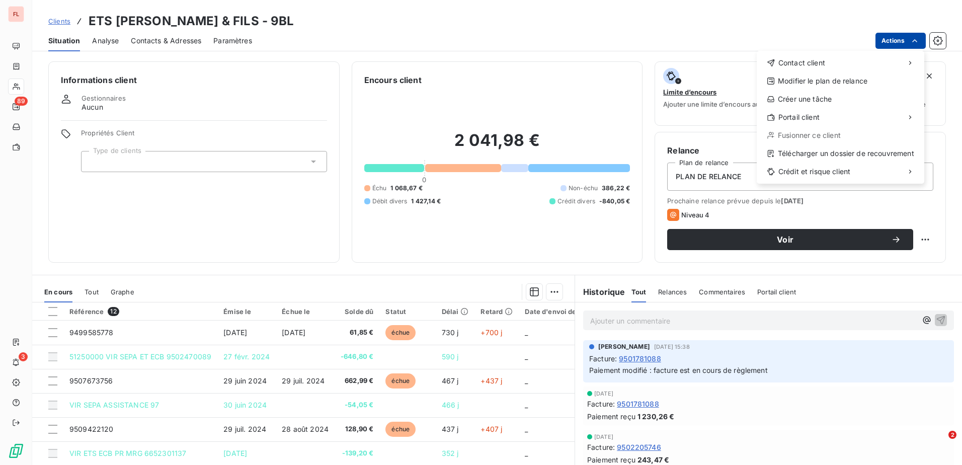
click at [920, 37] on html "FL 89 3 Clients ETS [PERSON_NAME] & FILS - 9BL Situation Analyse Contacts & Adr…" at bounding box center [481, 232] width 962 height 465
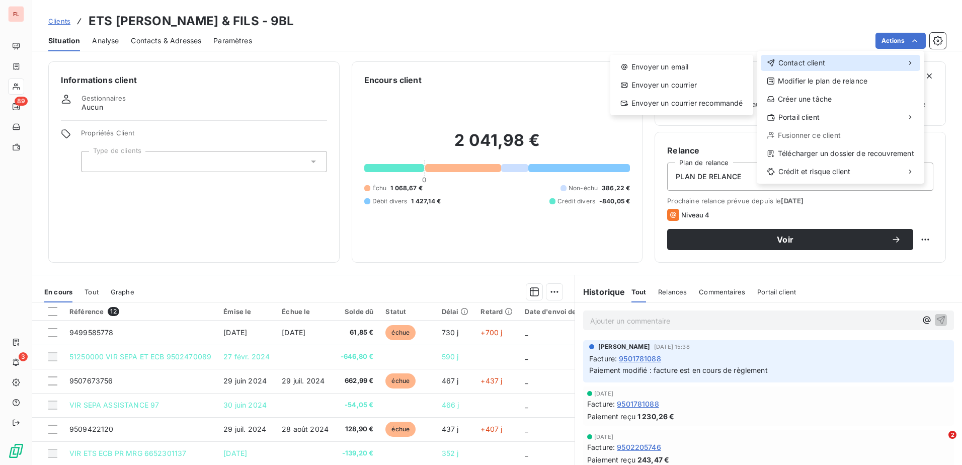
click at [848, 61] on div "Contact client" at bounding box center [840, 63] width 159 height 16
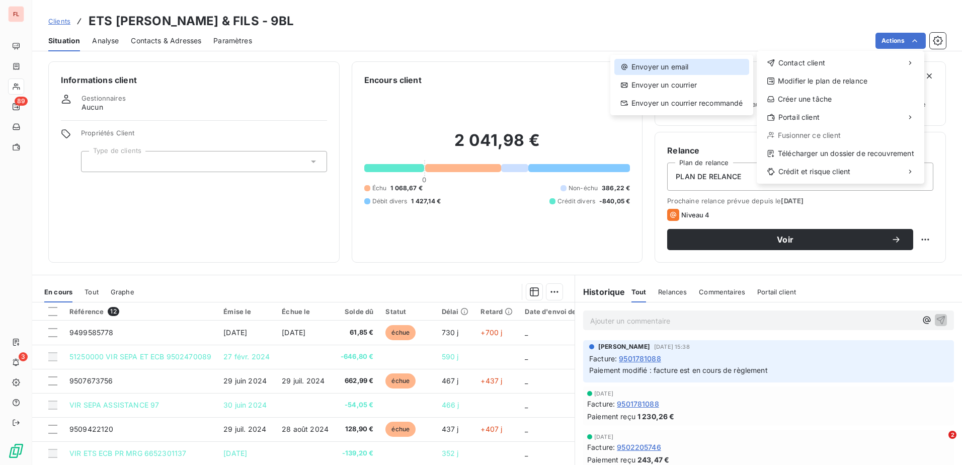
click at [686, 66] on div "Envoyer un email" at bounding box center [681, 67] width 135 height 16
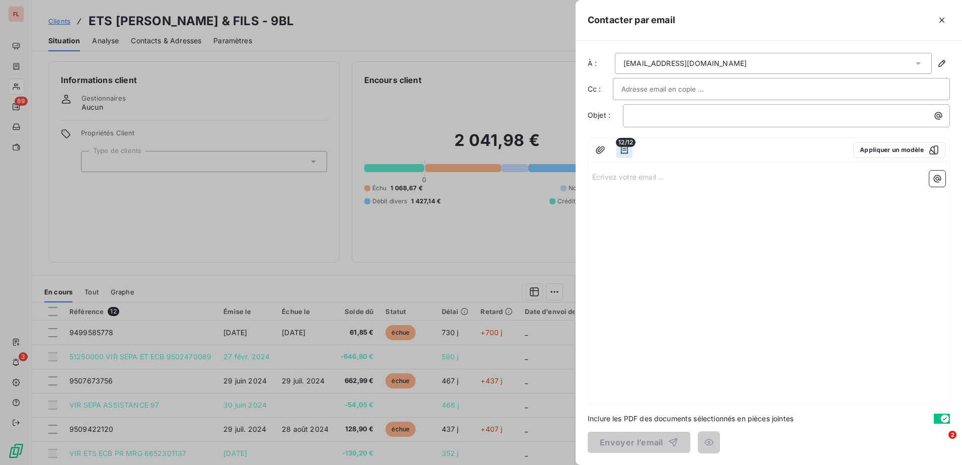
click at [627, 156] on button "button" at bounding box center [624, 150] width 16 height 16
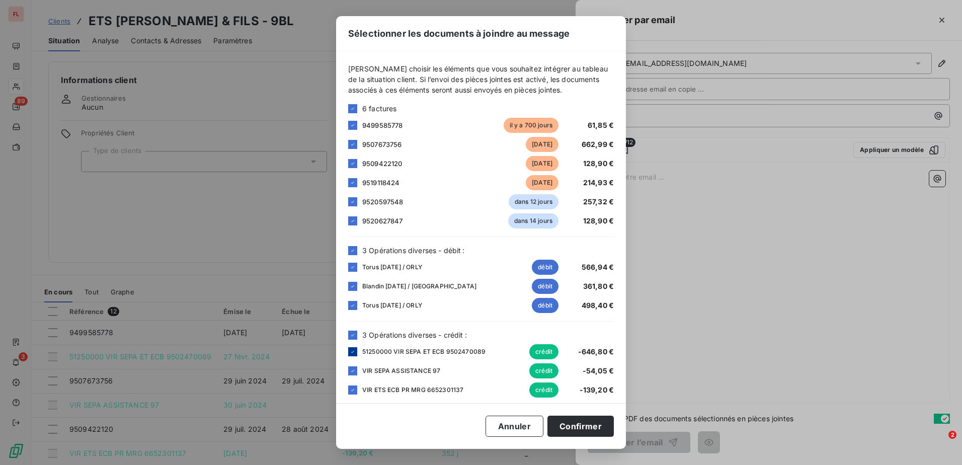
click at [350, 349] on icon at bounding box center [353, 352] width 6 height 6
click at [354, 367] on div at bounding box center [352, 370] width 9 height 9
click at [352, 391] on icon at bounding box center [353, 390] width 6 height 6
click at [584, 428] on button "Confirmer" at bounding box center [580, 426] width 66 height 21
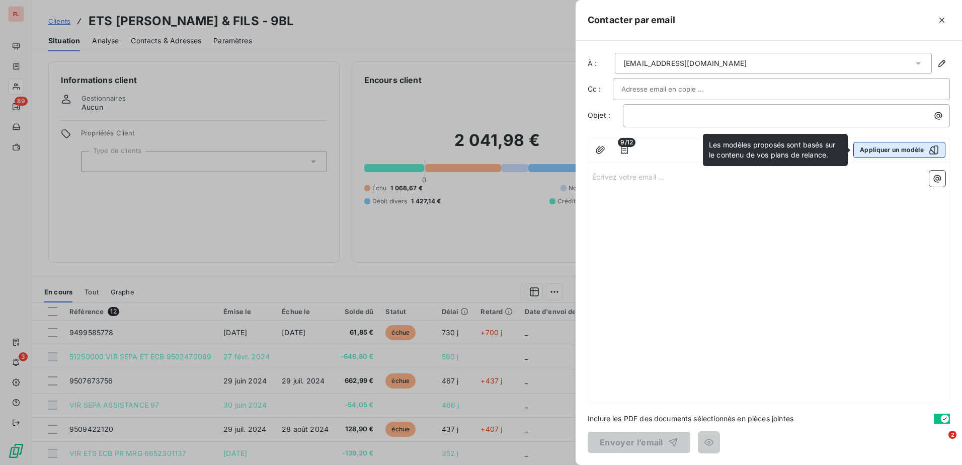
click at [887, 147] on button "Appliquer un modèle" at bounding box center [899, 150] width 92 height 16
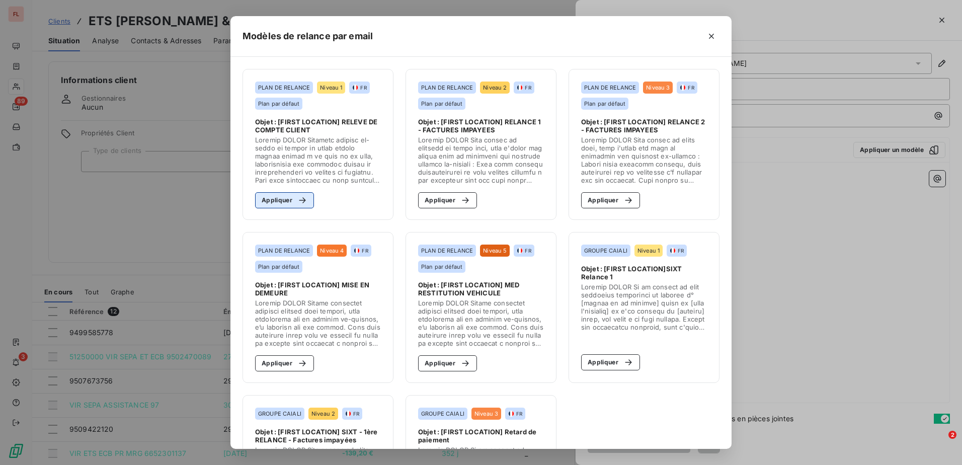
click at [292, 202] on div "button" at bounding box center [299, 200] width 15 height 10
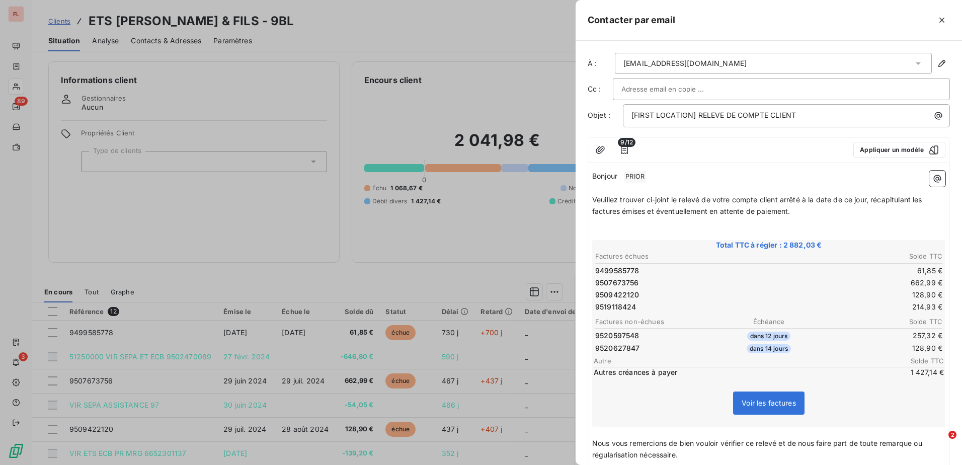
click at [16, 18] on div at bounding box center [481, 232] width 962 height 465
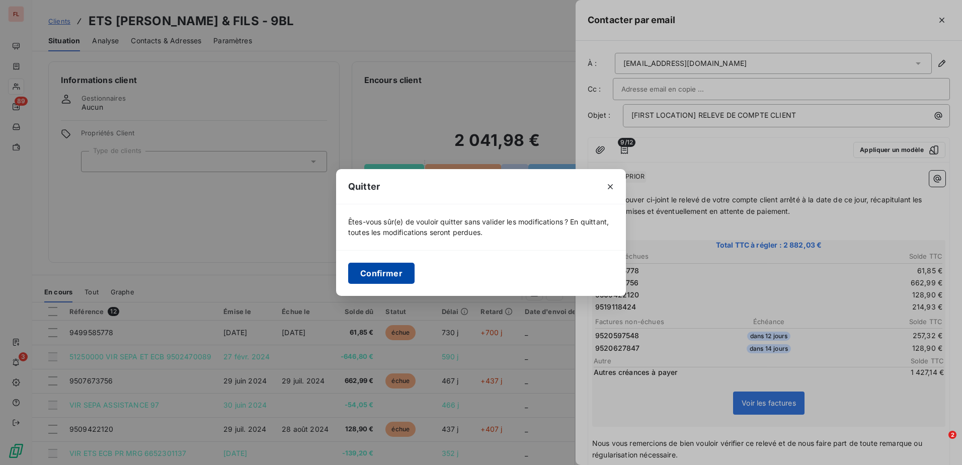
click at [401, 278] on button "Confirmer" at bounding box center [381, 273] width 66 height 21
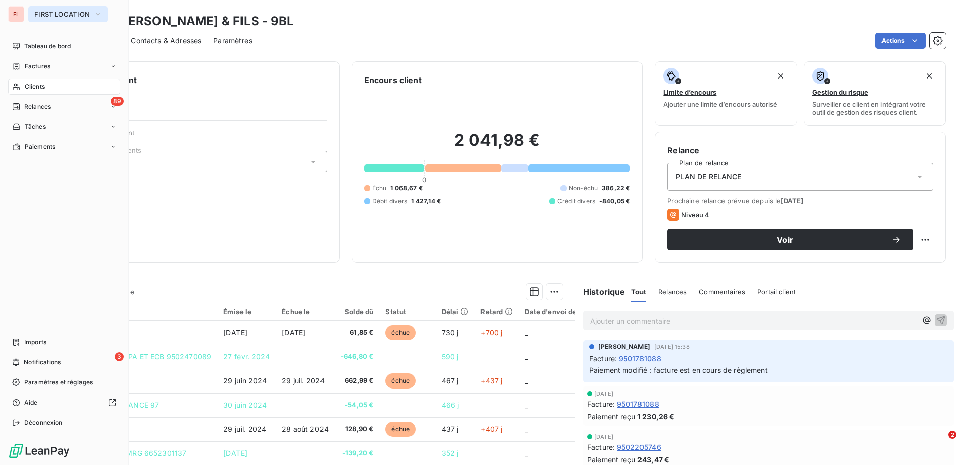
click at [47, 14] on span "FIRST LOCATION" at bounding box center [61, 14] width 55 height 8
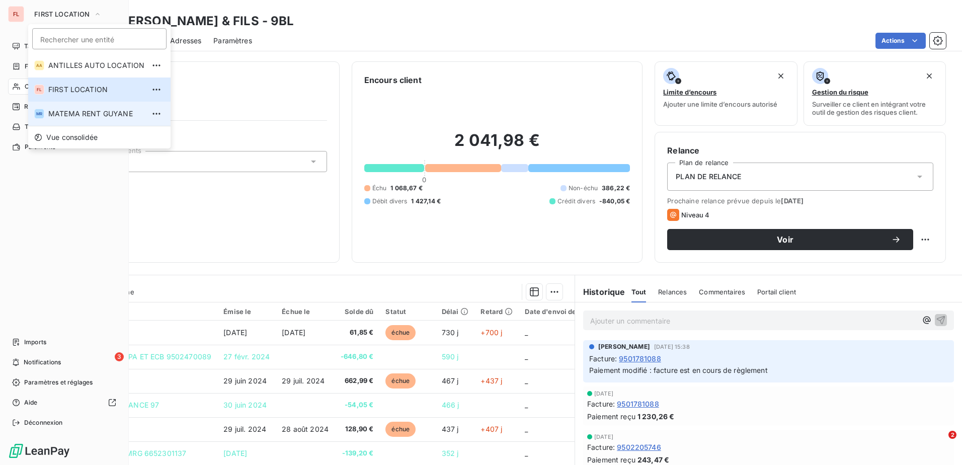
click at [109, 117] on span "MATEMA RENT GUYANE" at bounding box center [96, 114] width 96 height 10
